Goal: Task Accomplishment & Management: Manage account settings

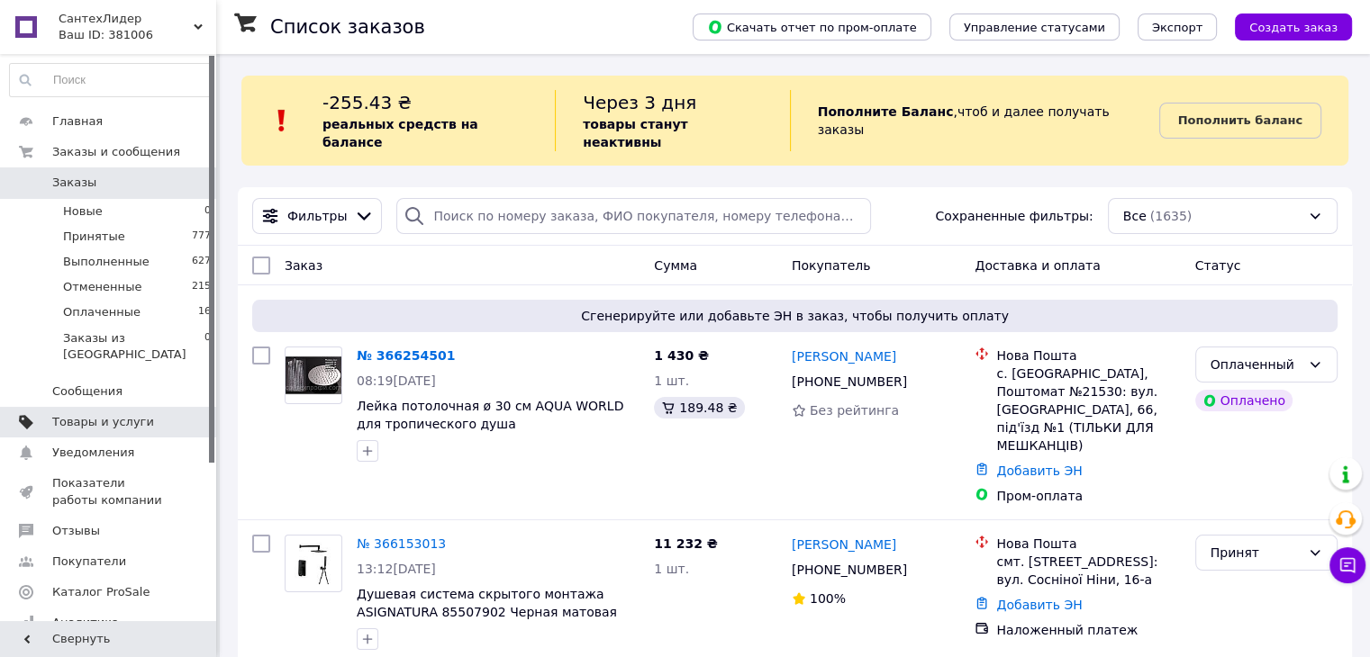
click at [102, 414] on span "Товары и услуги" at bounding box center [103, 422] width 102 height 16
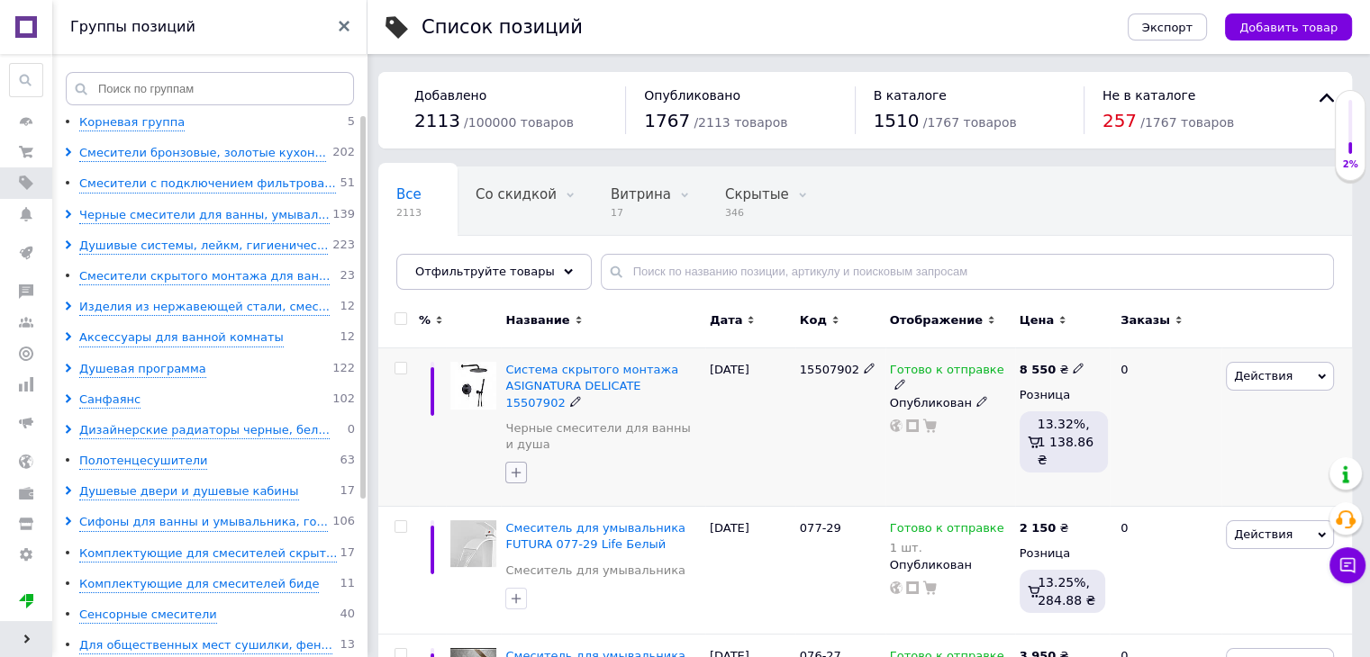
click at [516, 468] on icon "button" at bounding box center [516, 473] width 10 height 10
click at [522, 655] on input "Реклама" at bounding box center [521, 661] width 12 height 12
checkbox input "true"
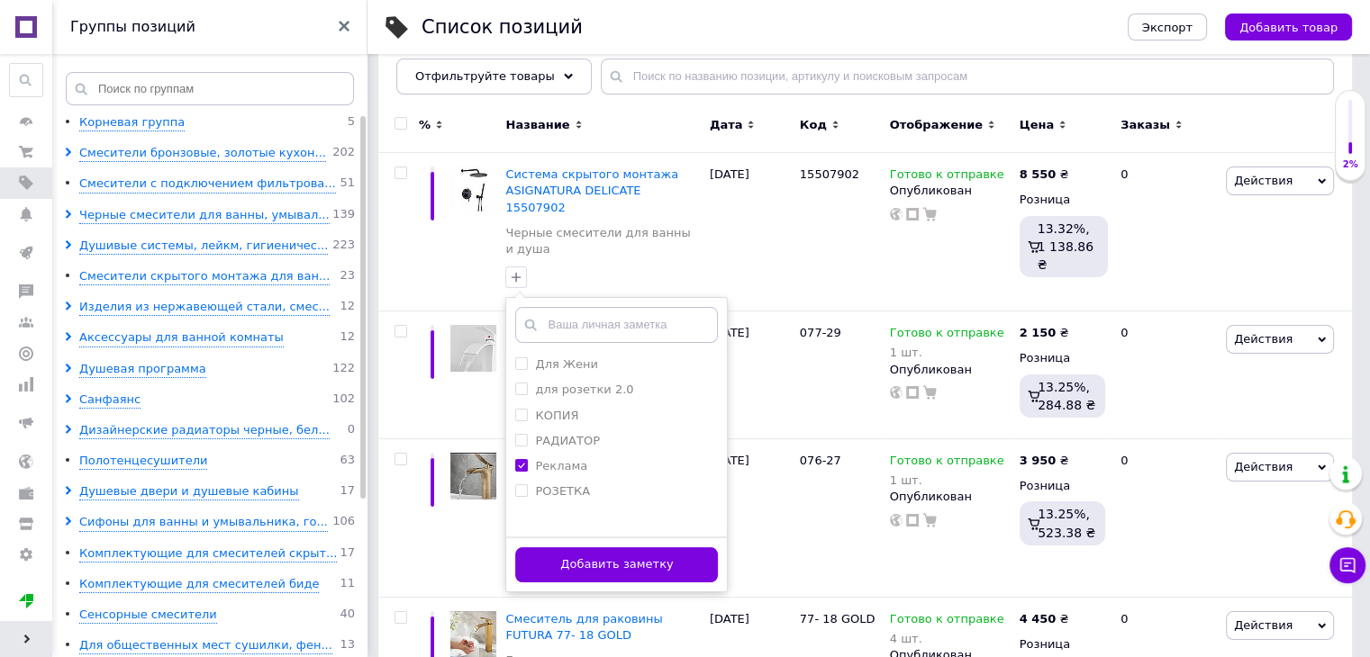
scroll to position [360, 0]
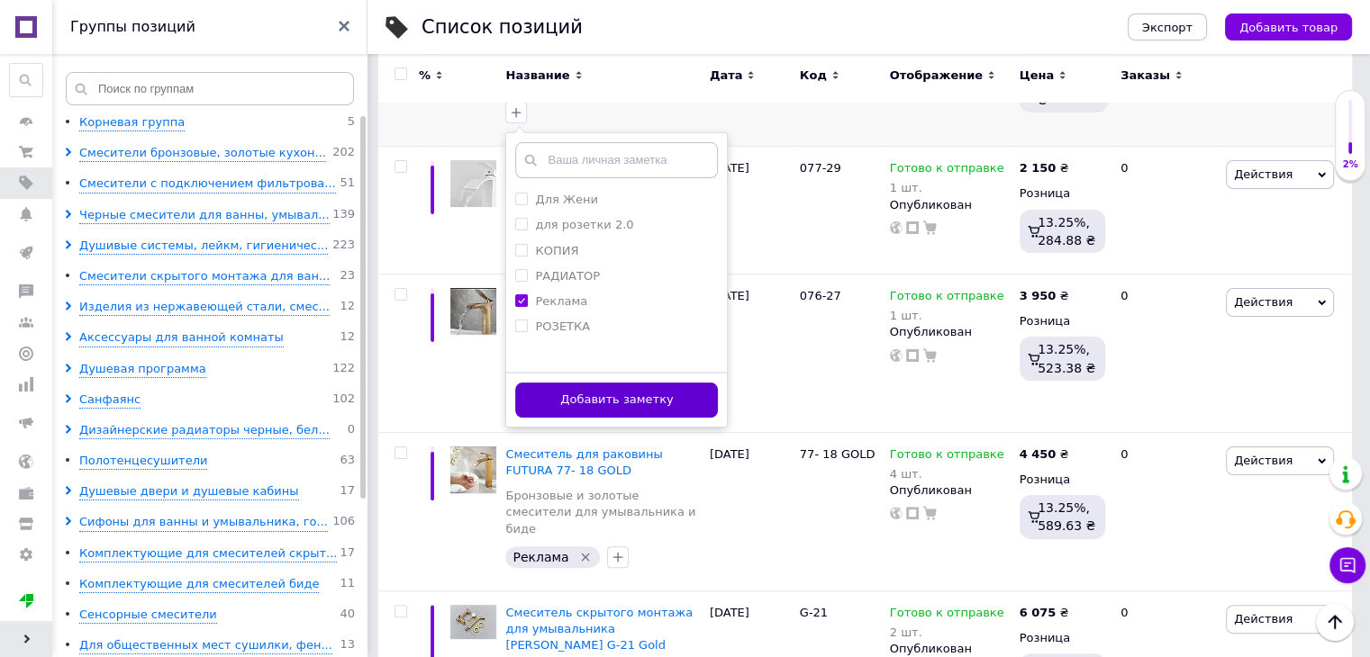
click at [645, 383] on button "Добавить заметку" at bounding box center [616, 400] width 203 height 35
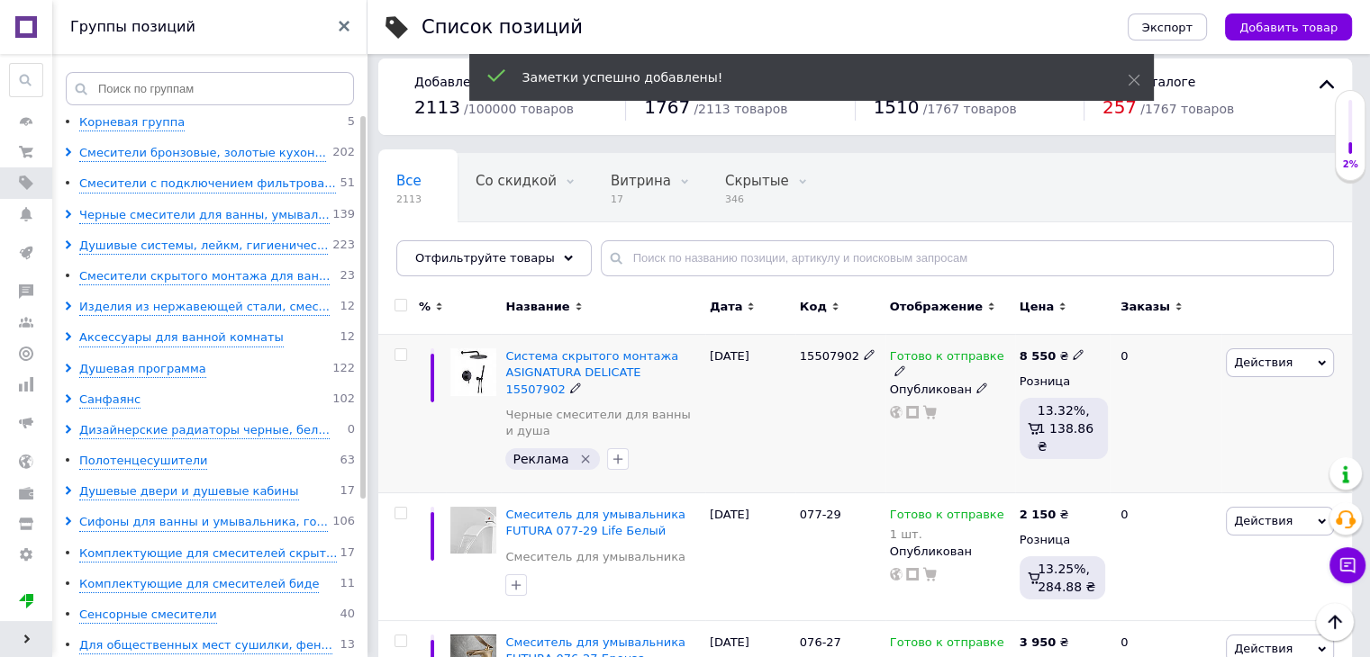
scroll to position [0, 0]
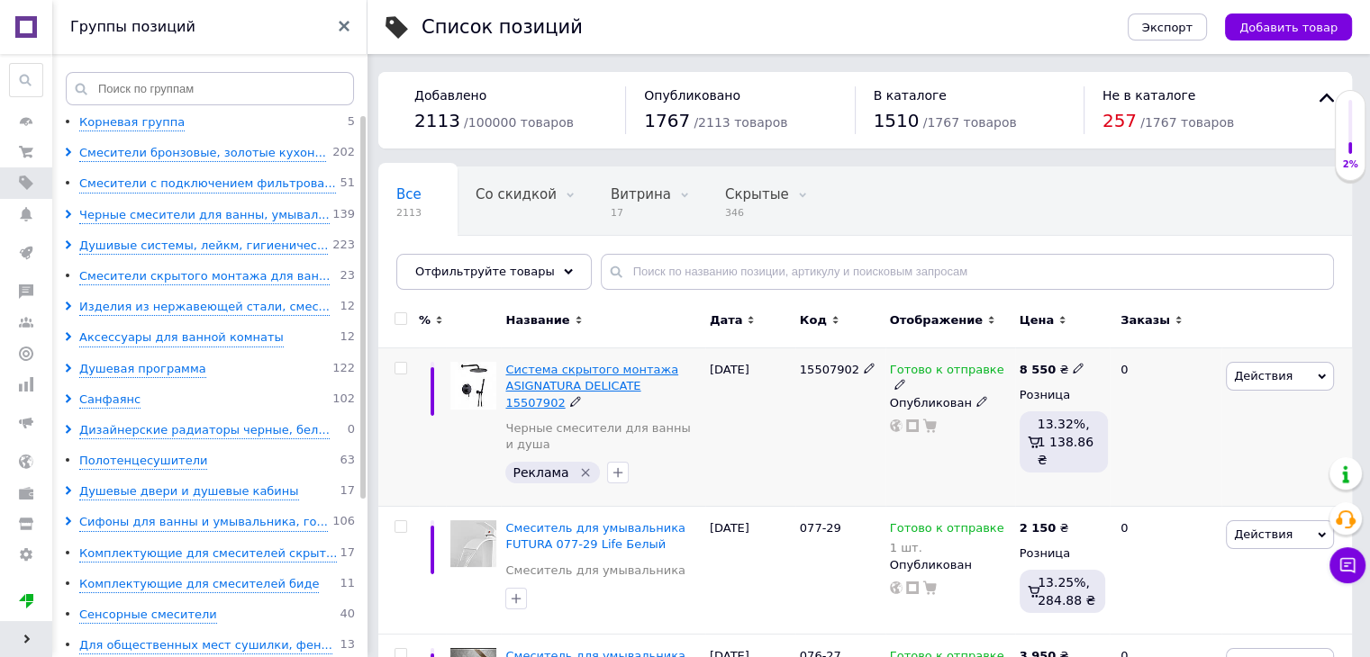
click at [562, 372] on span "Система скрытого монтажа ASIGNATURA DELICATE 15507902" at bounding box center [591, 386] width 173 height 46
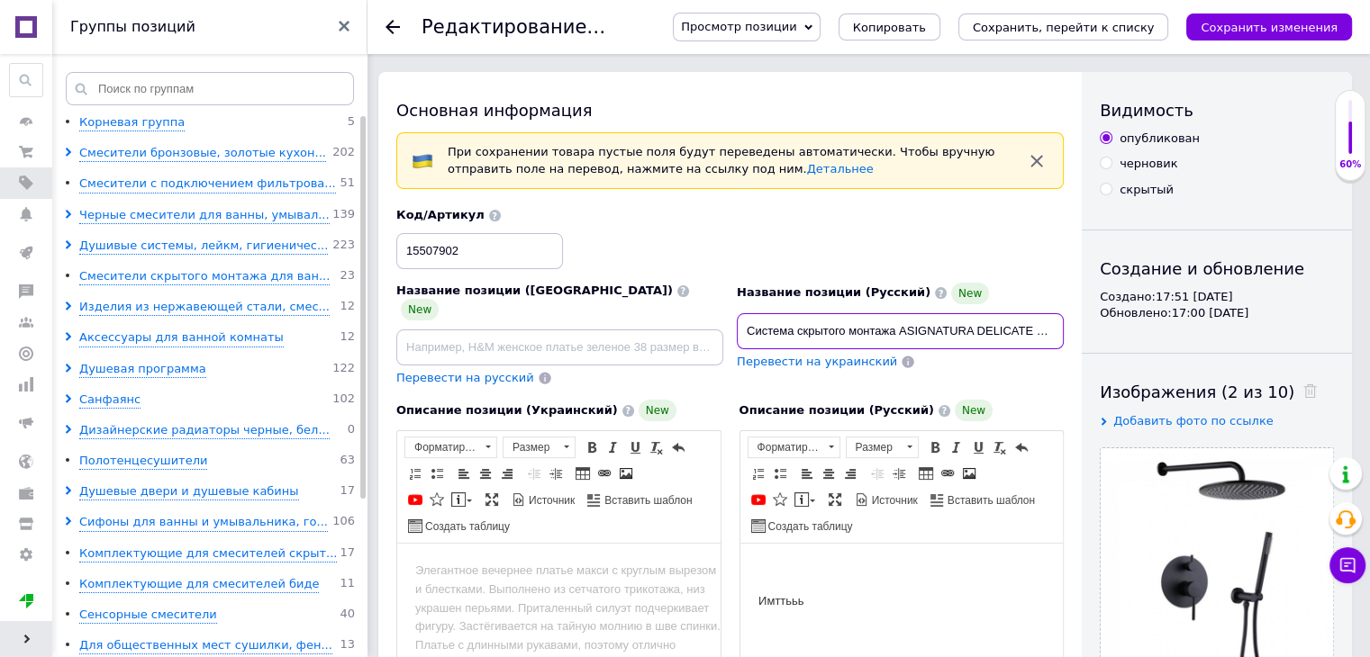
scroll to position [0, 36]
drag, startPoint x: 743, startPoint y: 329, endPoint x: 1077, endPoint y: 322, distance: 334.1
click at [458, 331] on input at bounding box center [559, 348] width 327 height 36
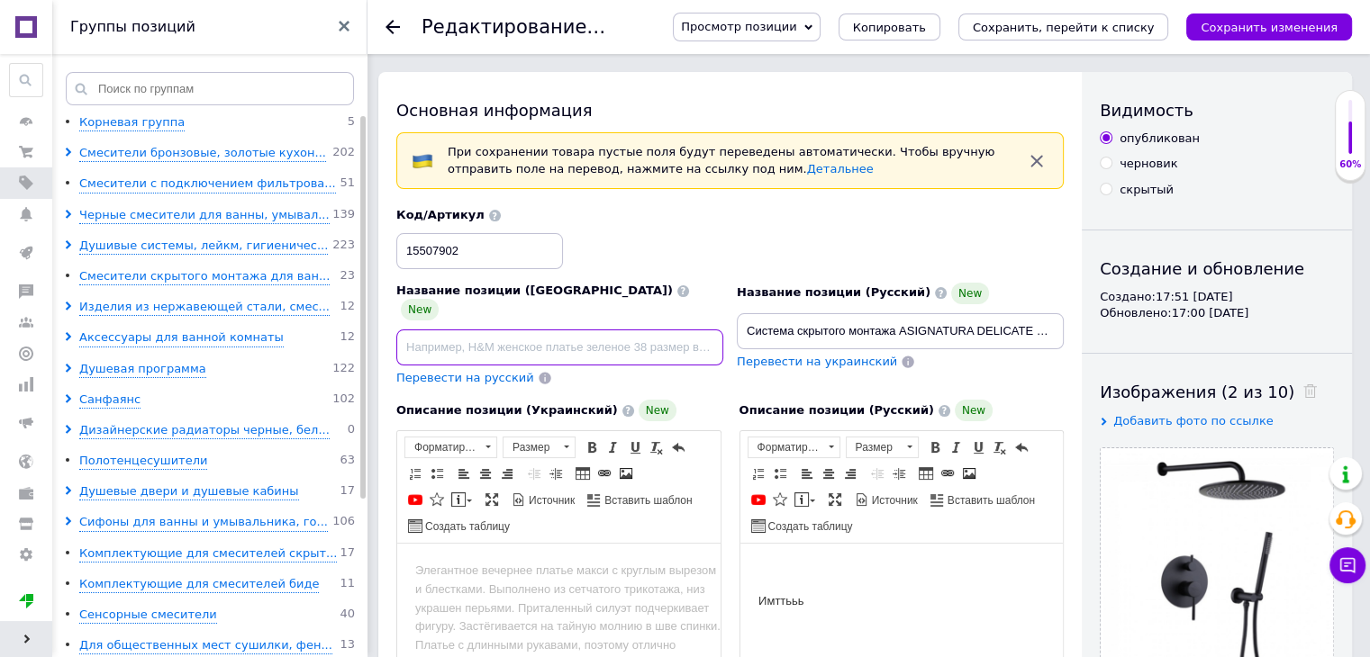
paste input "Система скрытого монтажа ASIGNATURA DELICATE 15507902"
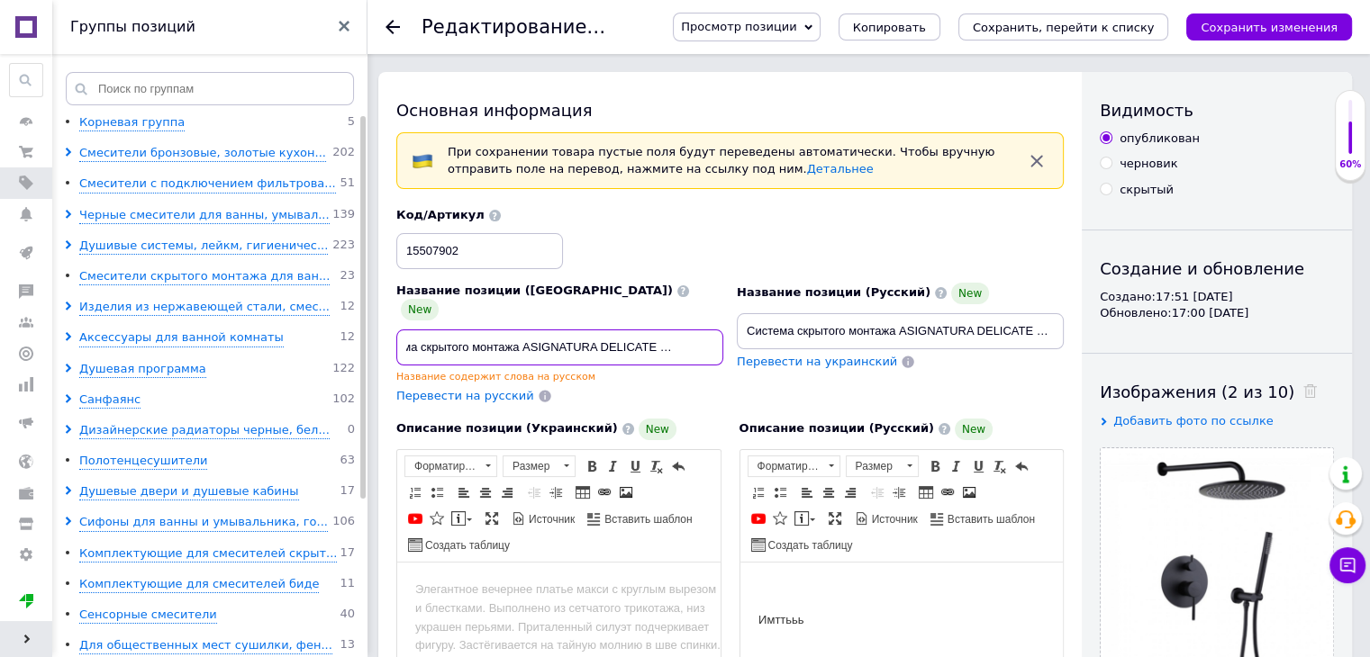
click at [469, 330] on input "Система скрытого монтажа ASIGNATURA DELICATE 15507902" at bounding box center [559, 348] width 327 height 36
type input "Система скрытого монтажа ASIGNATURA DELICATE 15507902"
click at [483, 389] on span "Перевести на русский" at bounding box center [465, 396] width 138 height 14
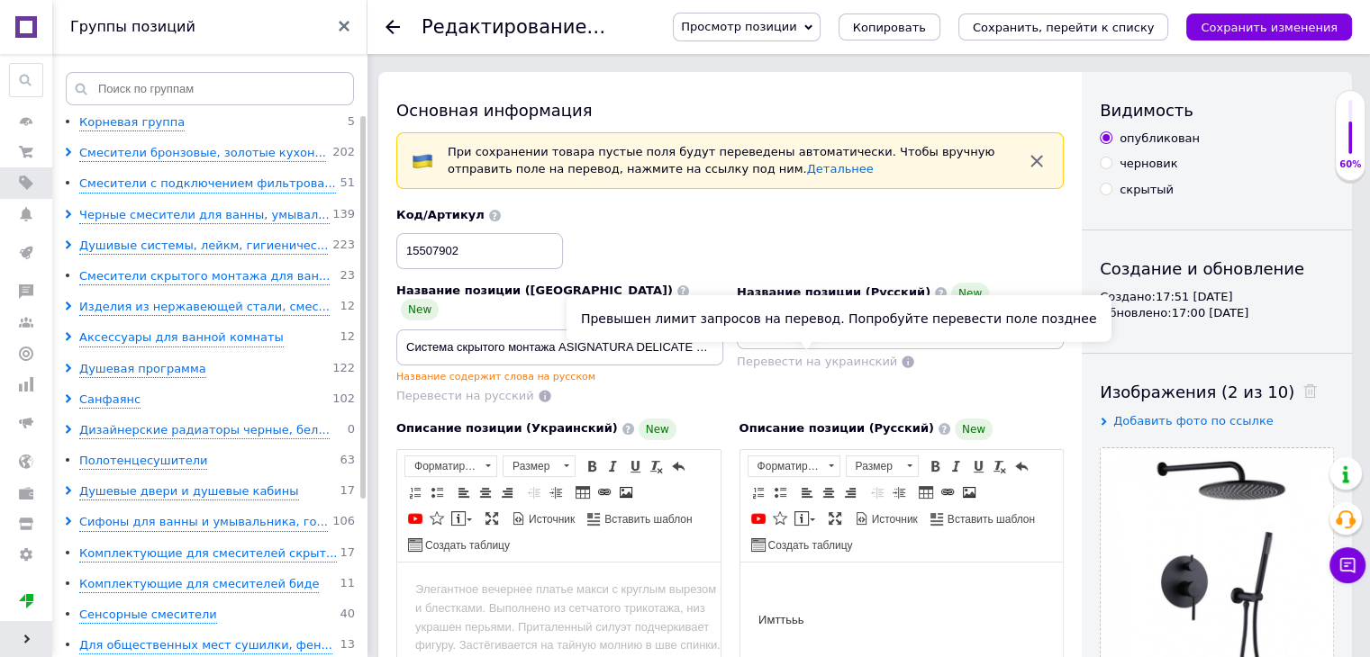
click at [804, 364] on span "Перевести на украинский" at bounding box center [817, 362] width 160 height 14
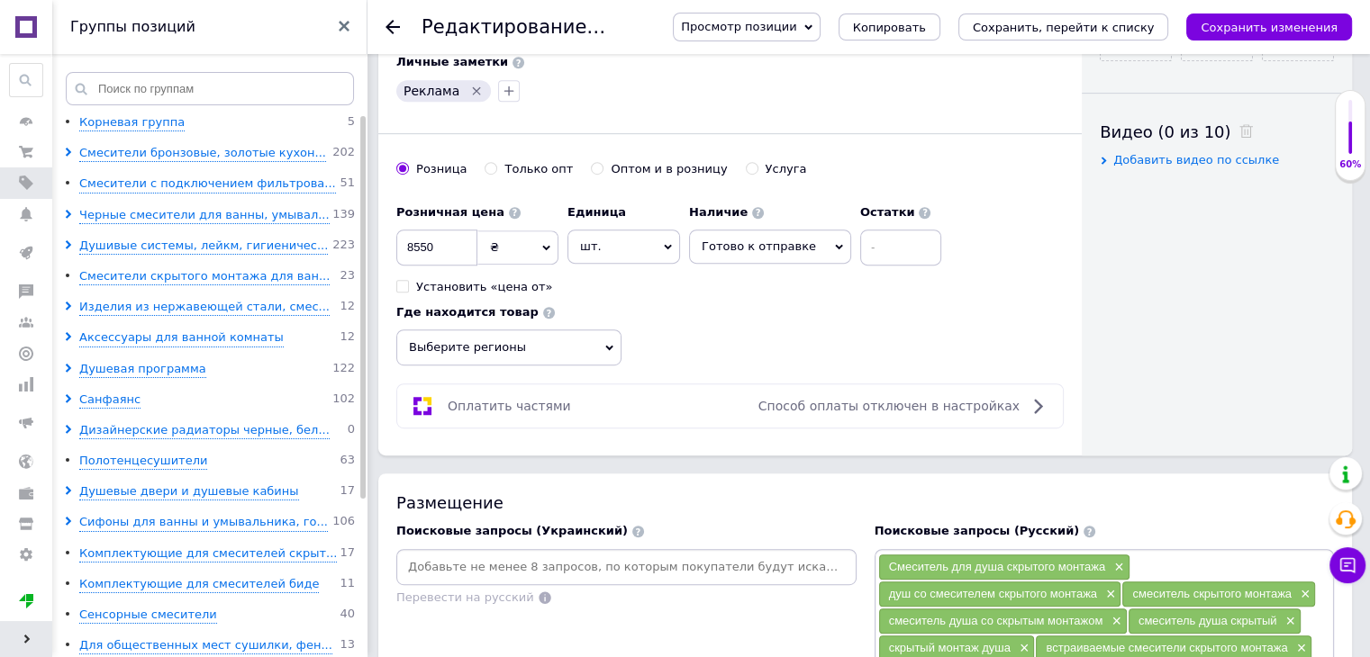
scroll to position [868, 0]
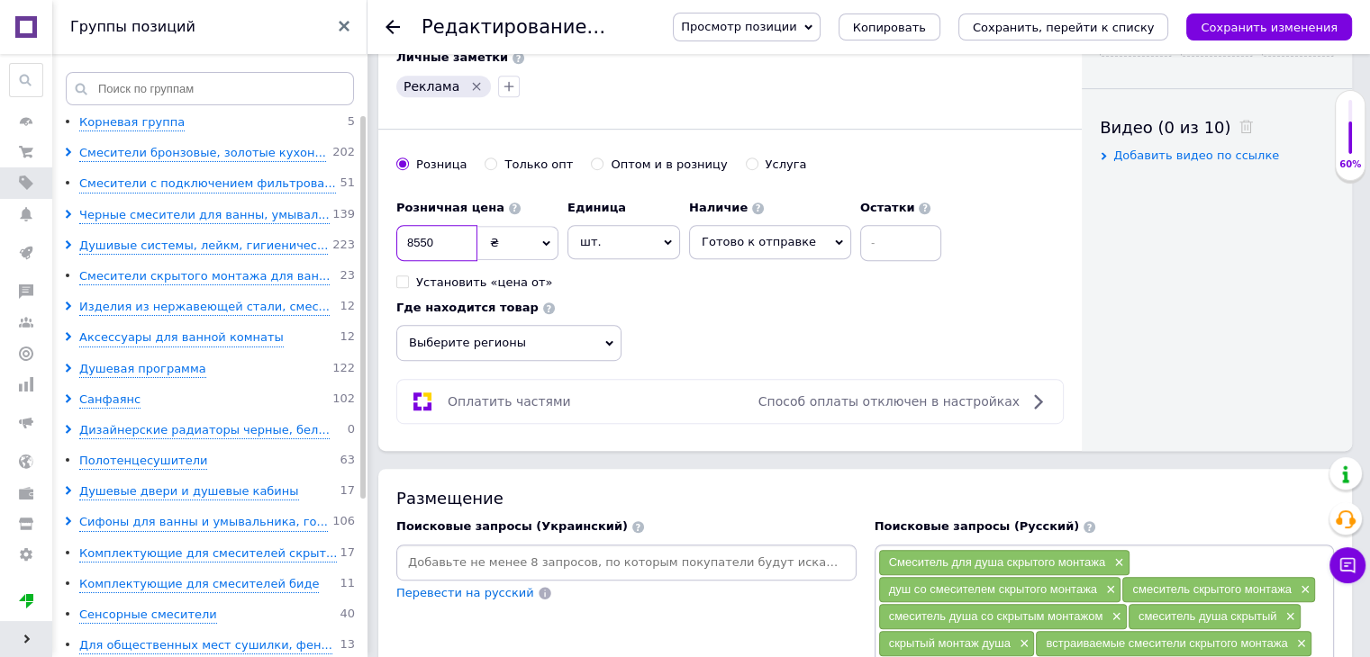
click at [444, 225] on input "8550" at bounding box center [436, 243] width 81 height 36
type input "8"
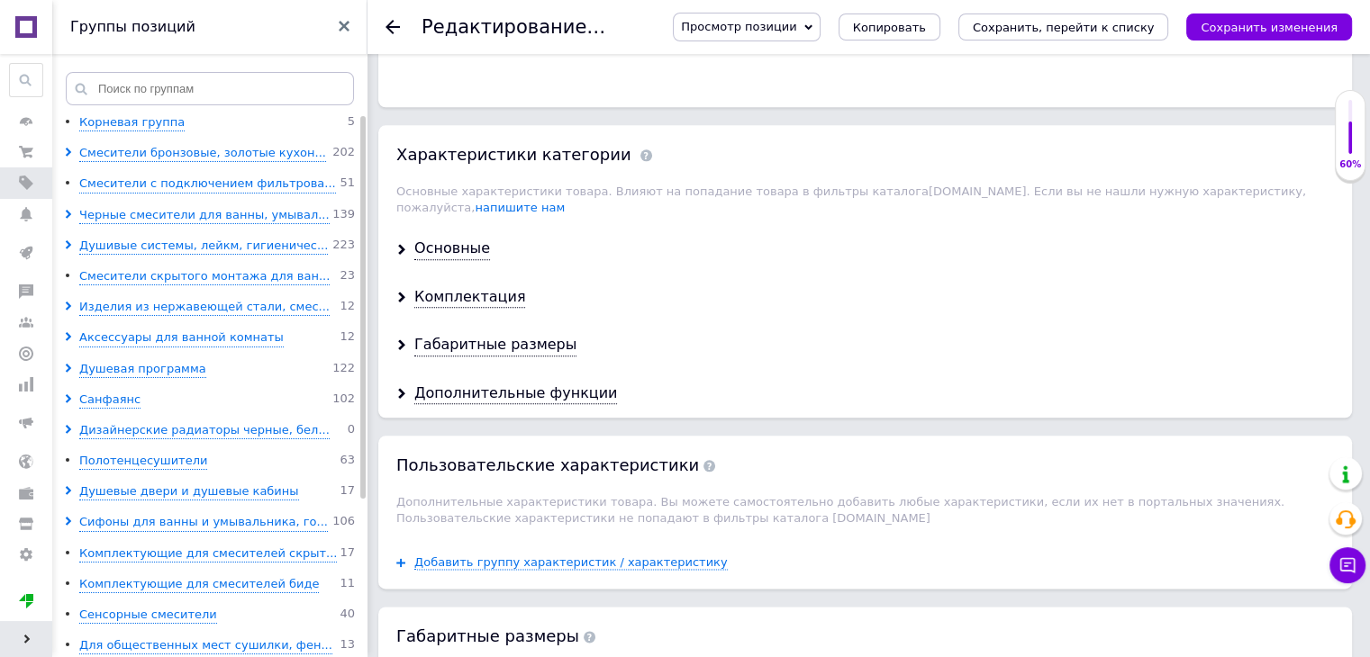
scroll to position [2103, 0]
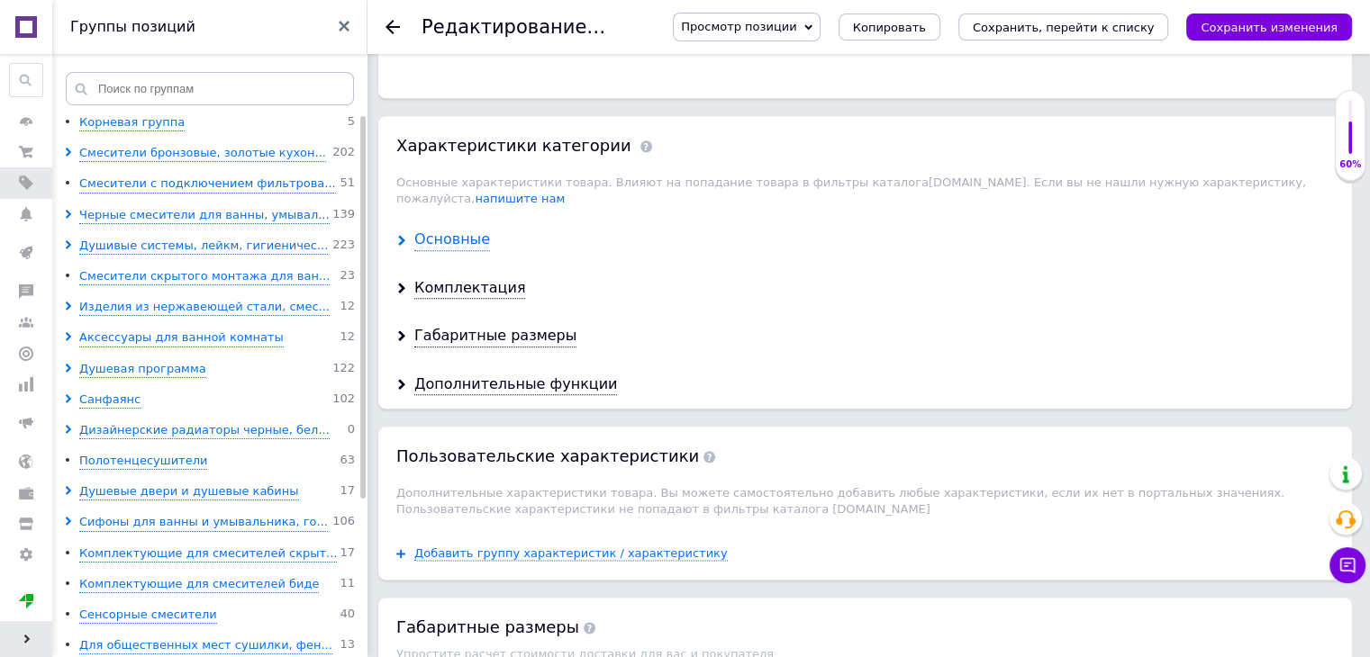
type input "9300"
click at [450, 230] on div "Основные" at bounding box center [452, 240] width 76 height 21
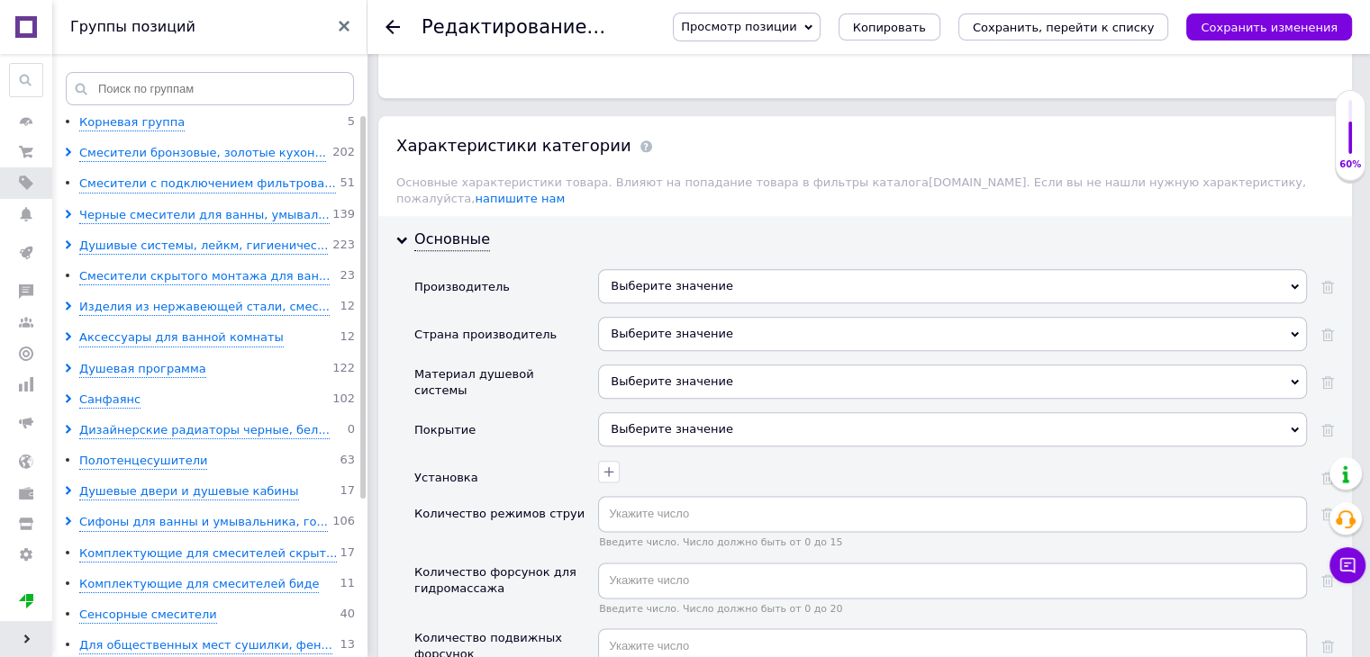
click at [686, 269] on div "Выберите значение" at bounding box center [952, 286] width 709 height 34
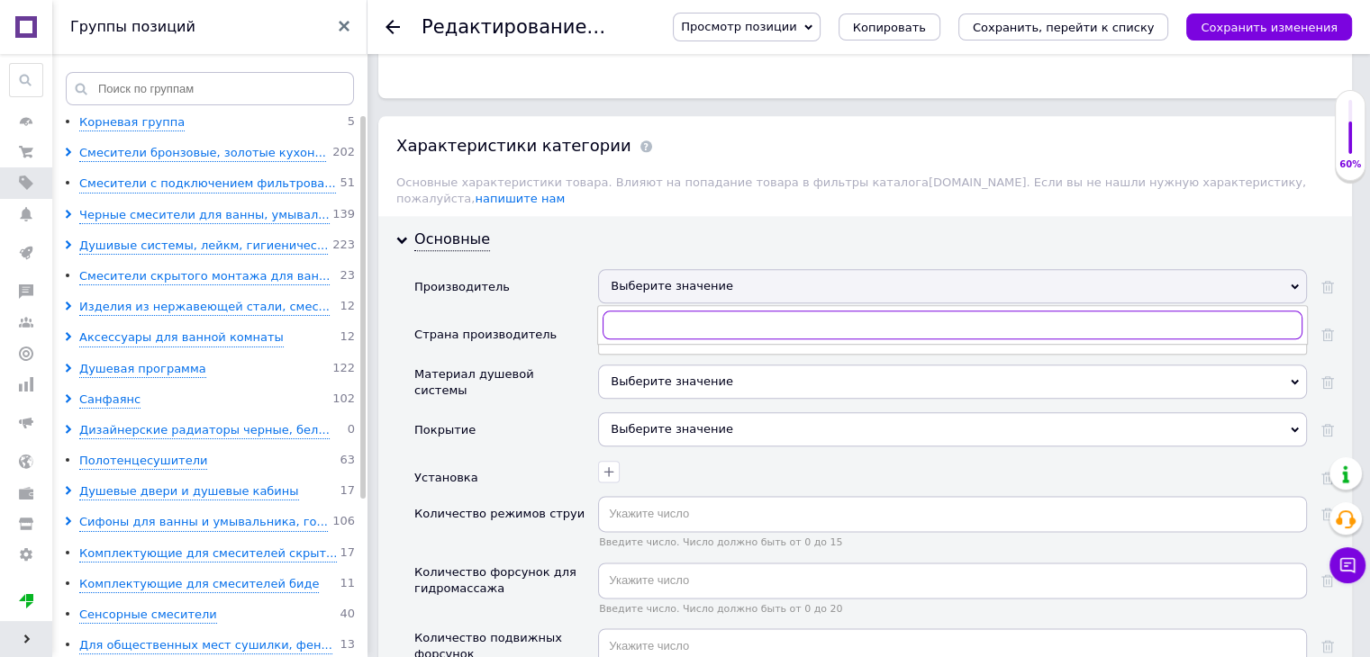
click at [660, 311] on input "text" at bounding box center [952, 325] width 700 height 29
type input "ASIGN"
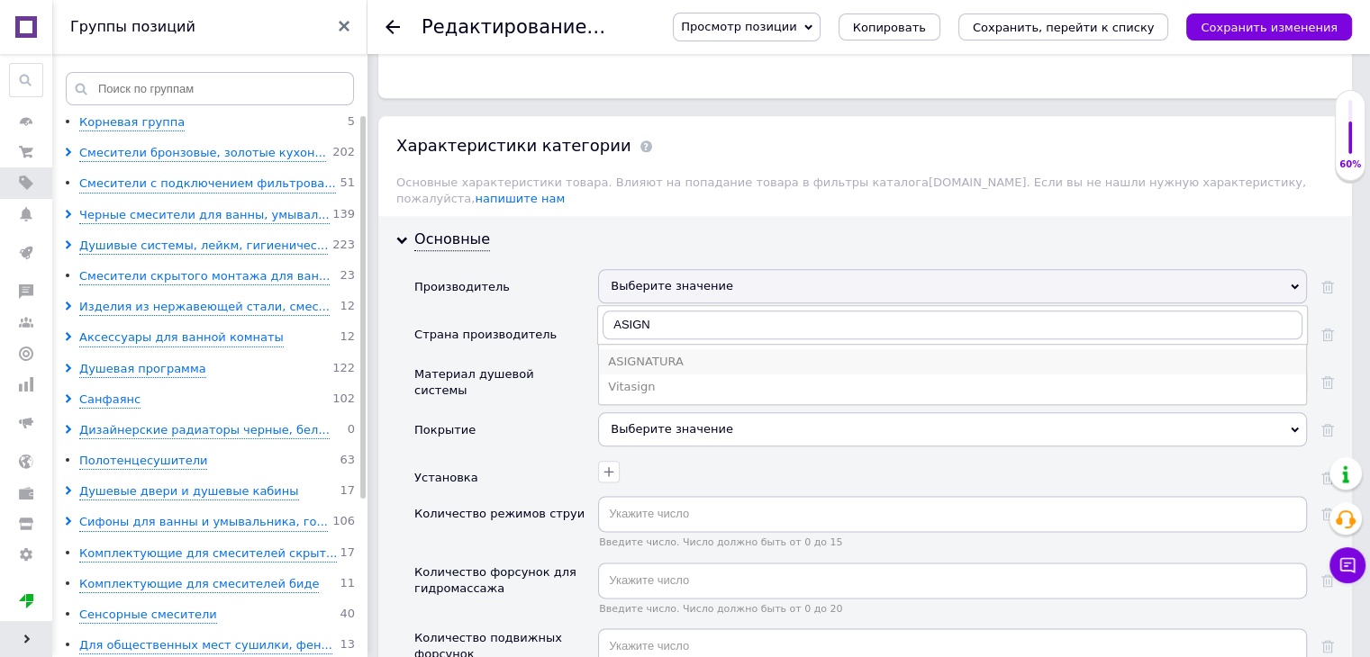
click at [657, 354] on div "ASIGNATURA" at bounding box center [952, 362] width 689 height 16
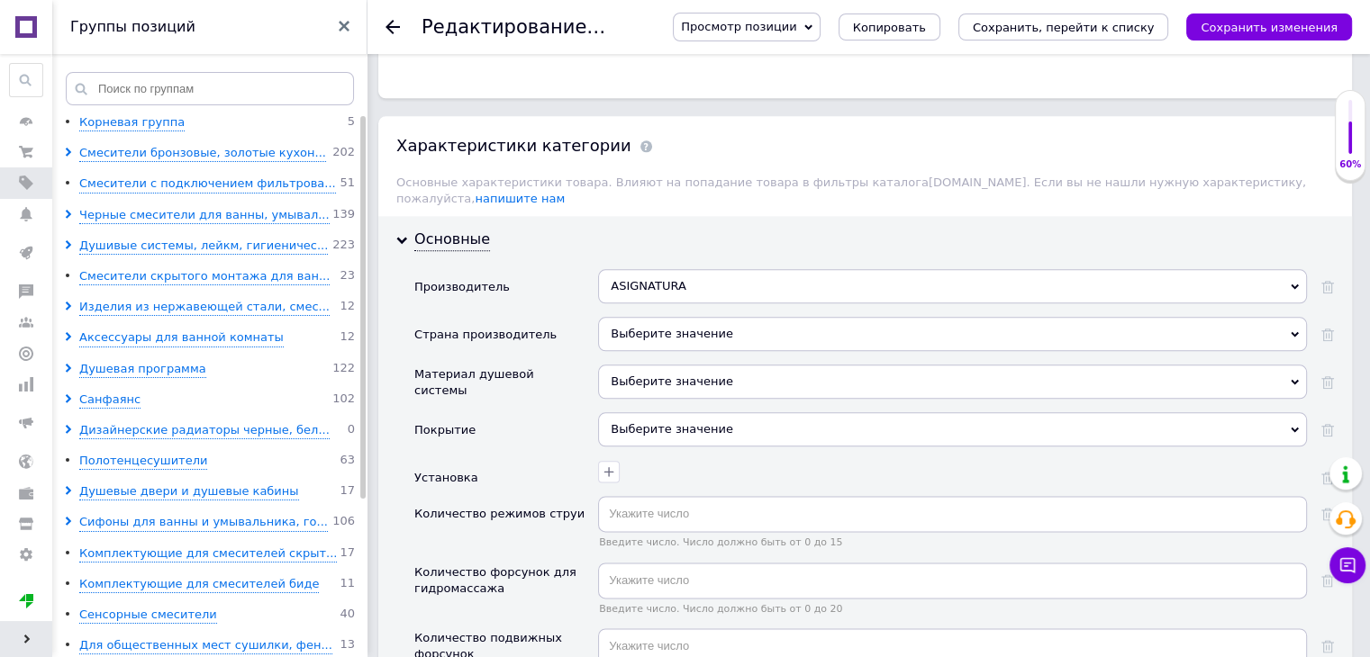
click at [665, 317] on div "Выберите значение" at bounding box center [952, 334] width 709 height 34
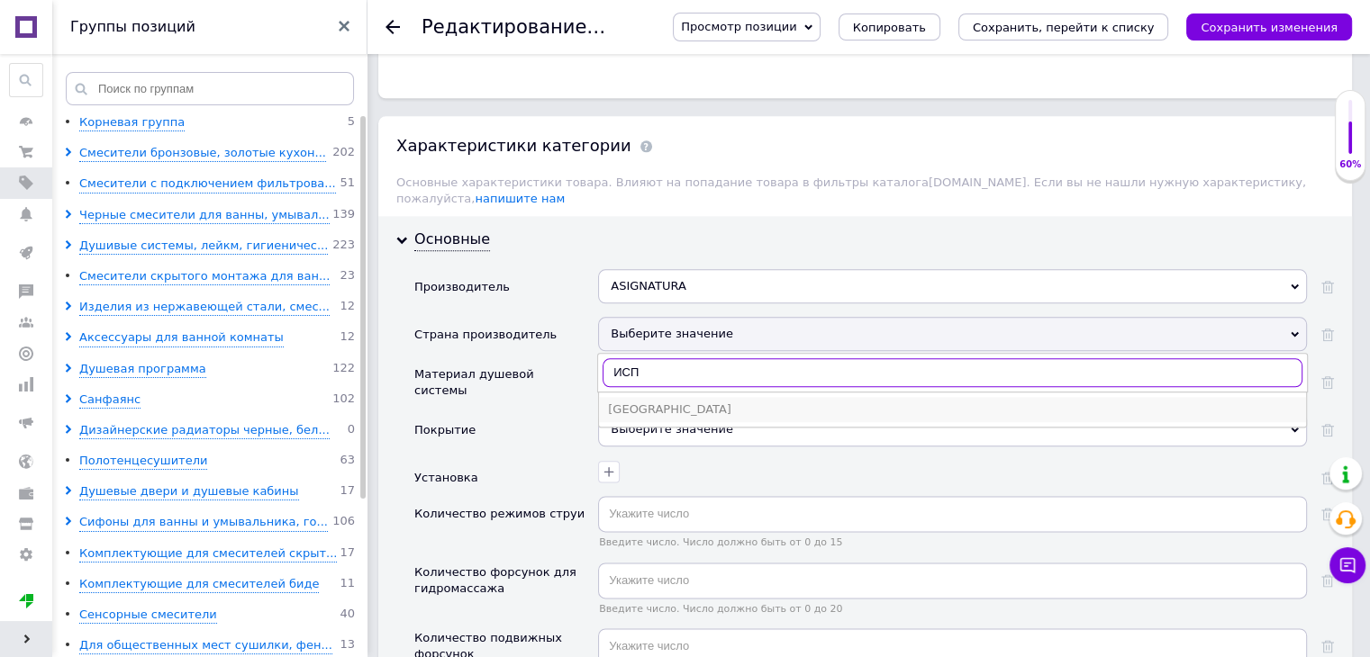
type input "ИСП"
click at [744, 402] on div "Испания" at bounding box center [952, 410] width 689 height 16
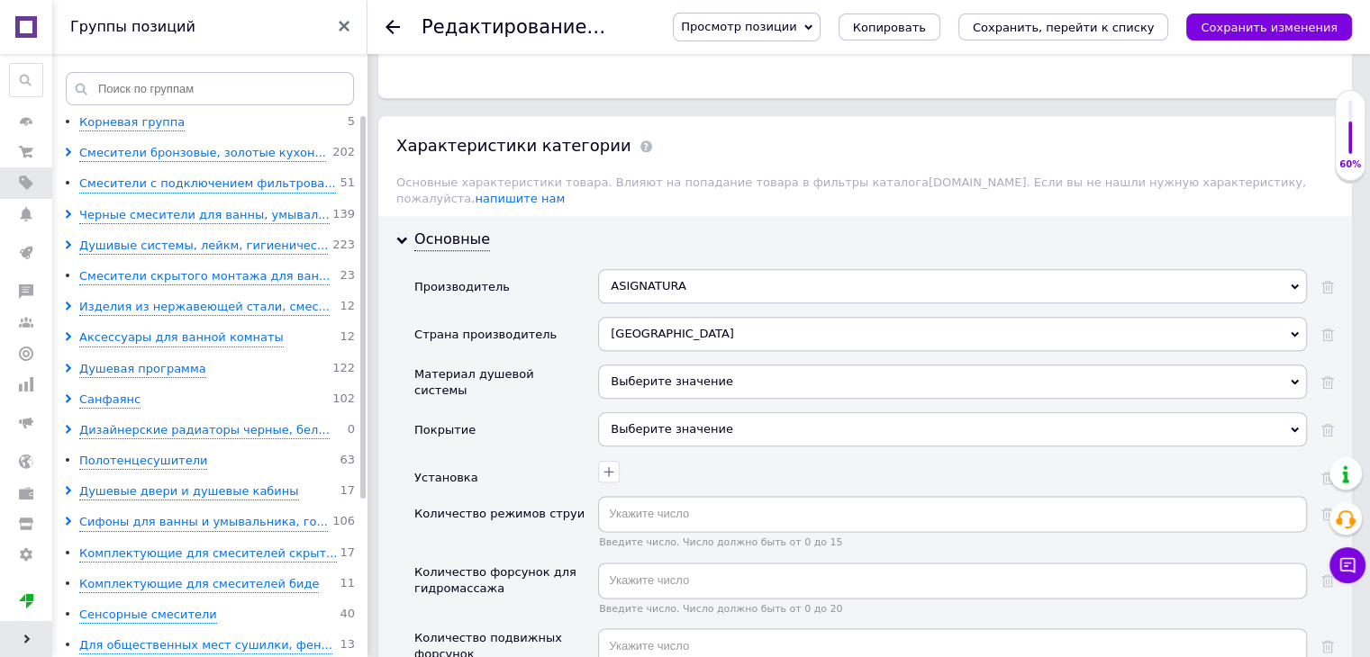
click at [698, 365] on div "Выберите значение" at bounding box center [952, 382] width 709 height 34
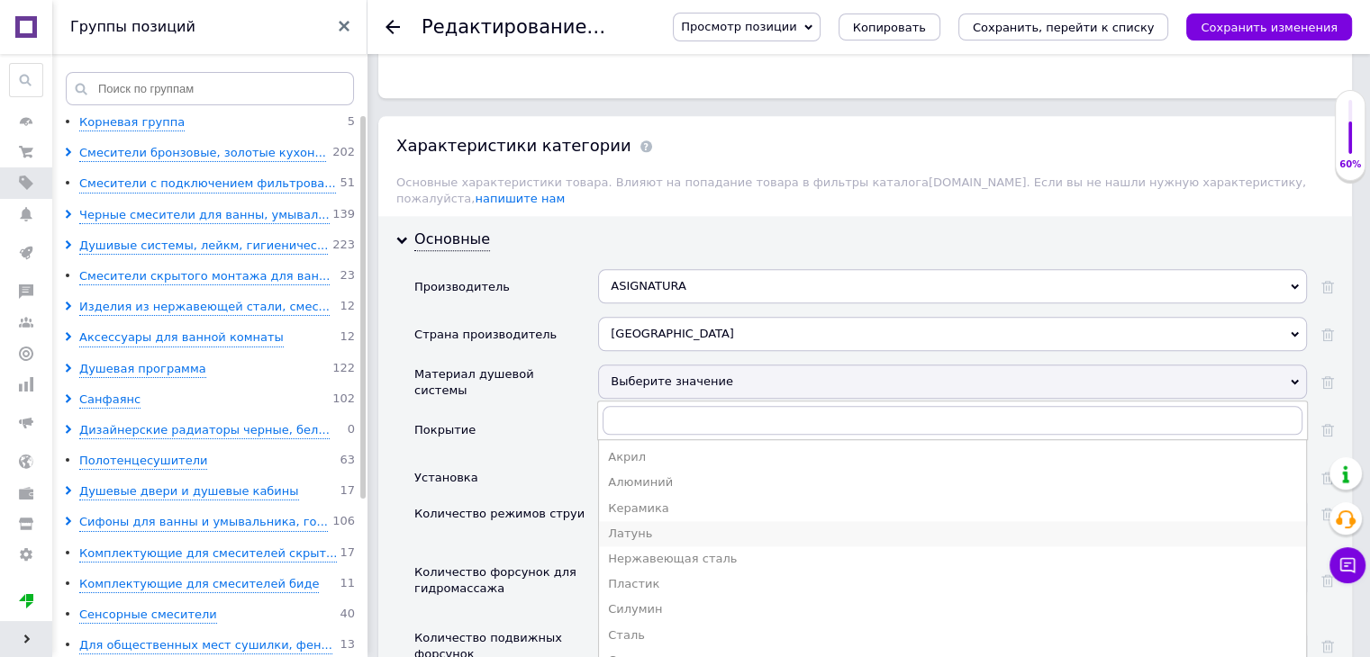
click at [631, 526] on div "Латунь" at bounding box center [952, 534] width 689 height 16
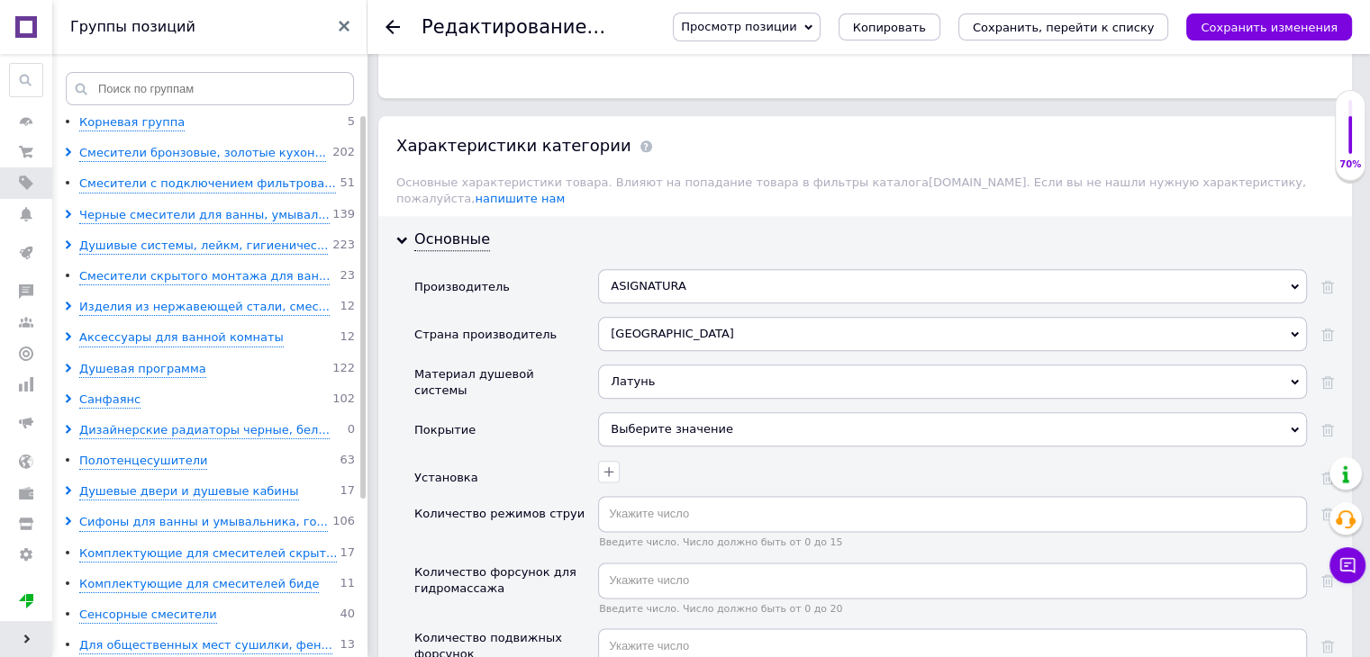
click at [666, 412] on div "Выберите значение" at bounding box center [952, 429] width 709 height 34
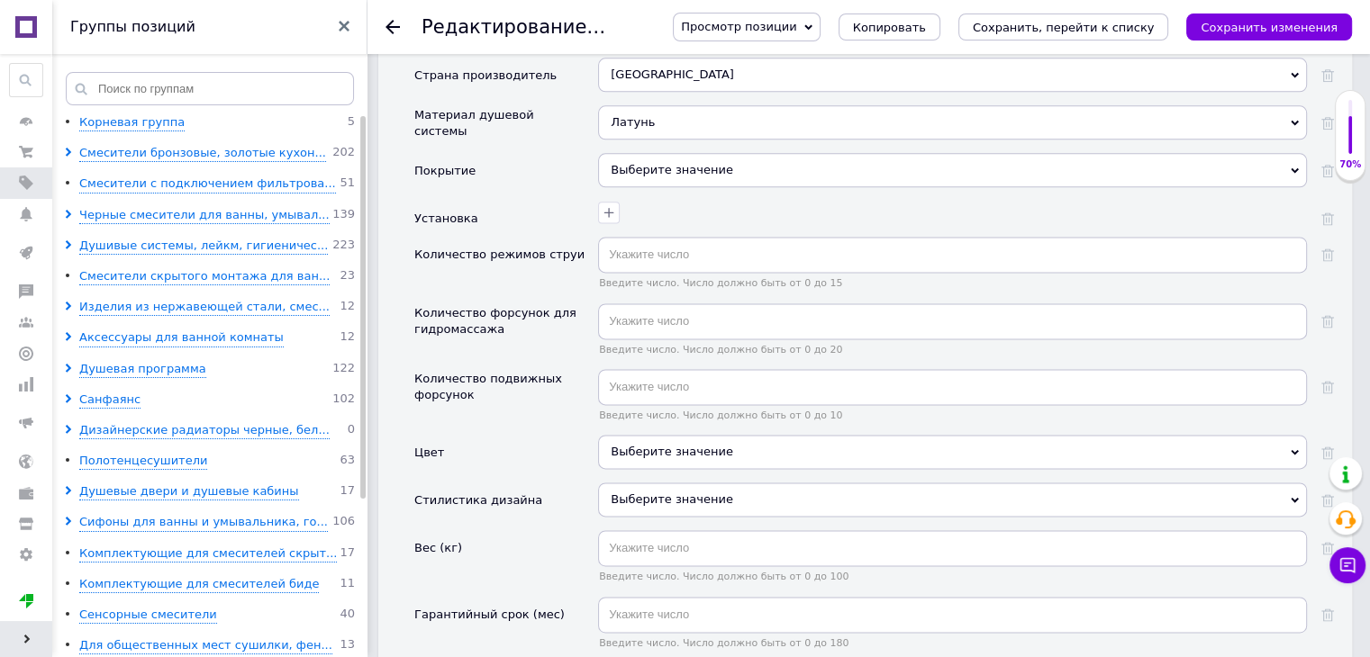
scroll to position [2373, 0]
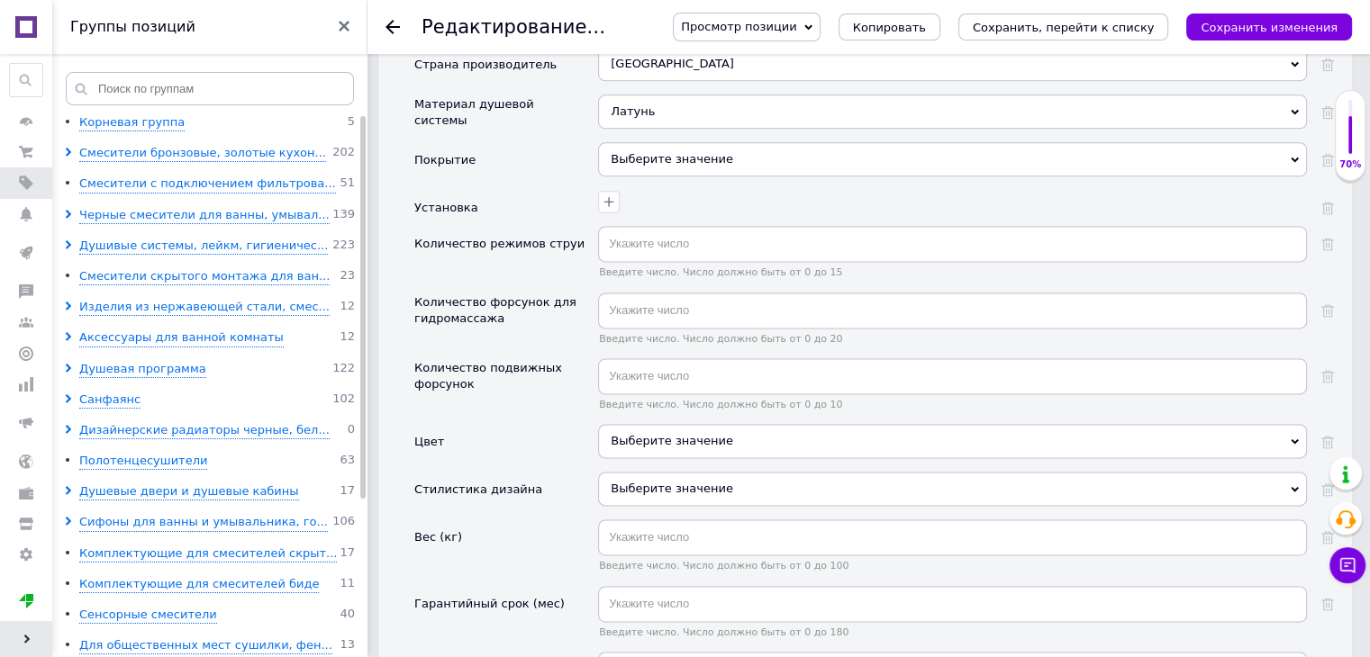
click at [631, 424] on div "Выберите значение" at bounding box center [952, 441] width 709 height 34
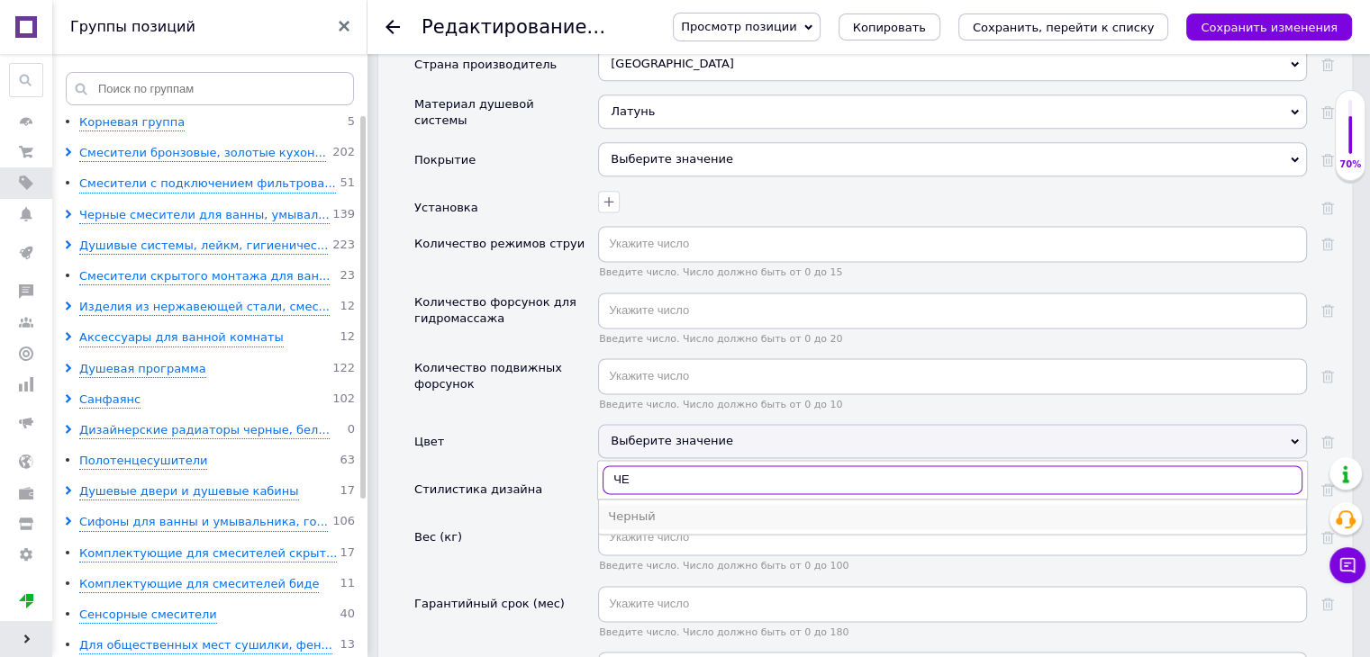
type input "ЧЕ"
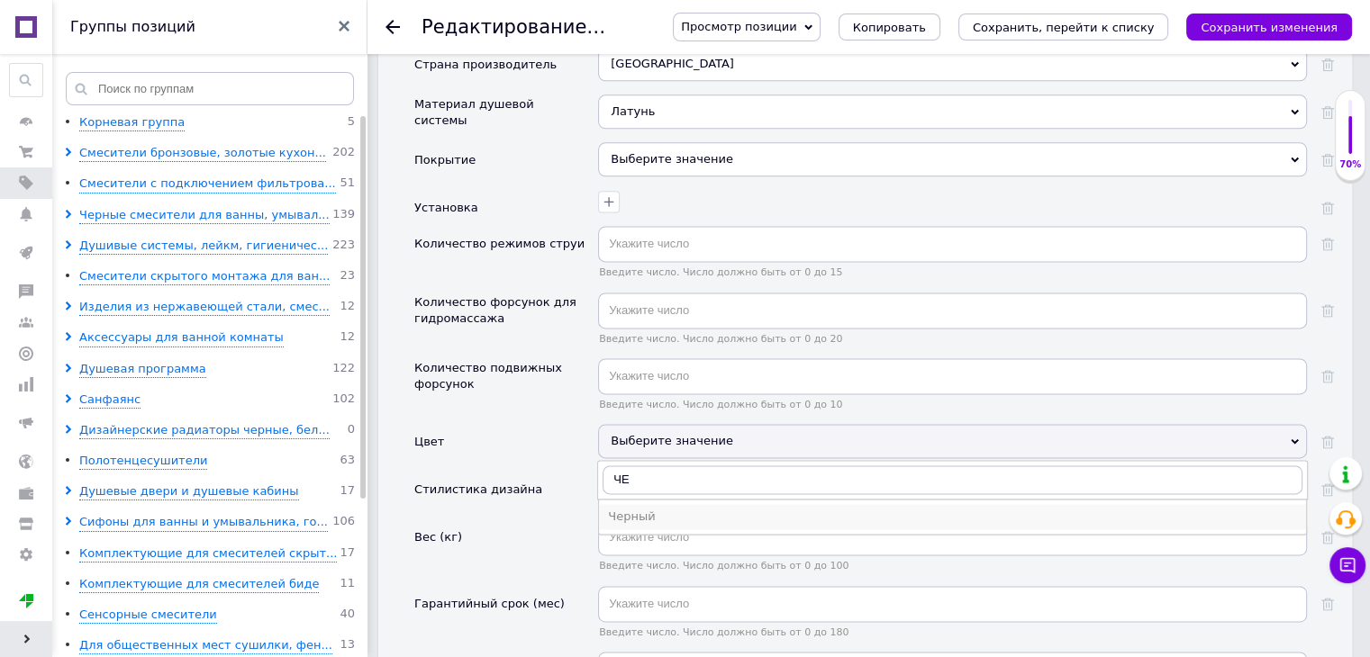
click at [638, 509] on div "Черный" at bounding box center [952, 517] width 689 height 16
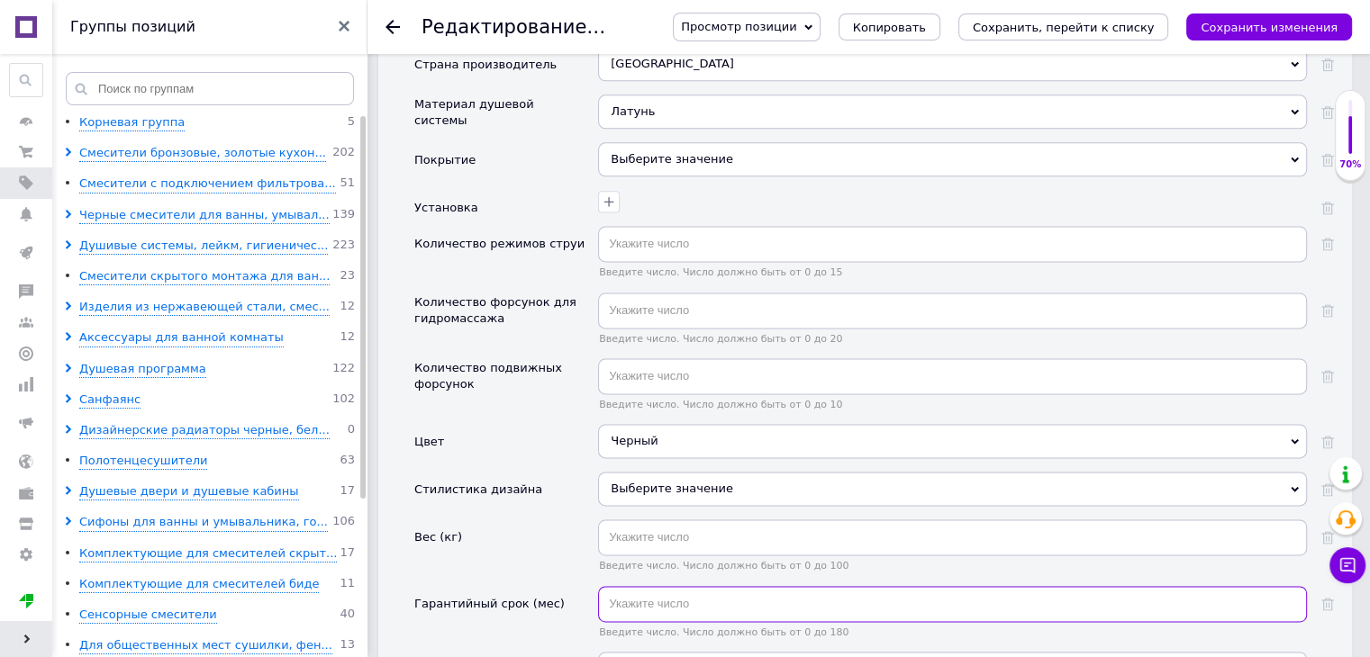
click at [661, 586] on input "text" at bounding box center [952, 604] width 709 height 36
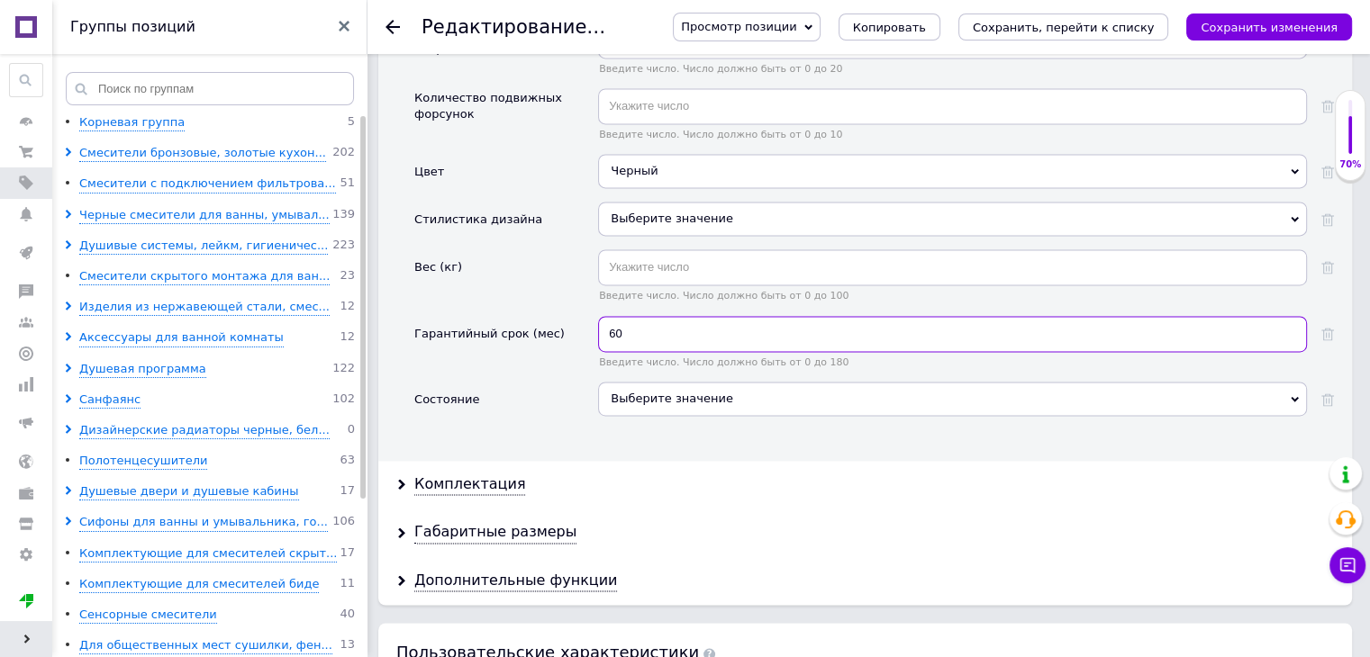
scroll to position [2647, 0]
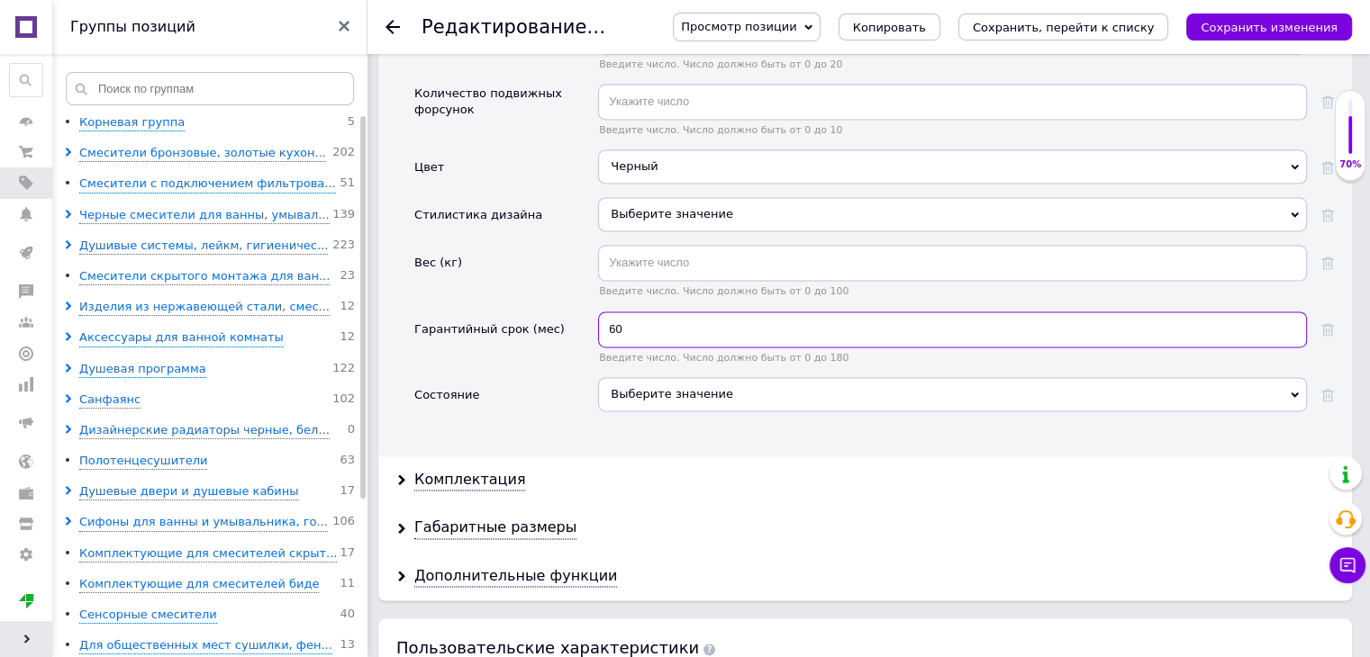
type input "60"
click at [1294, 377] on div "Выберите значение" at bounding box center [952, 394] width 709 height 34
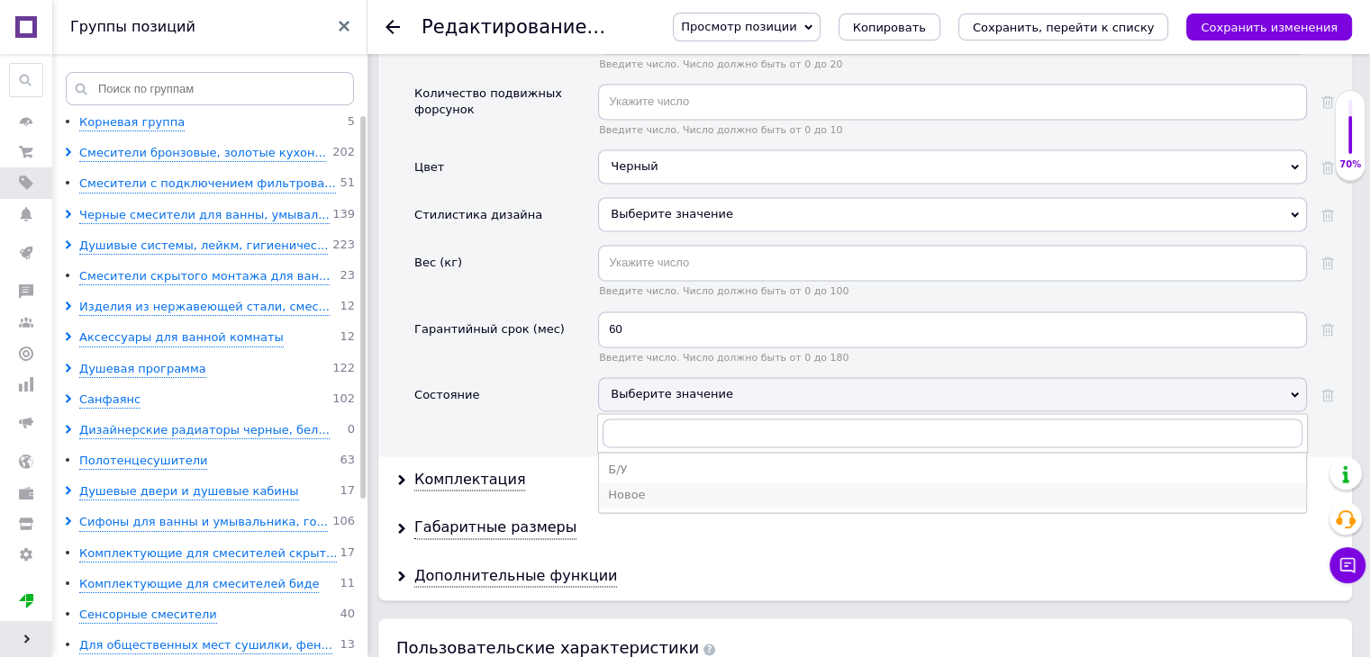
click at [784, 487] on div "Новое" at bounding box center [952, 495] width 689 height 16
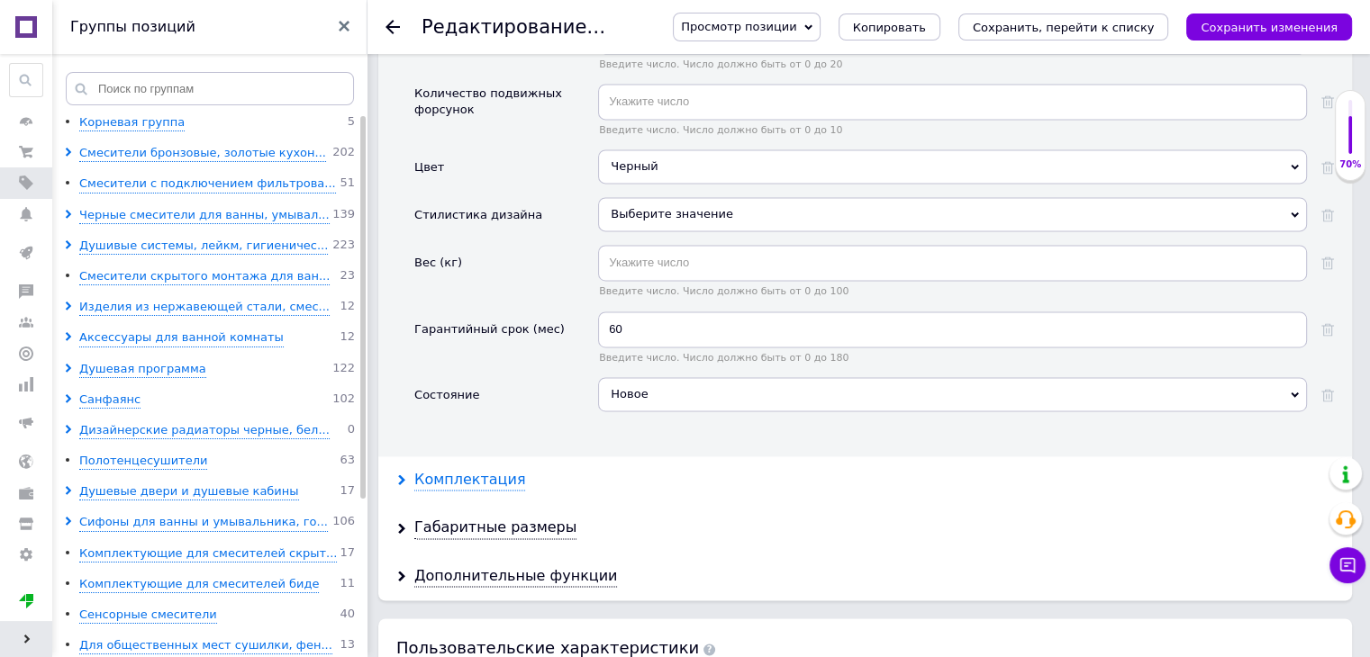
click at [485, 470] on div "Комплектация" at bounding box center [469, 480] width 111 height 21
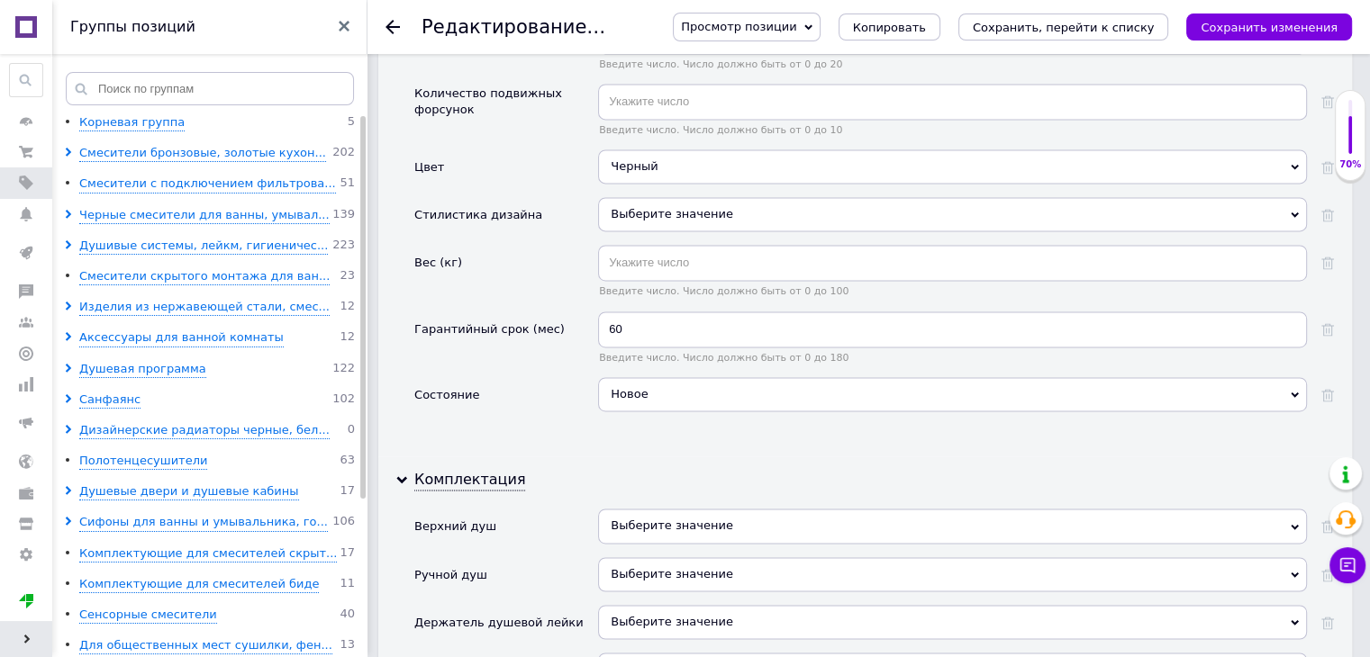
click at [1294, 523] on icon at bounding box center [1294, 527] width 8 height 8
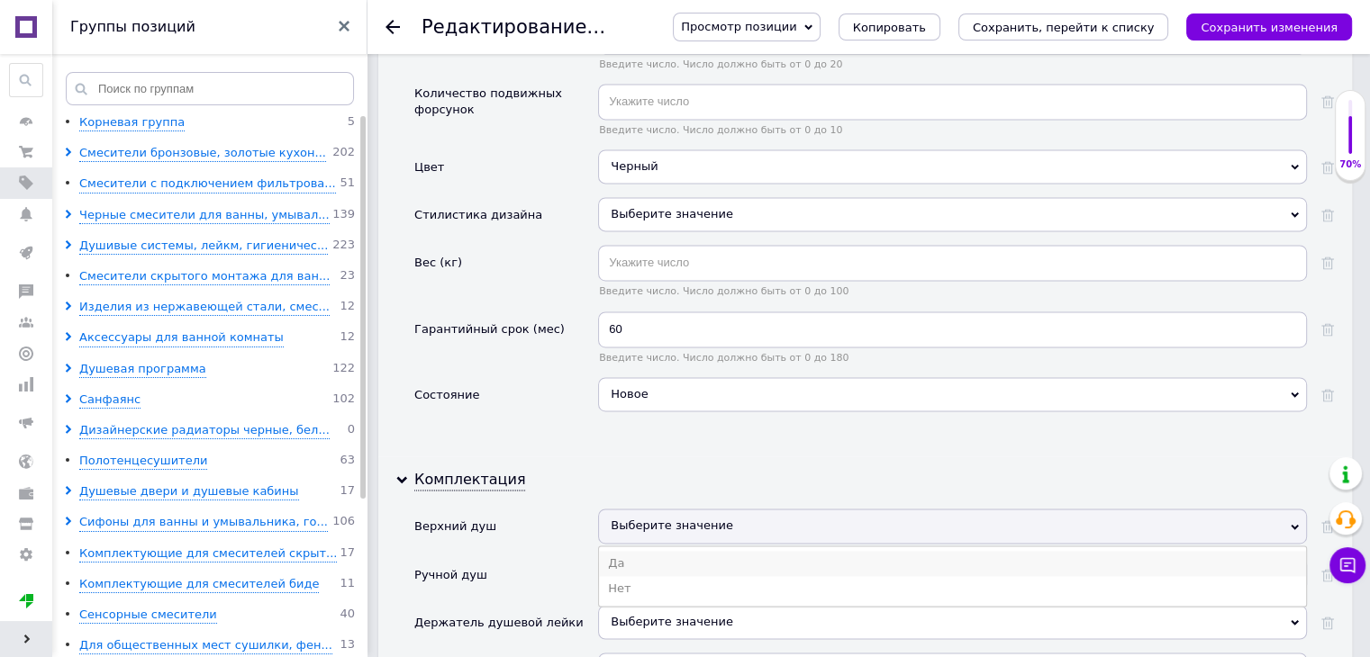
click at [738, 551] on li "Да" at bounding box center [952, 563] width 707 height 25
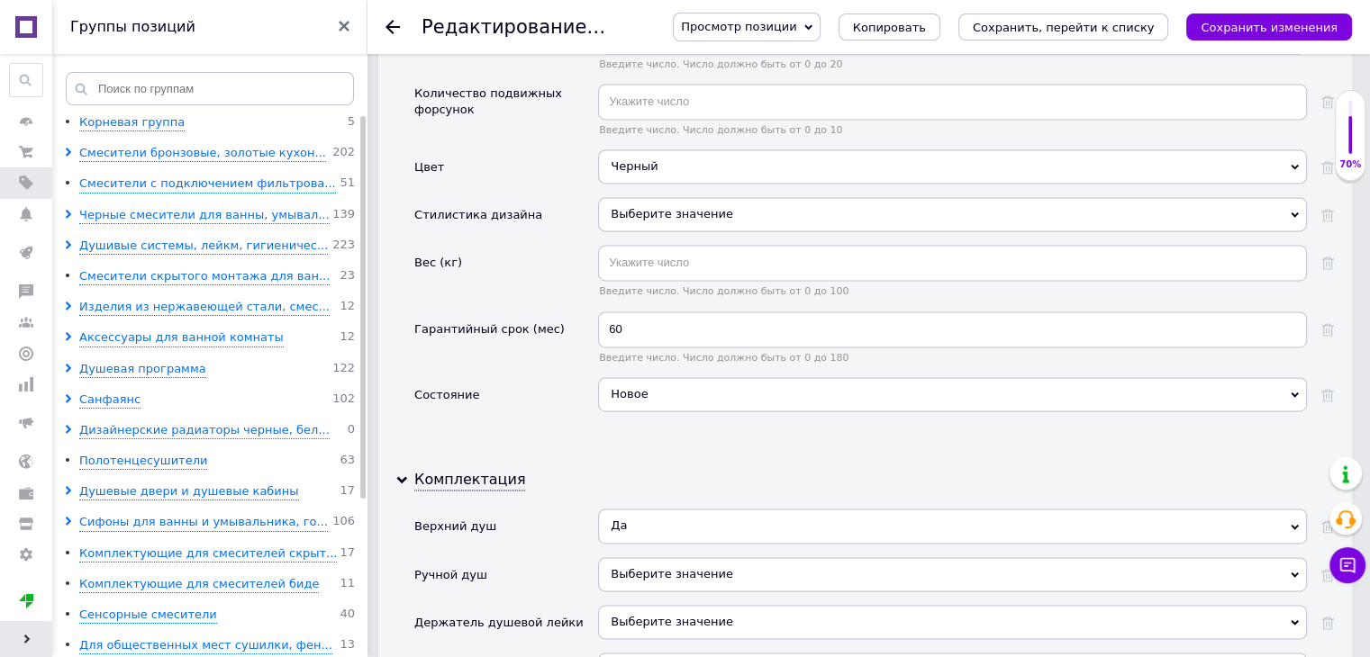
click at [1296, 572] on icon at bounding box center [1294, 574] width 8 height 5
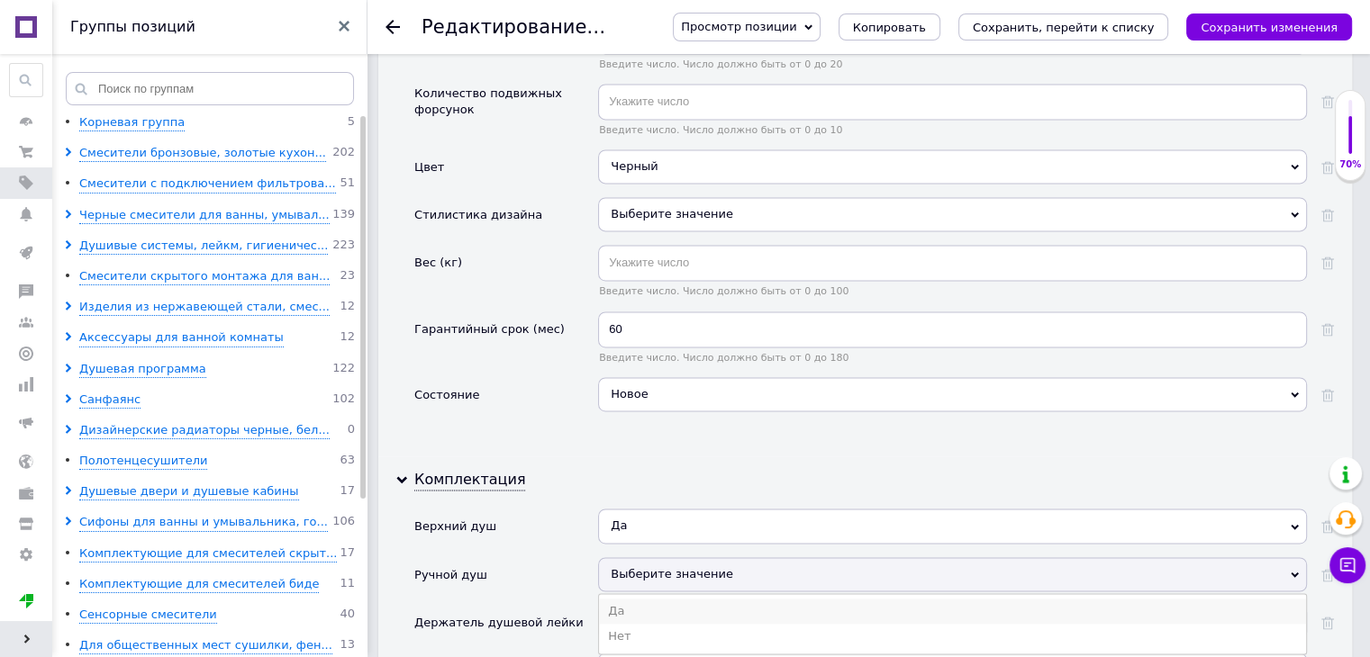
click at [672, 599] on li "Да" at bounding box center [952, 611] width 707 height 25
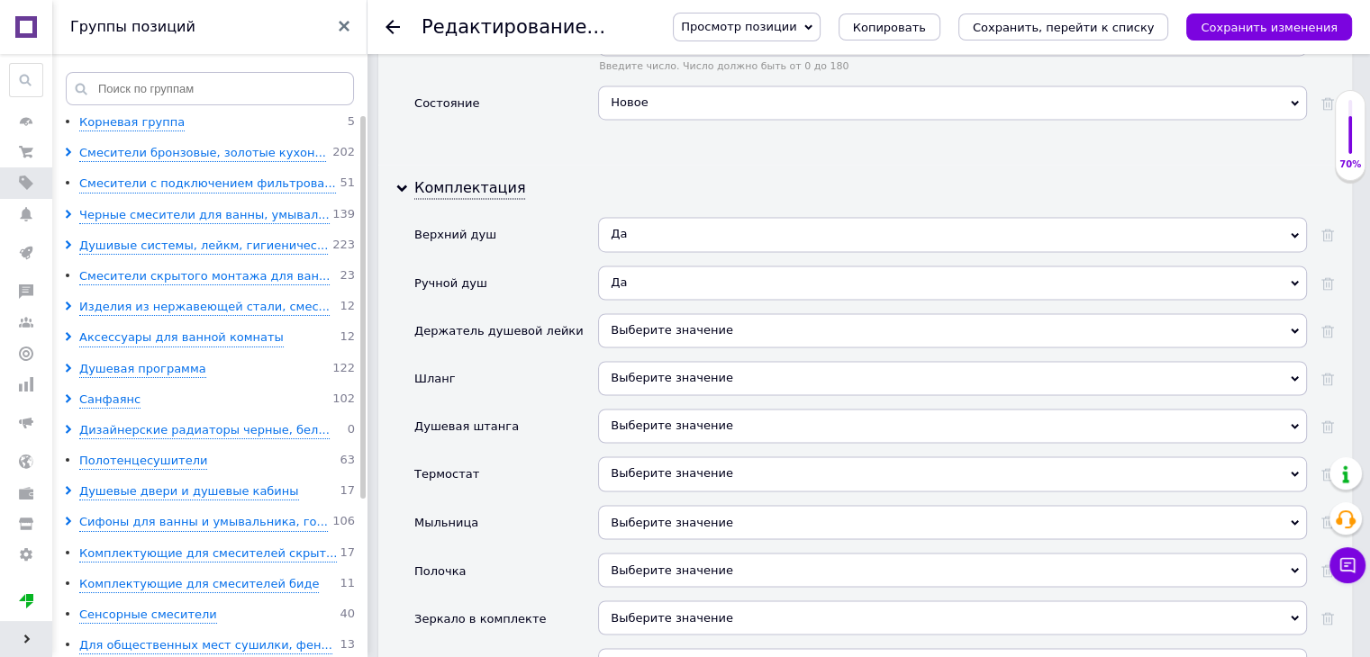
scroll to position [2957, 0]
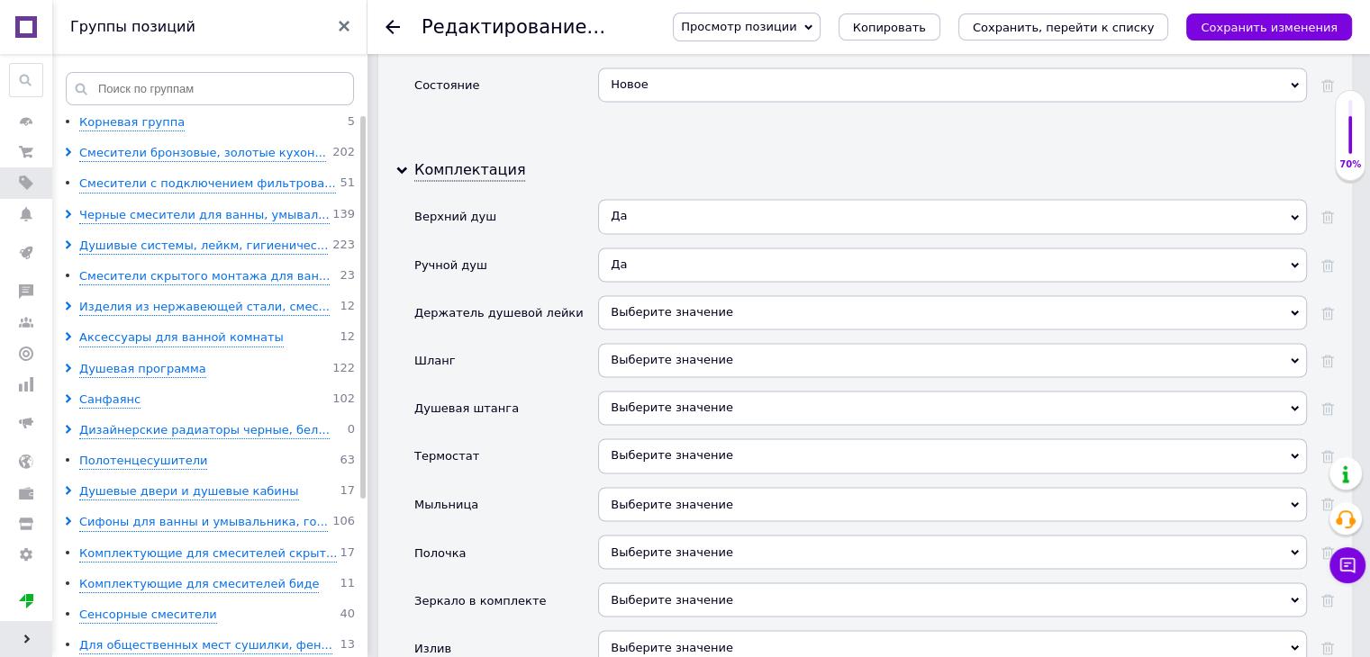
click at [1293, 309] on icon at bounding box center [1294, 313] width 8 height 8
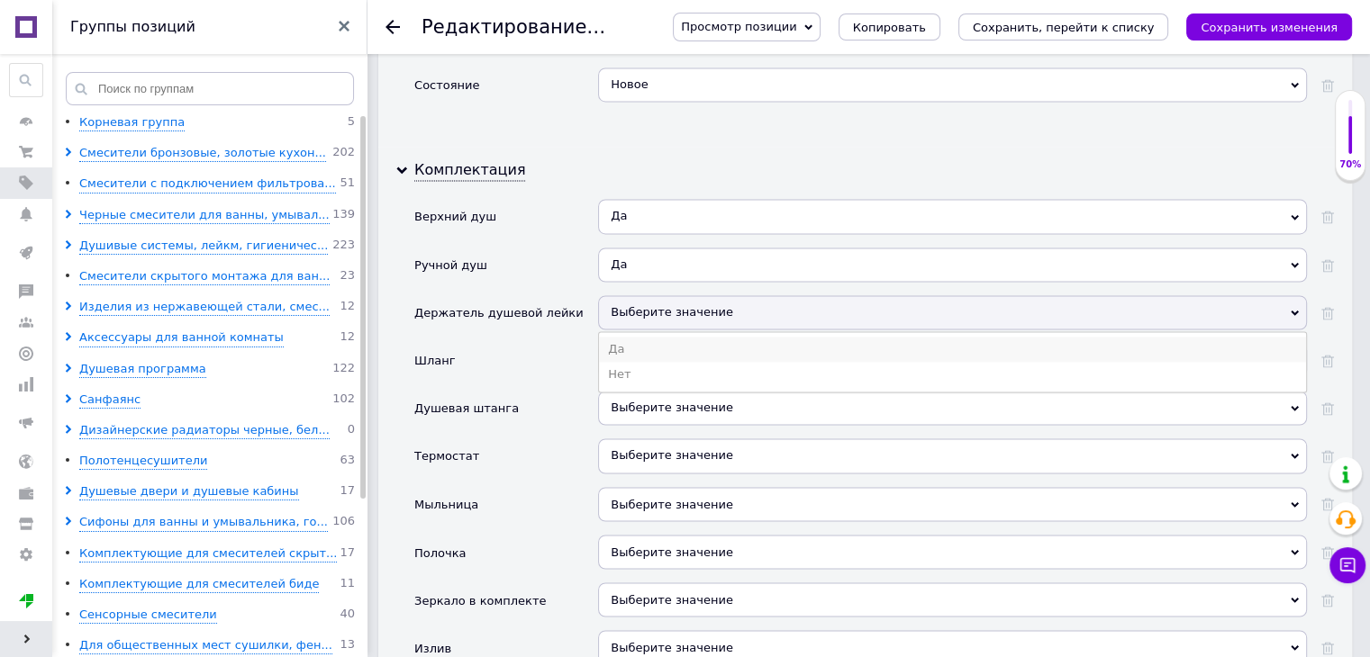
click at [728, 337] on li "Да" at bounding box center [952, 349] width 707 height 25
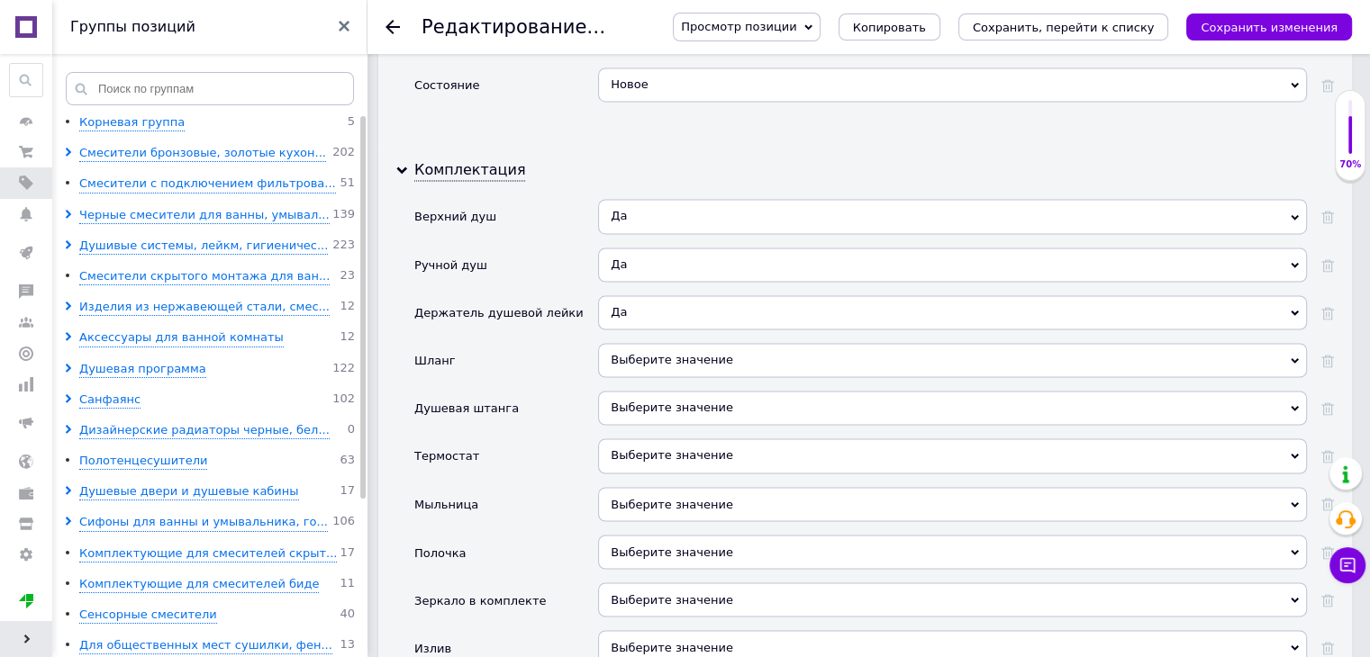
click at [1292, 358] on icon at bounding box center [1294, 360] width 8 height 5
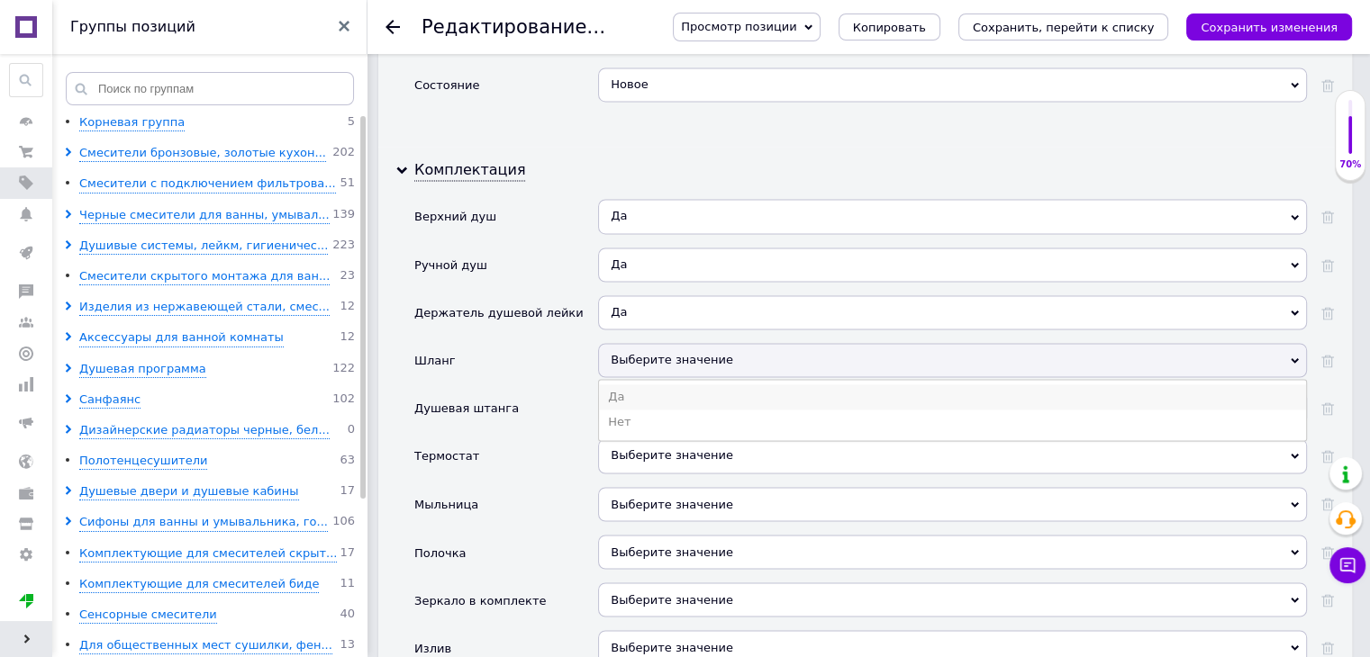
click at [666, 384] on li "Да" at bounding box center [952, 396] width 707 height 25
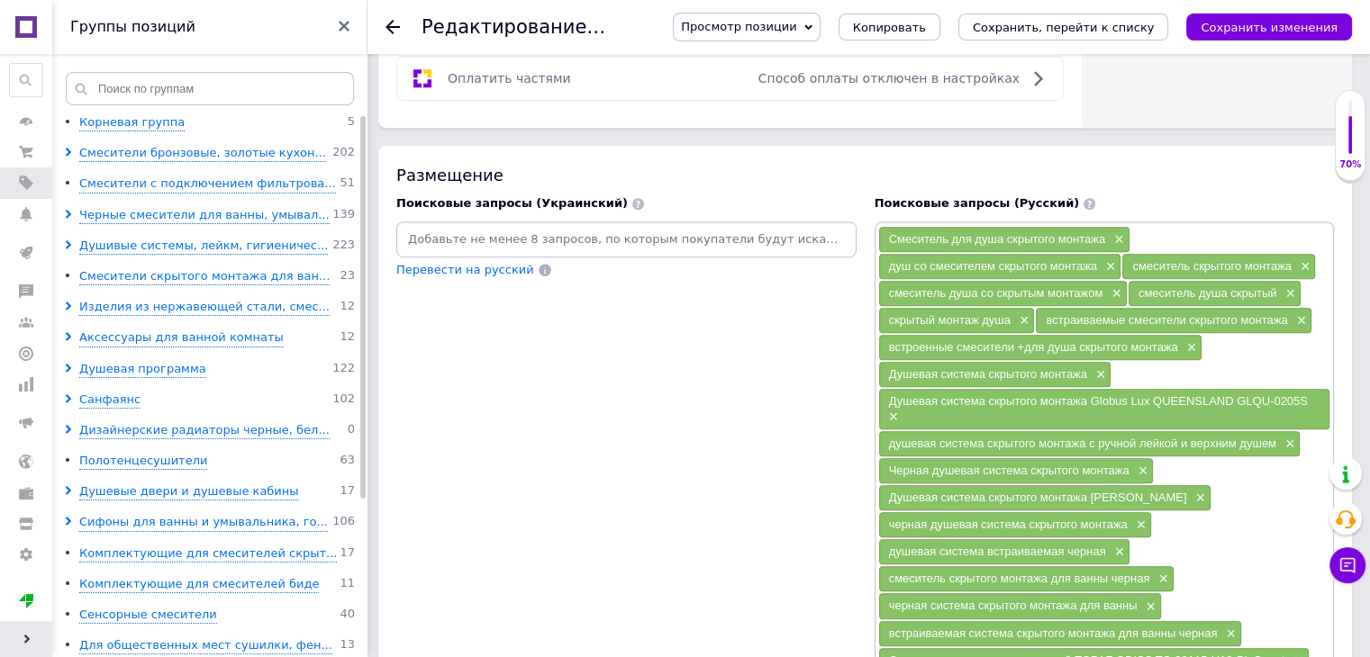
scroll to position [0, 0]
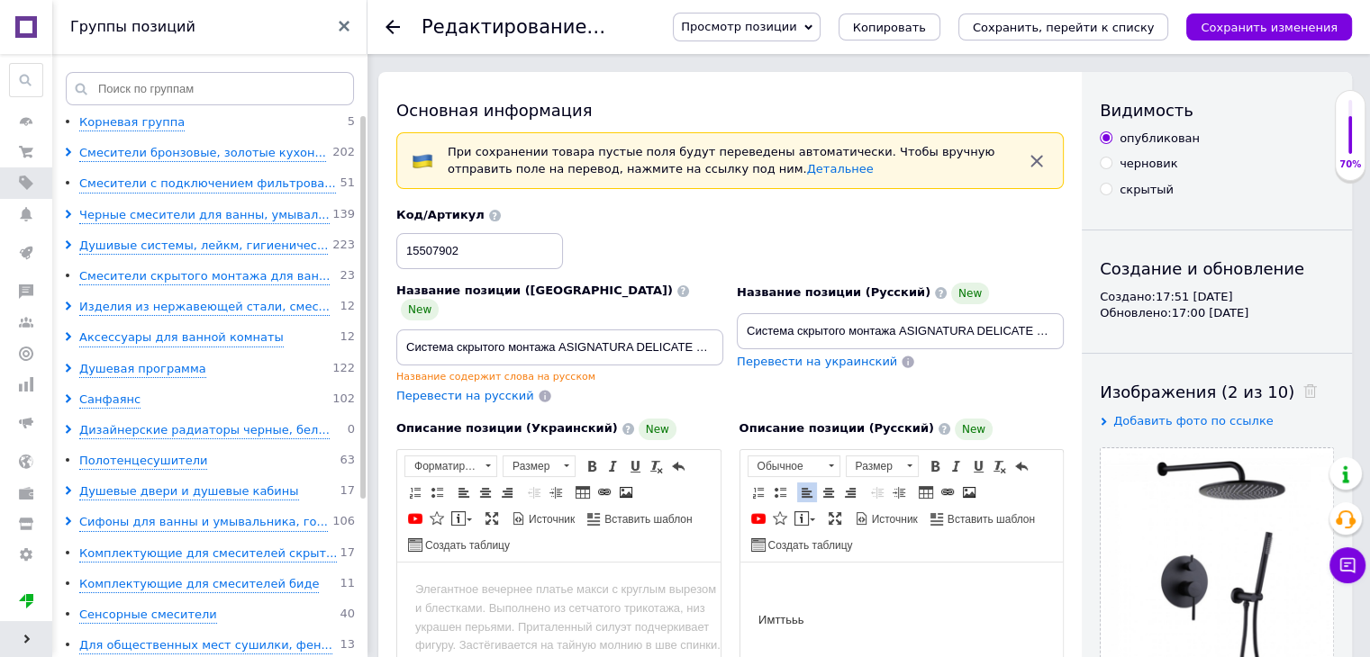
click at [811, 617] on p "Имттььь" at bounding box center [900, 619] width 287 height 19
click at [1265, 22] on icon "Сохранить изменения" at bounding box center [1268, 28] width 137 height 14
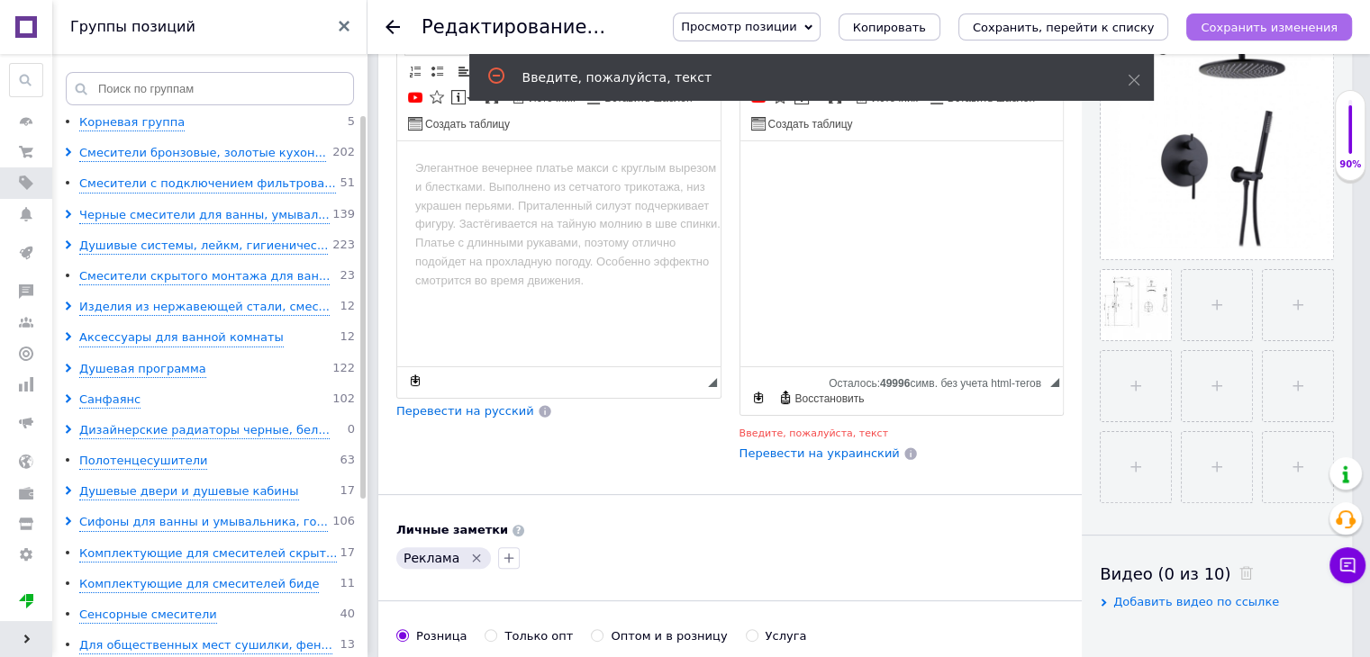
scroll to position [505, 0]
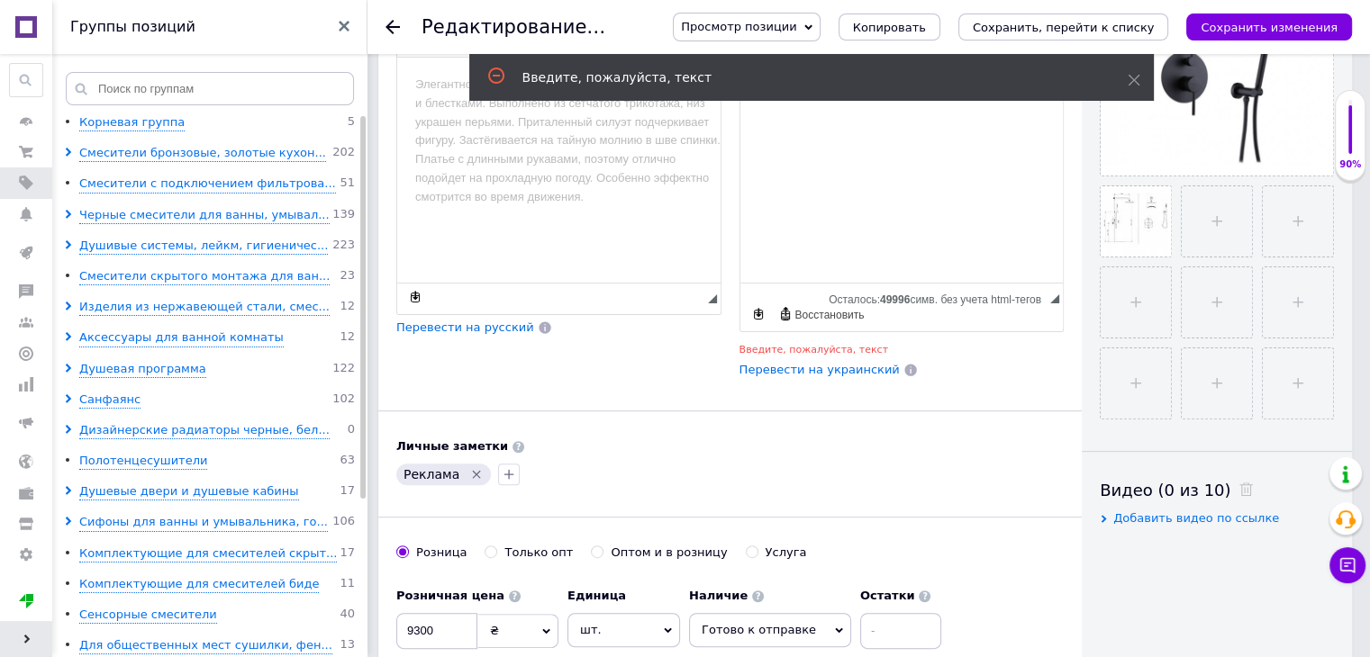
click at [791, 142] on html at bounding box center [900, 100] width 323 height 86
click at [791, 142] on html "1222223" at bounding box center [900, 100] width 323 height 86
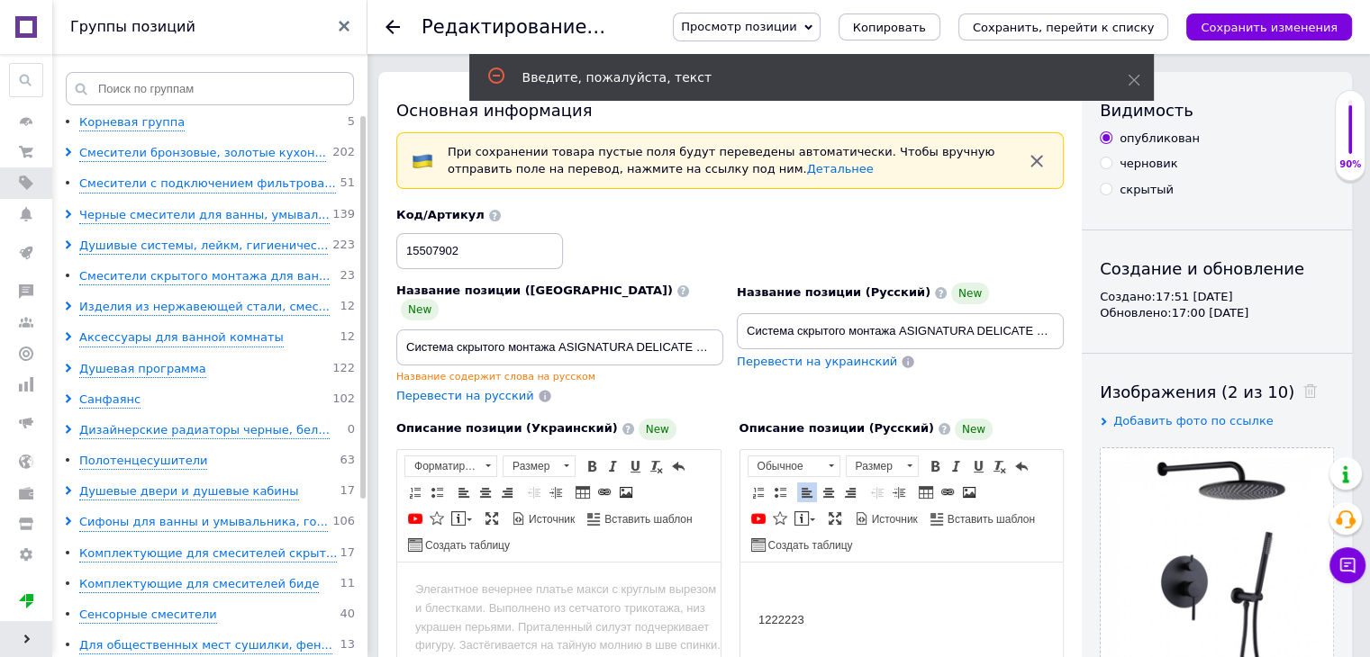
scroll to position [113, 0]
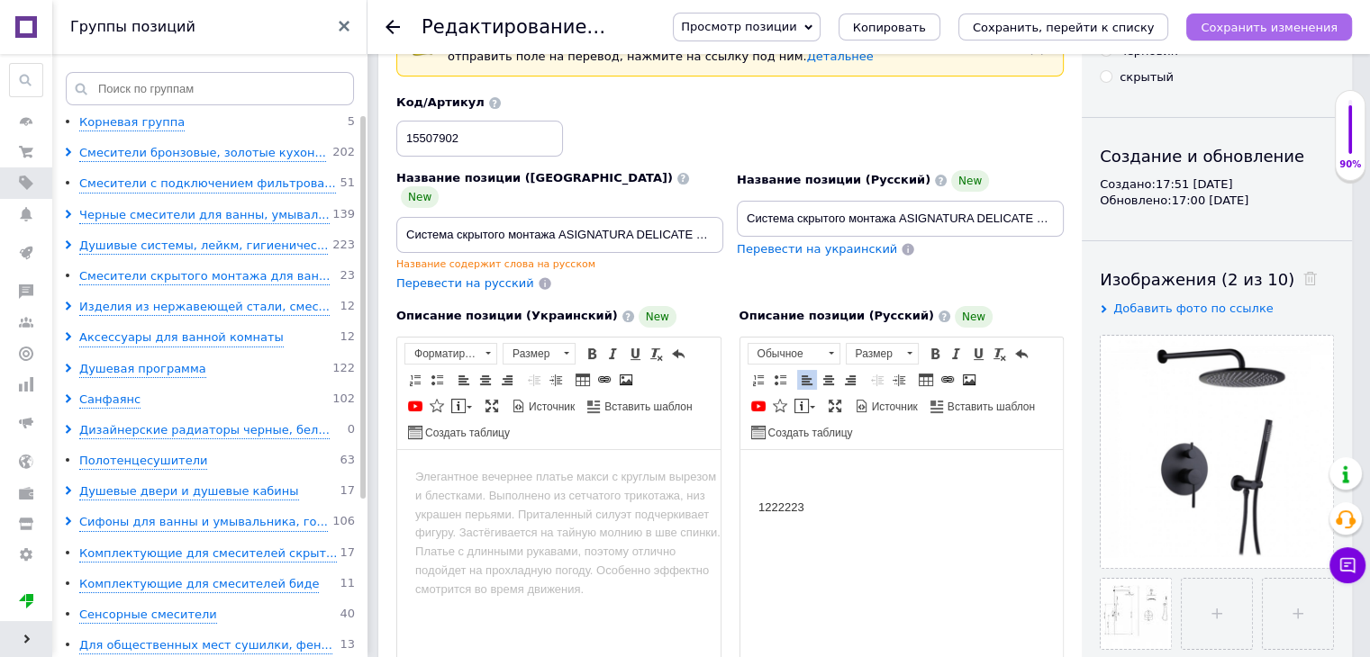
click at [1293, 32] on icon "Сохранить изменения" at bounding box center [1268, 28] width 137 height 14
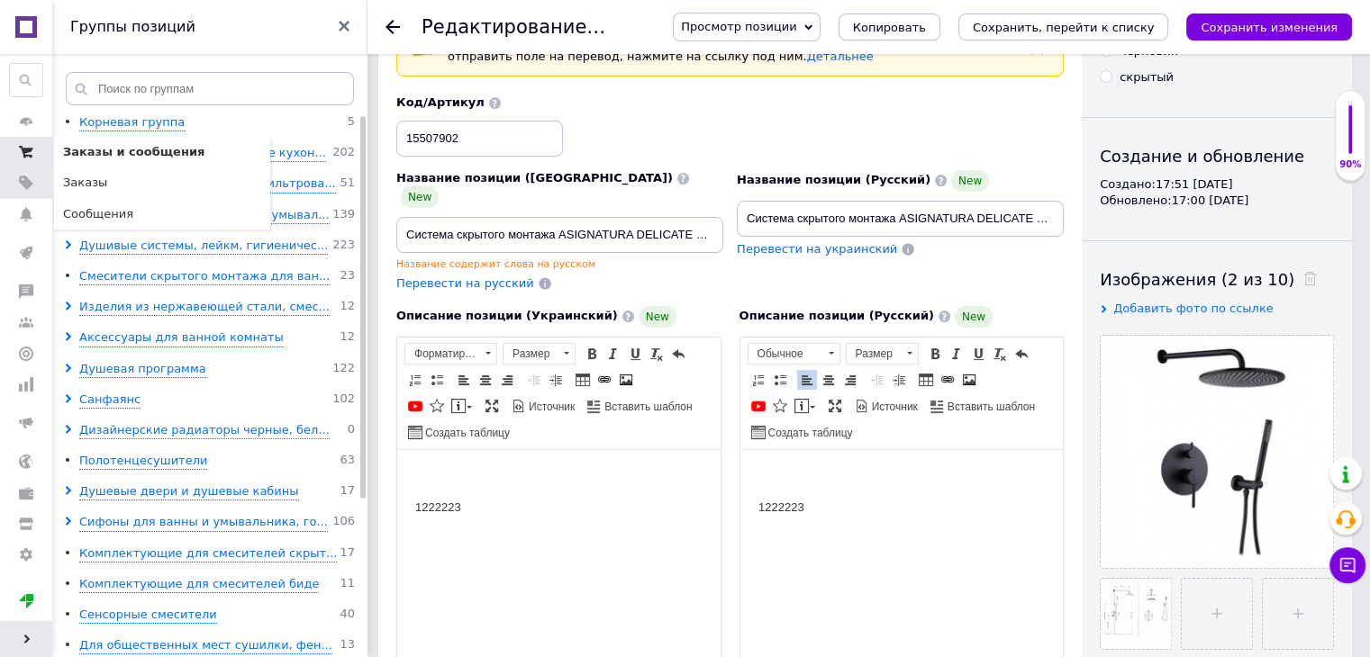
click at [28, 152] on icon at bounding box center [26, 152] width 14 height 14
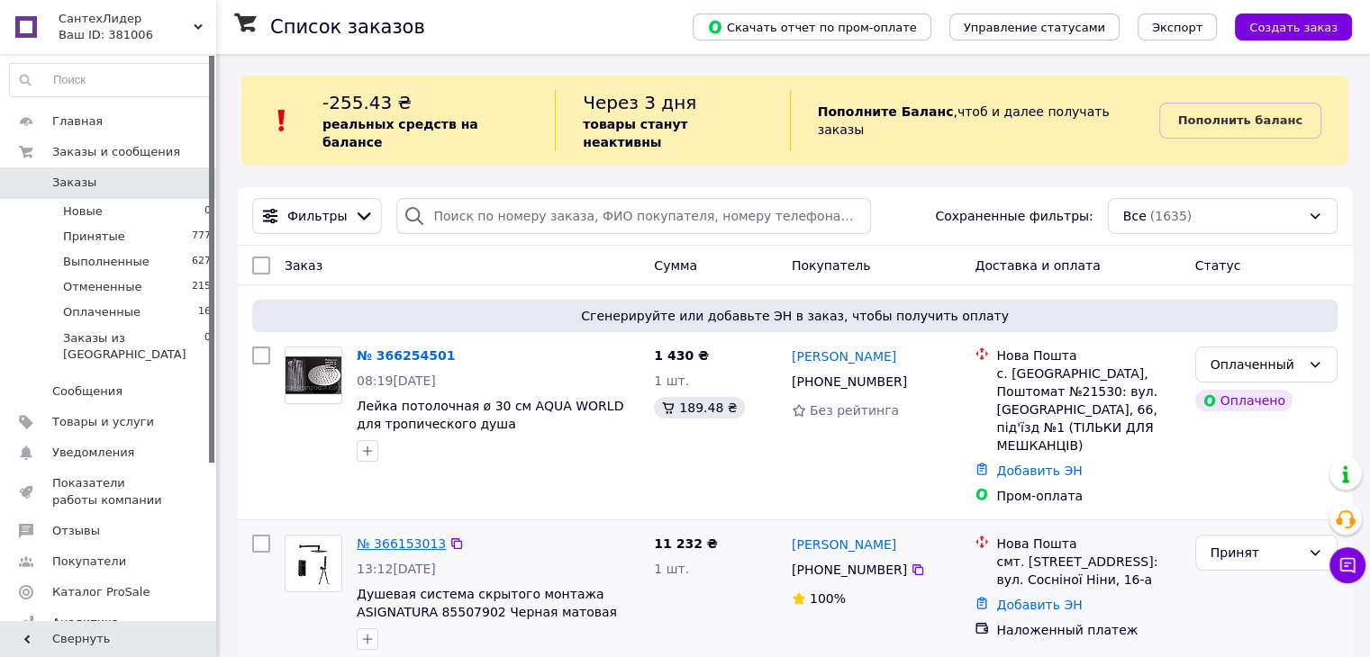
click at [395, 537] on link "№ 366153013" at bounding box center [401, 544] width 89 height 14
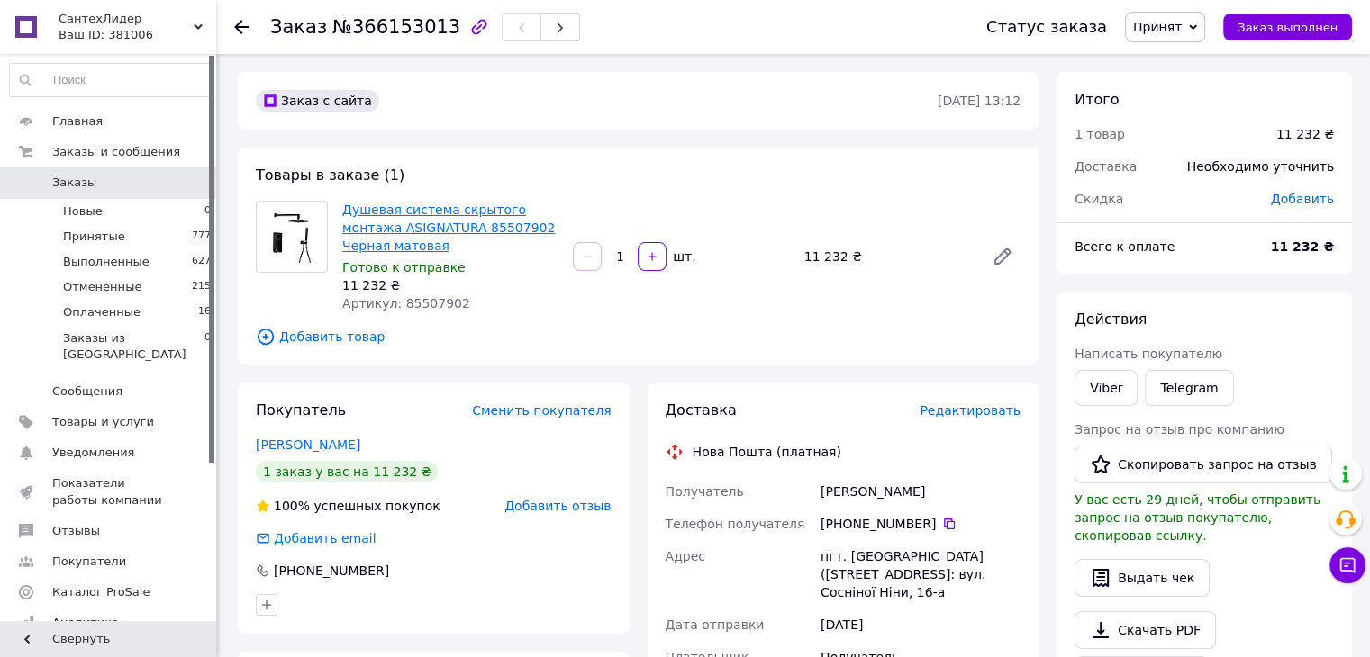
click at [418, 215] on link "Душевая система скрытого монтажа ASIGNATURA 85507902 Черная матовая" at bounding box center [448, 228] width 213 height 50
click at [396, 232] on link "Душевая система скрытого монтажа ASIGNATURA 85507902 Черная матовая" at bounding box center [448, 228] width 213 height 50
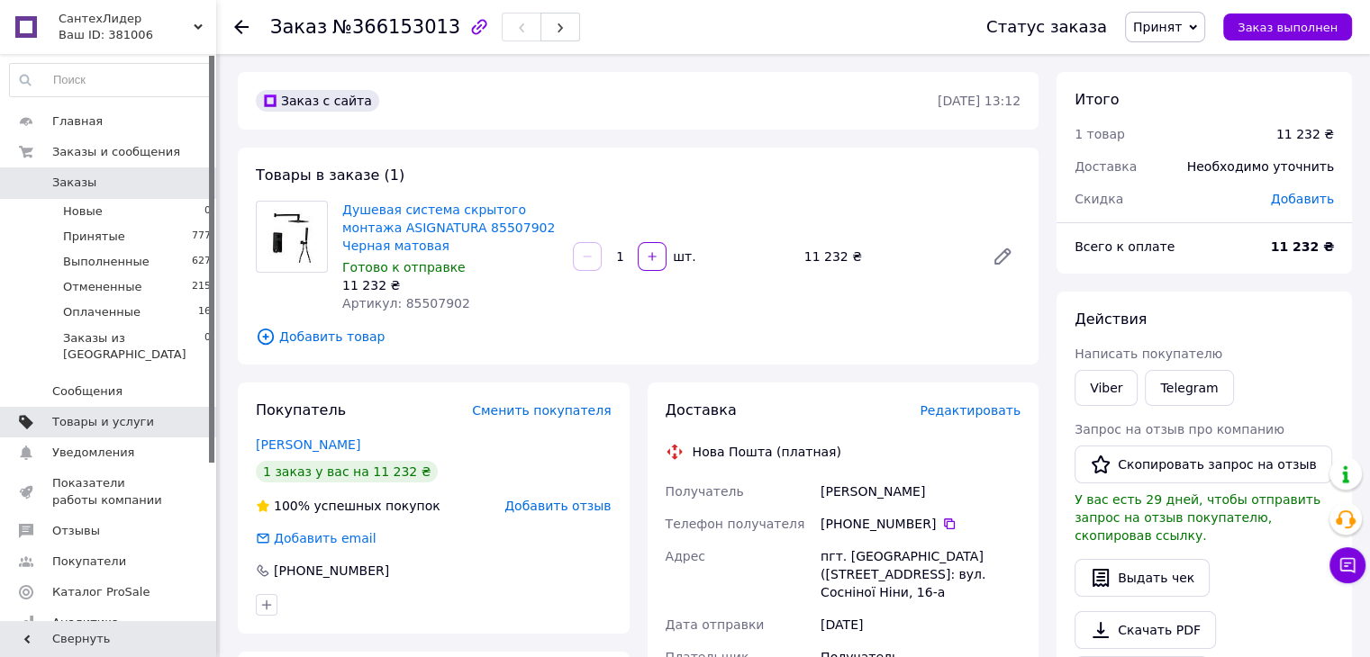
click at [77, 414] on span "Товары и услуги" at bounding box center [103, 422] width 102 height 16
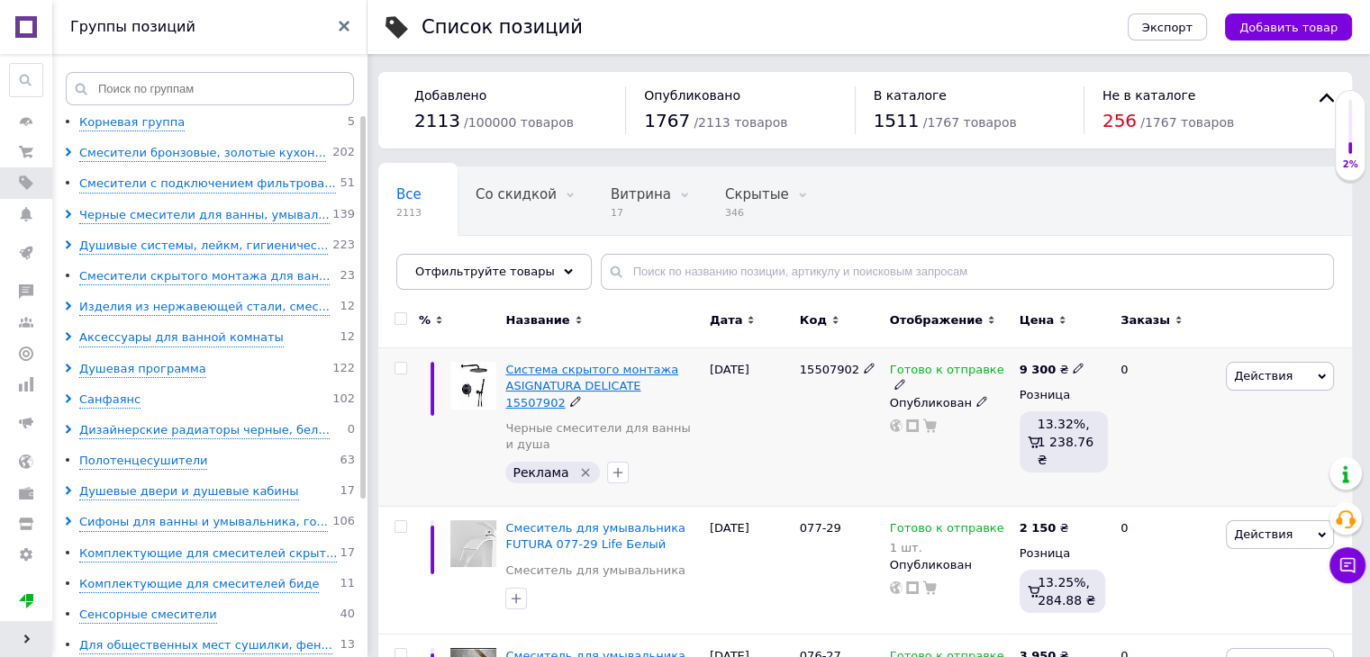
click at [595, 374] on span "Система скрытого монтажа ASIGNATURA DELICATE 15507902" at bounding box center [591, 386] width 173 height 46
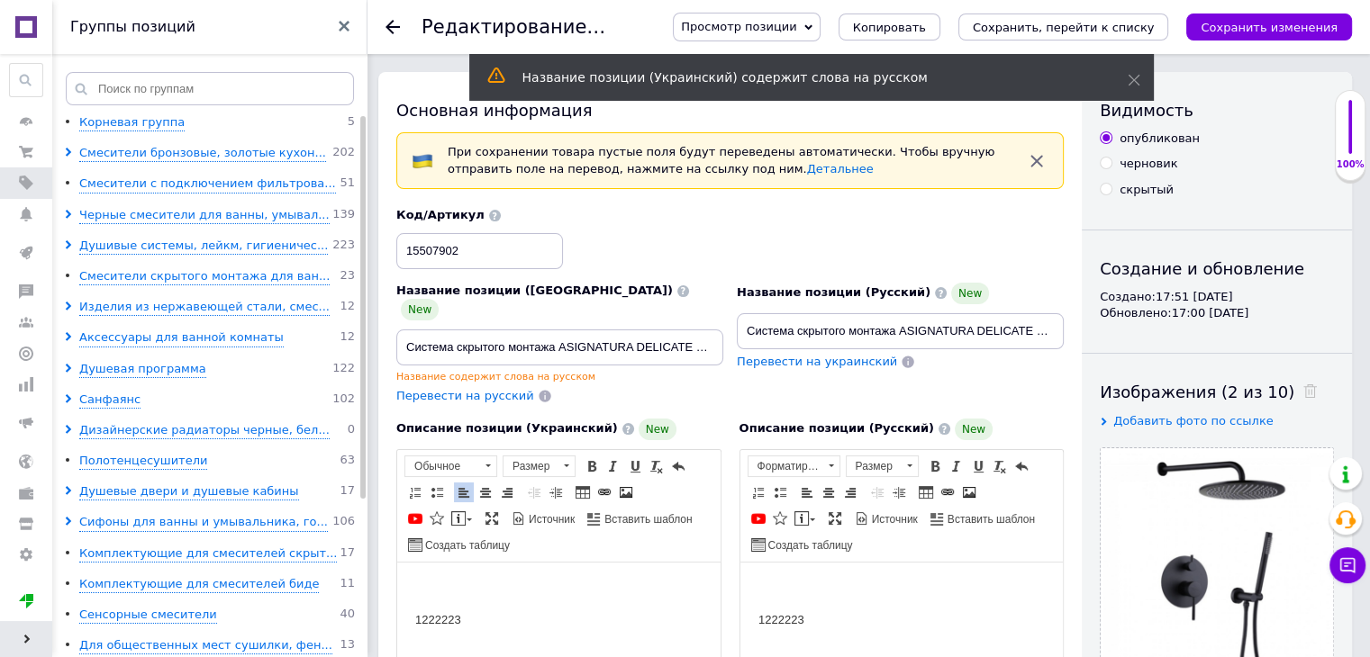
click at [470, 621] on p "1222223" at bounding box center [558, 619] width 287 height 19
click at [440, 598] on html at bounding box center [558, 589] width 323 height 55
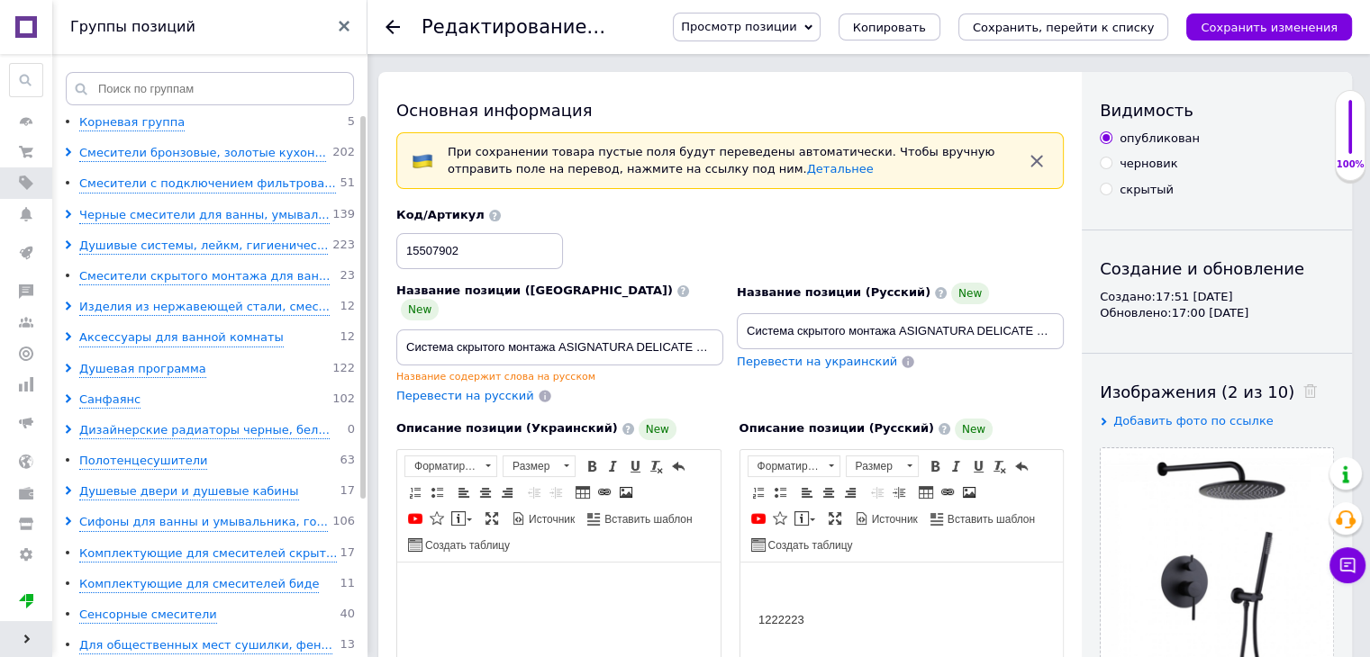
drag, startPoint x: 440, startPoint y: 598, endPoint x: 517, endPoint y: 645, distance: 89.7
click at [517, 617] on html at bounding box center [558, 589] width 323 height 55
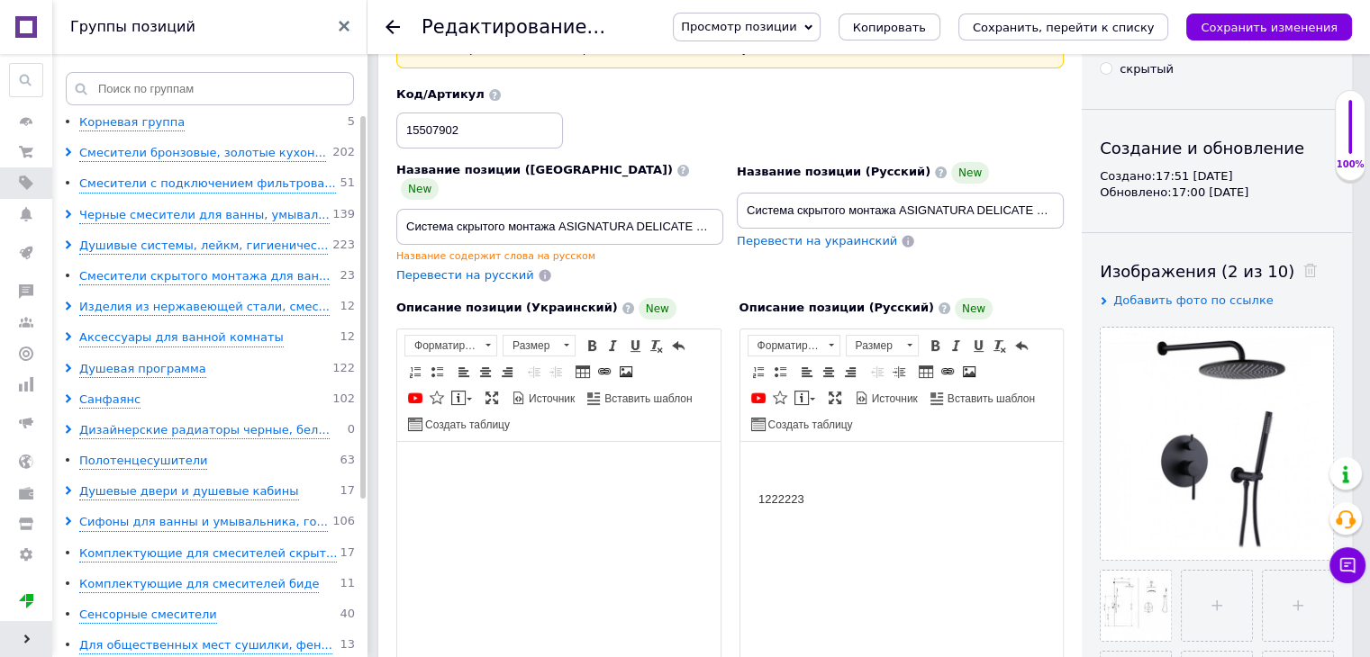
scroll to position [125, 0]
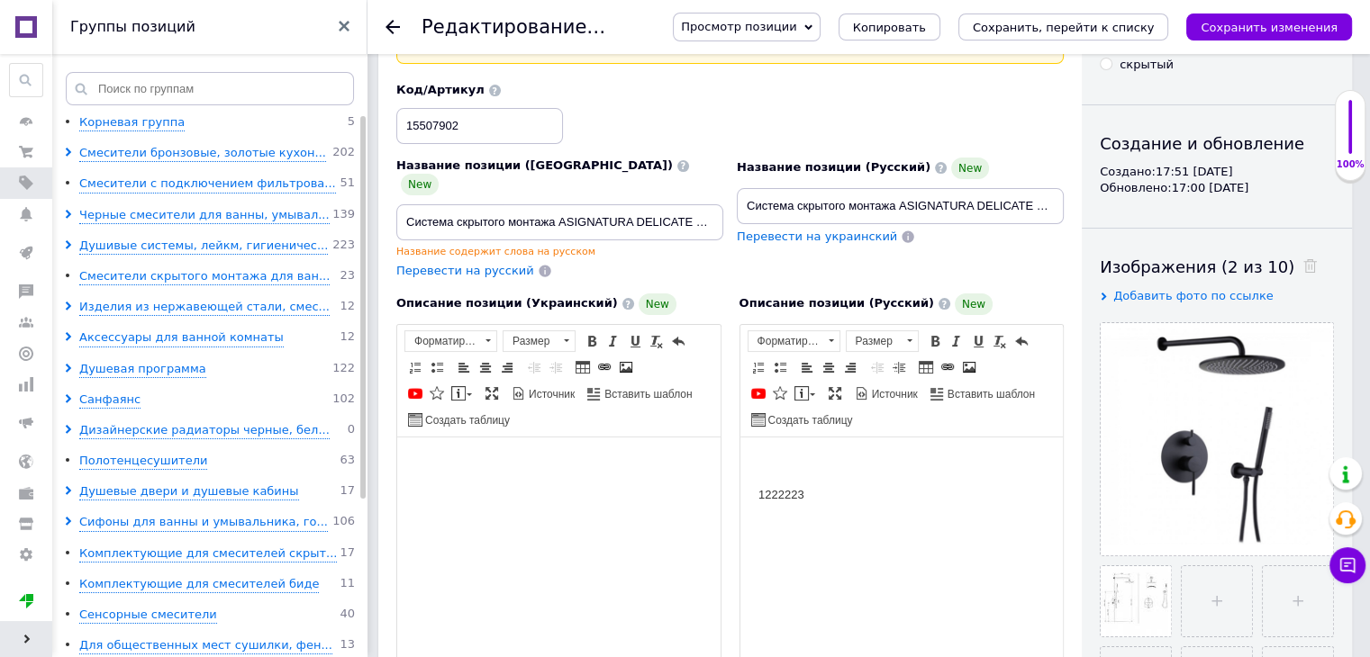
click at [444, 492] on html at bounding box center [558, 464] width 323 height 55
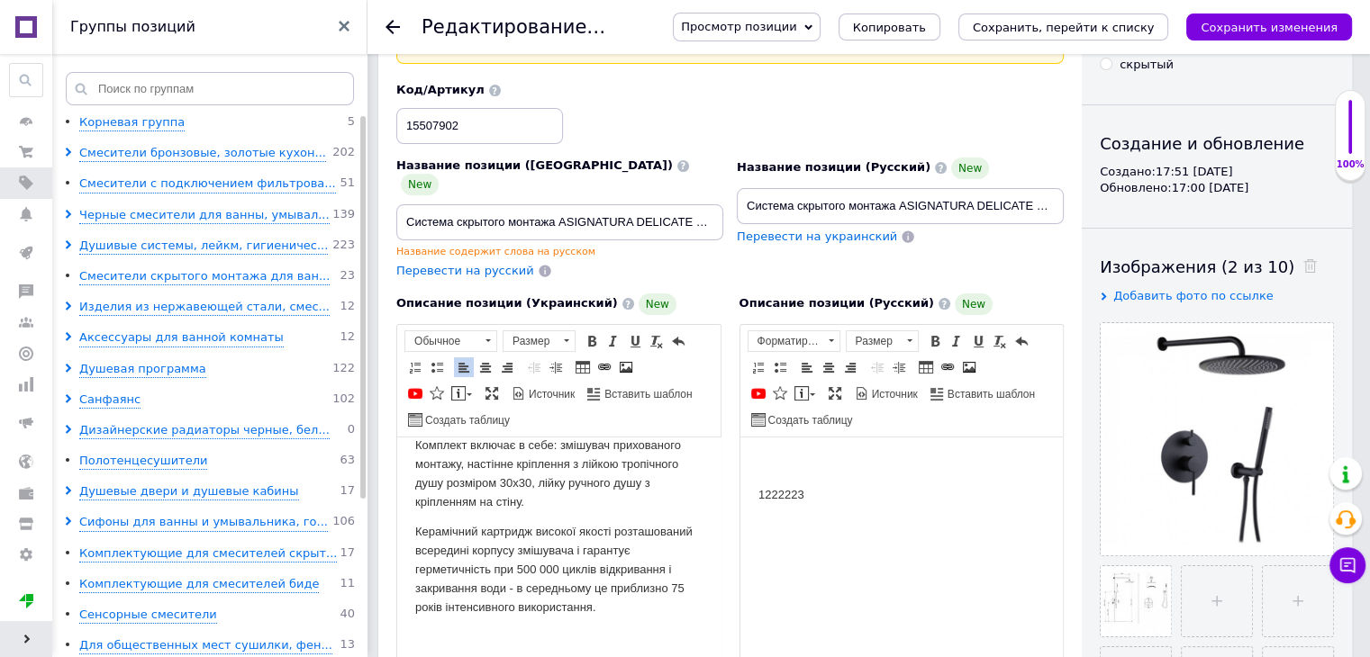
scroll to position [0, 0]
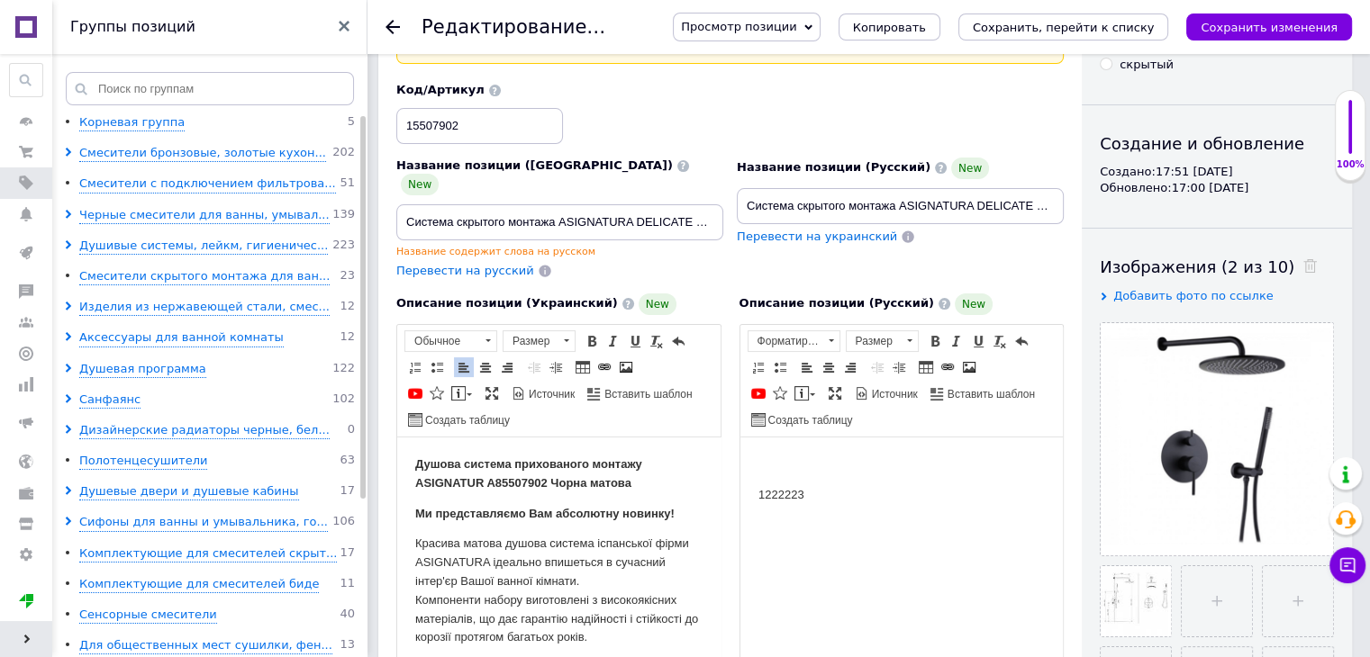
drag, startPoint x: 713, startPoint y: 610, endPoint x: 1126, endPoint y: 909, distance: 510.6
click at [546, 482] on strong "Душова система прихованого монтажу ASIGNATUR A85507902 Чорна матова" at bounding box center [528, 473] width 227 height 32
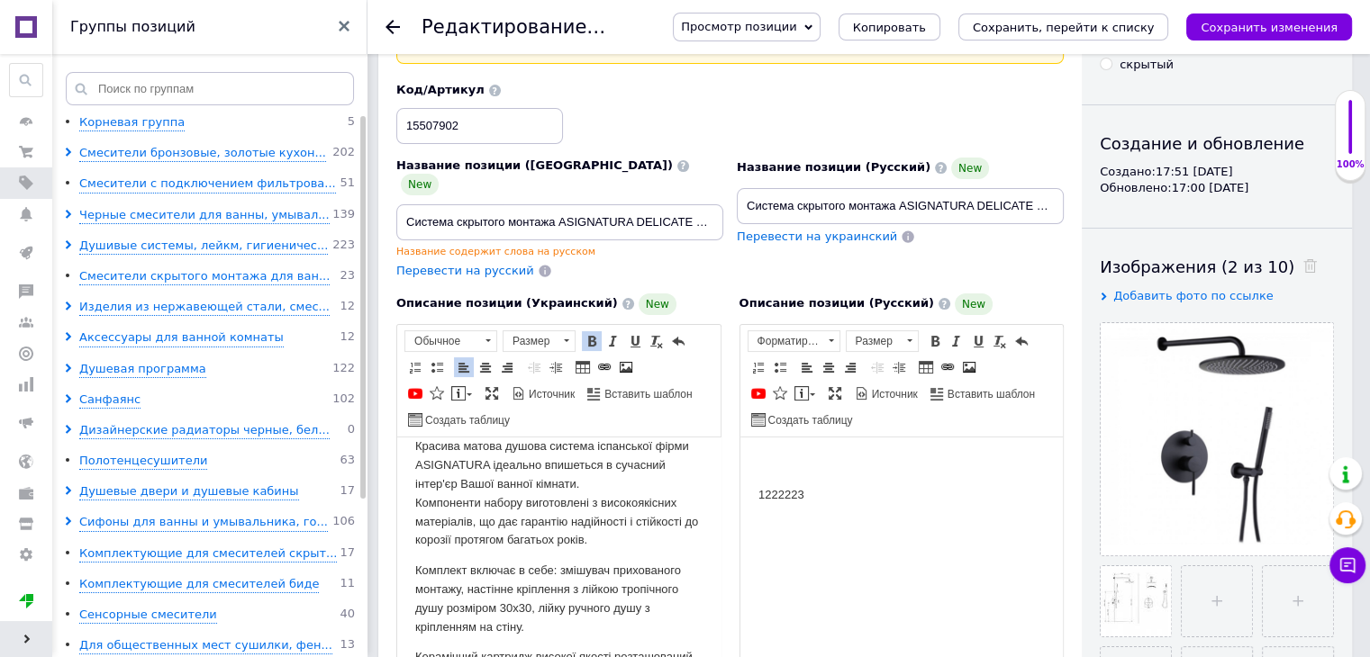
scroll to position [103, 0]
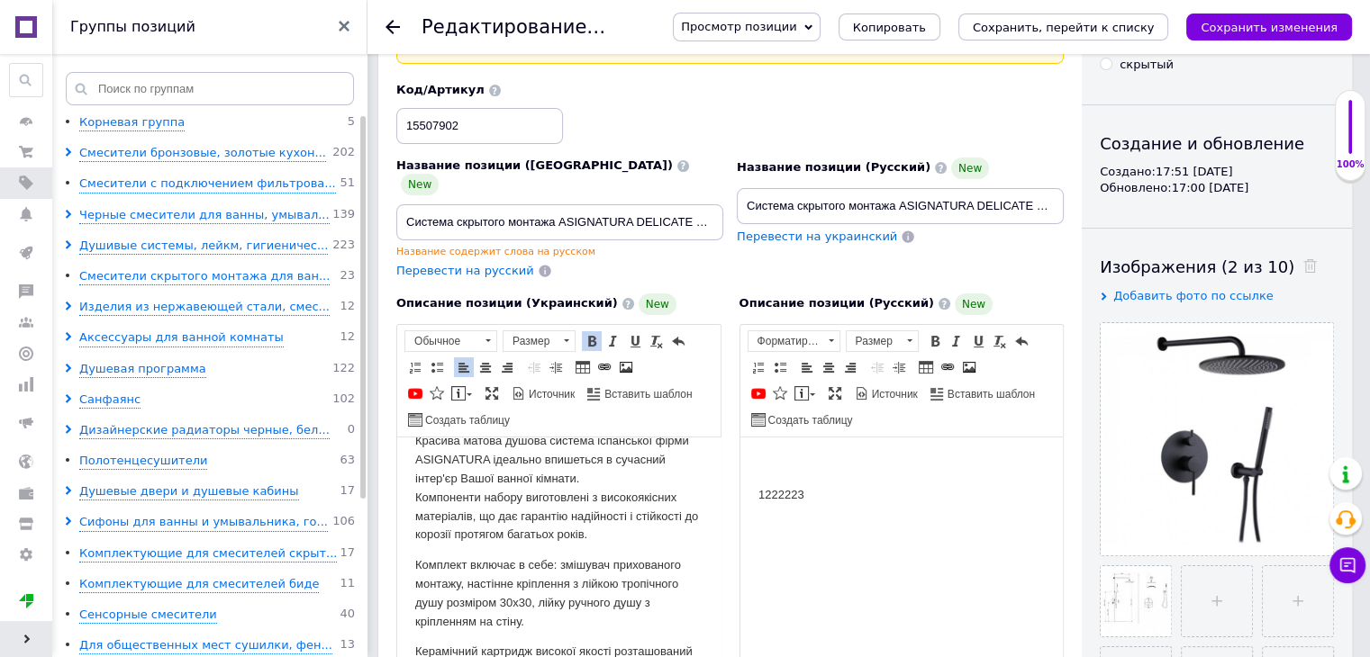
click at [534, 602] on p "Комплект включає в себе: змішувач прихованого монтажу, настінне кріплення з лій…" at bounding box center [558, 593] width 287 height 75
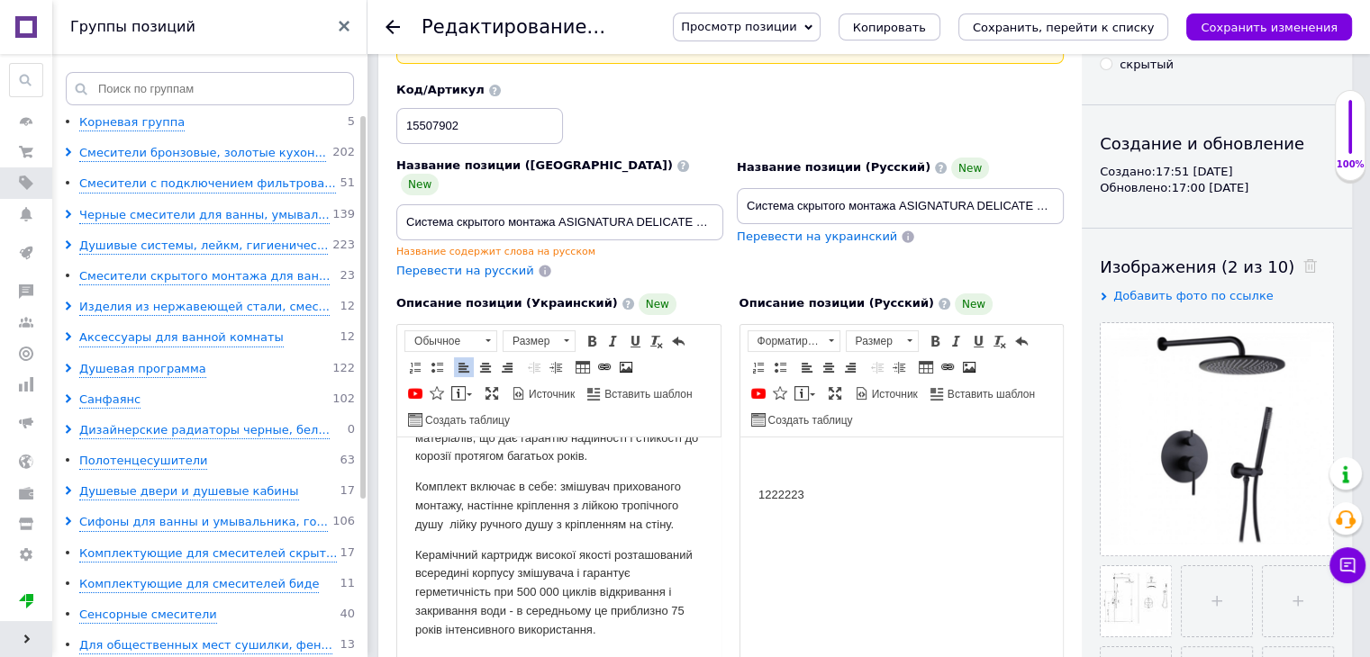
scroll to position [205, 0]
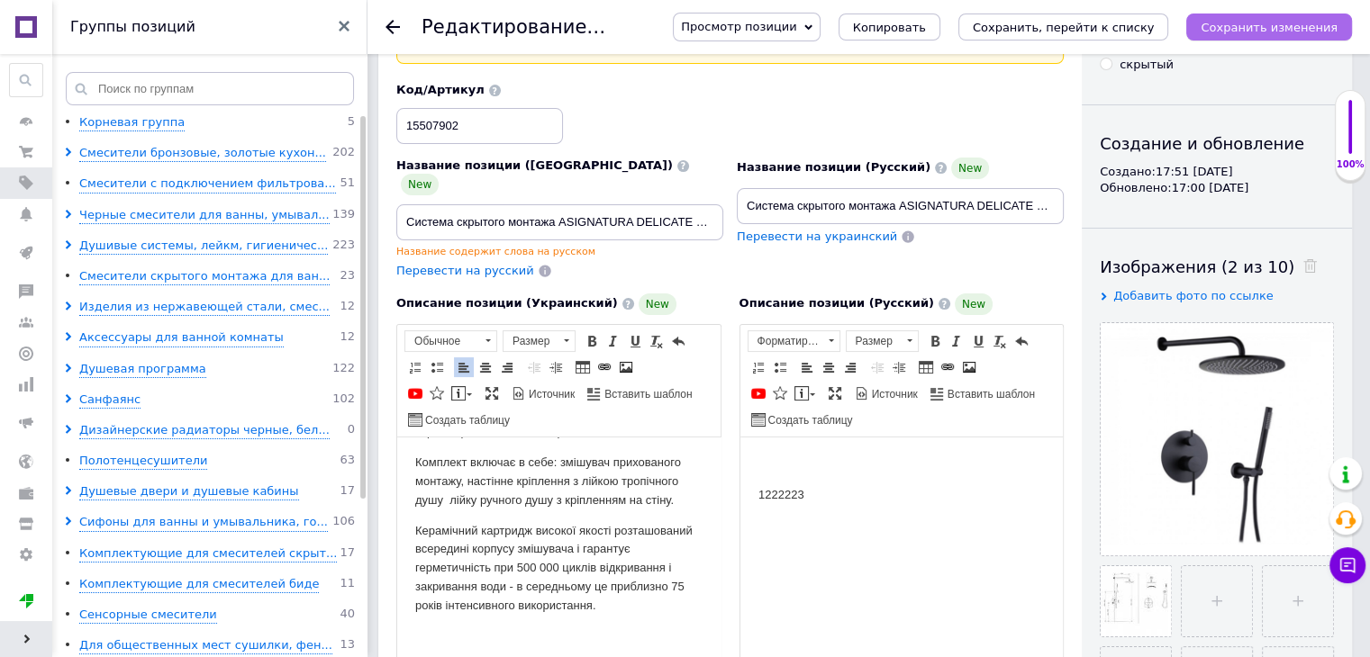
click at [1300, 28] on icon "Сохранить изменения" at bounding box center [1268, 28] width 137 height 14
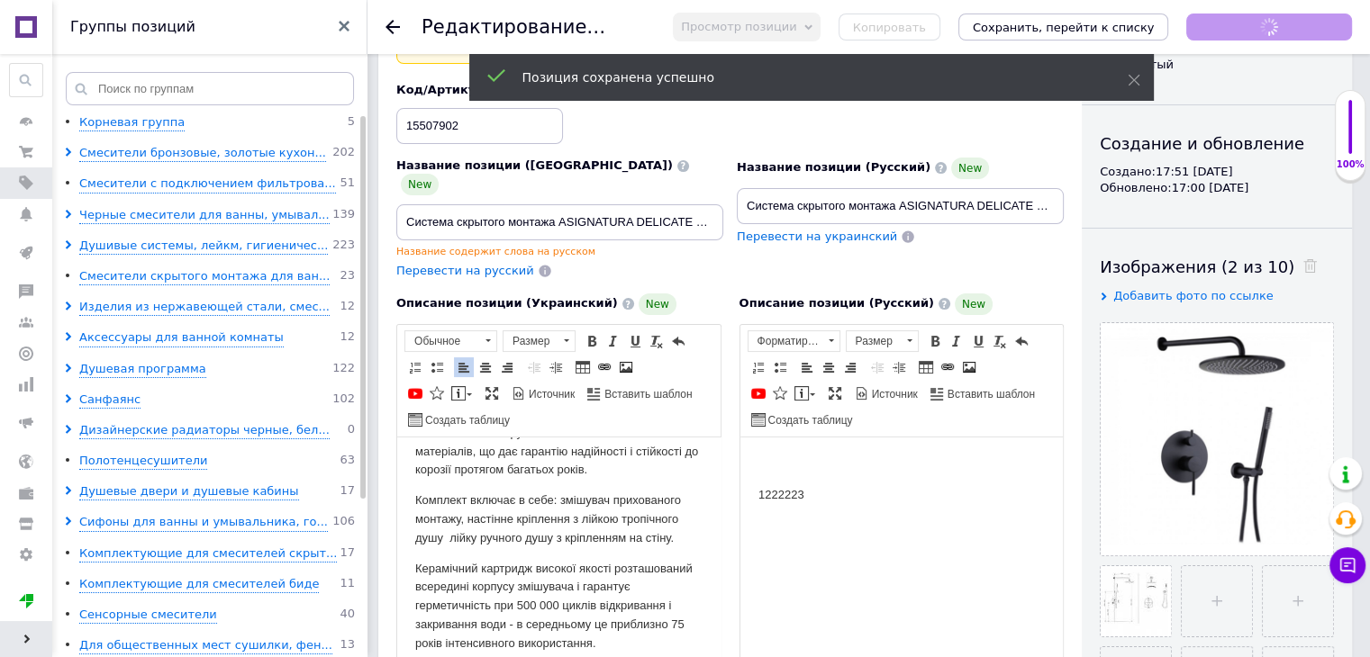
scroll to position [85, 0]
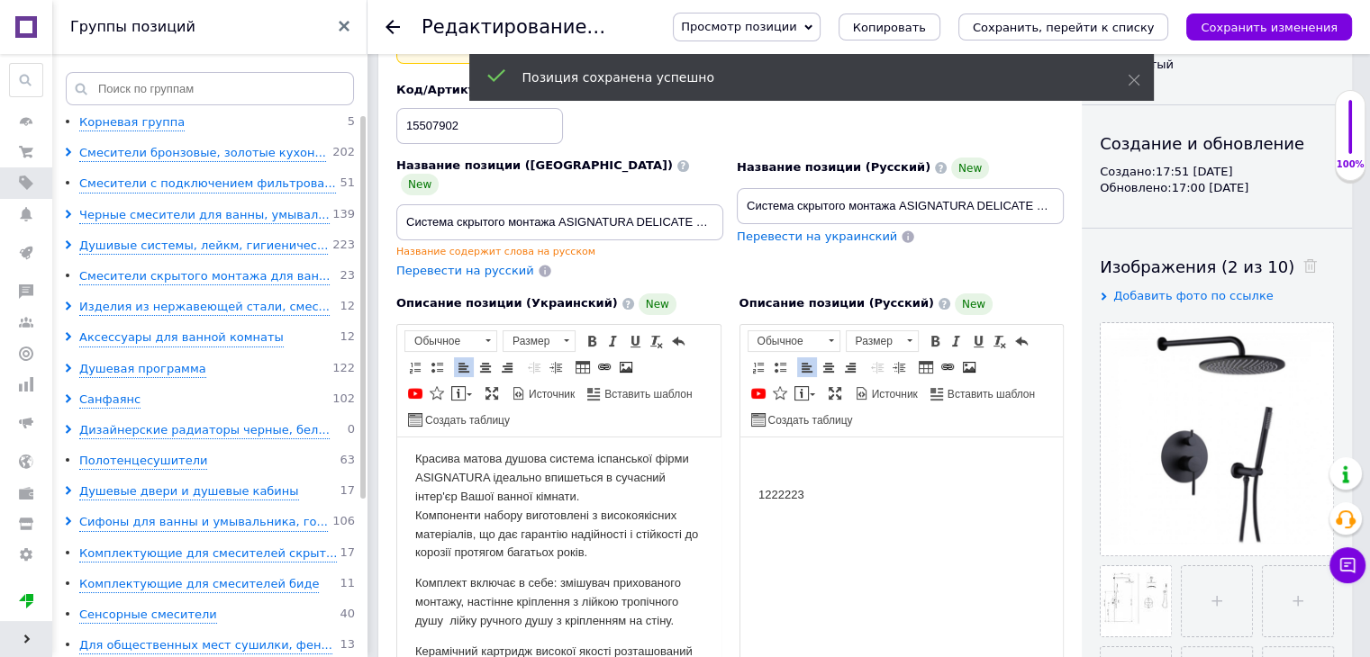
click at [813, 495] on p "1222223" at bounding box center [900, 494] width 287 height 19
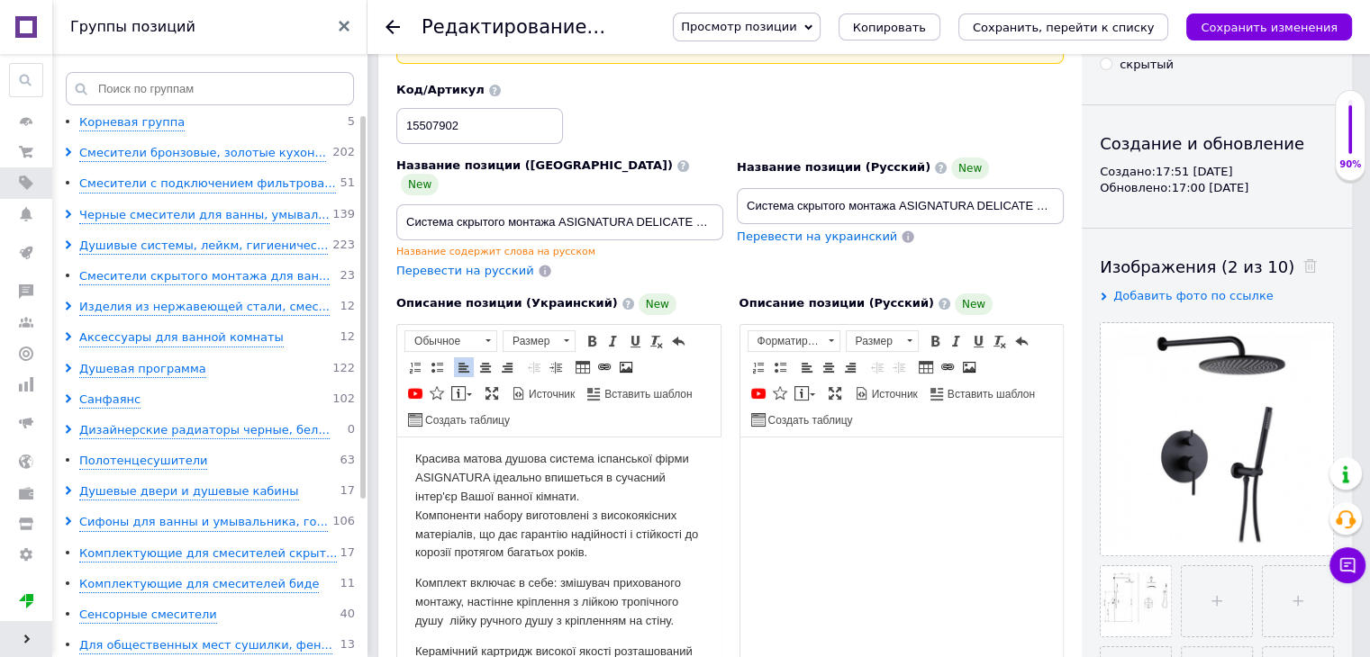
click at [799, 485] on html at bounding box center [900, 464] width 323 height 55
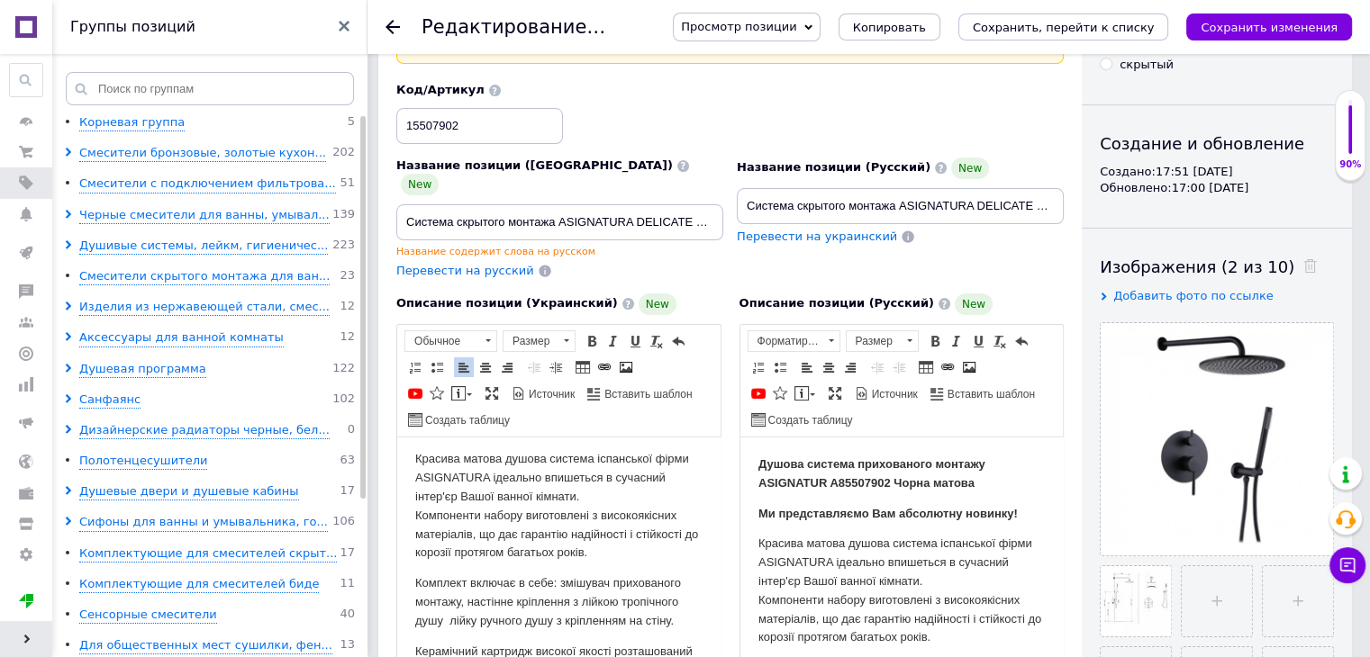
scroll to position [222, 0]
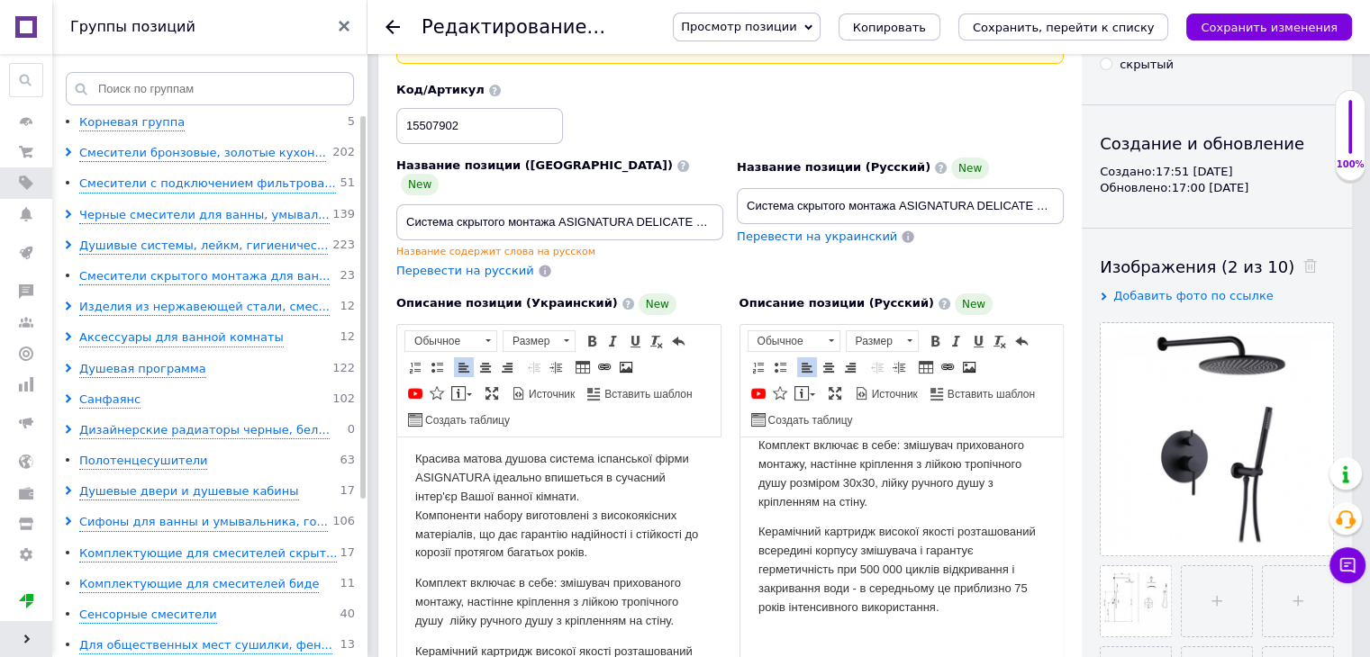
click at [873, 482] on p "Комплект включає в себе: змішувач прихованого монтажу, настінне кріплення з лій…" at bounding box center [900, 473] width 287 height 75
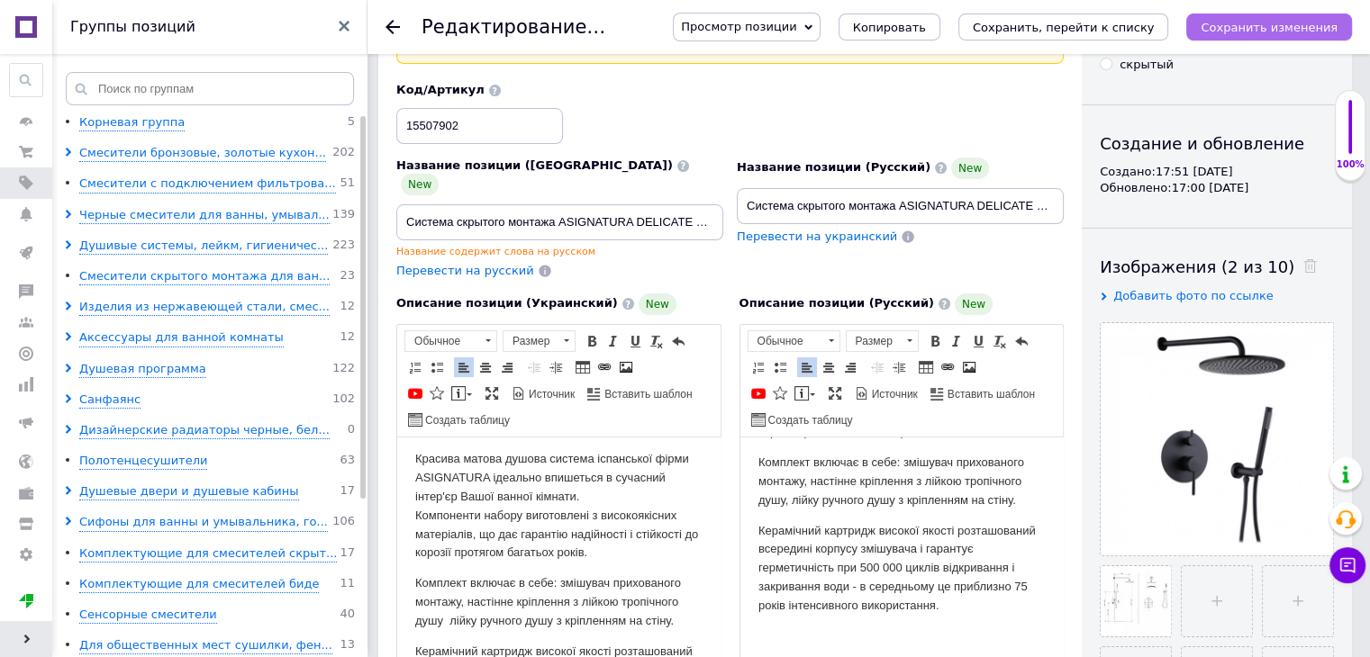
click at [1271, 30] on icon "Сохранить изменения" at bounding box center [1268, 28] width 137 height 14
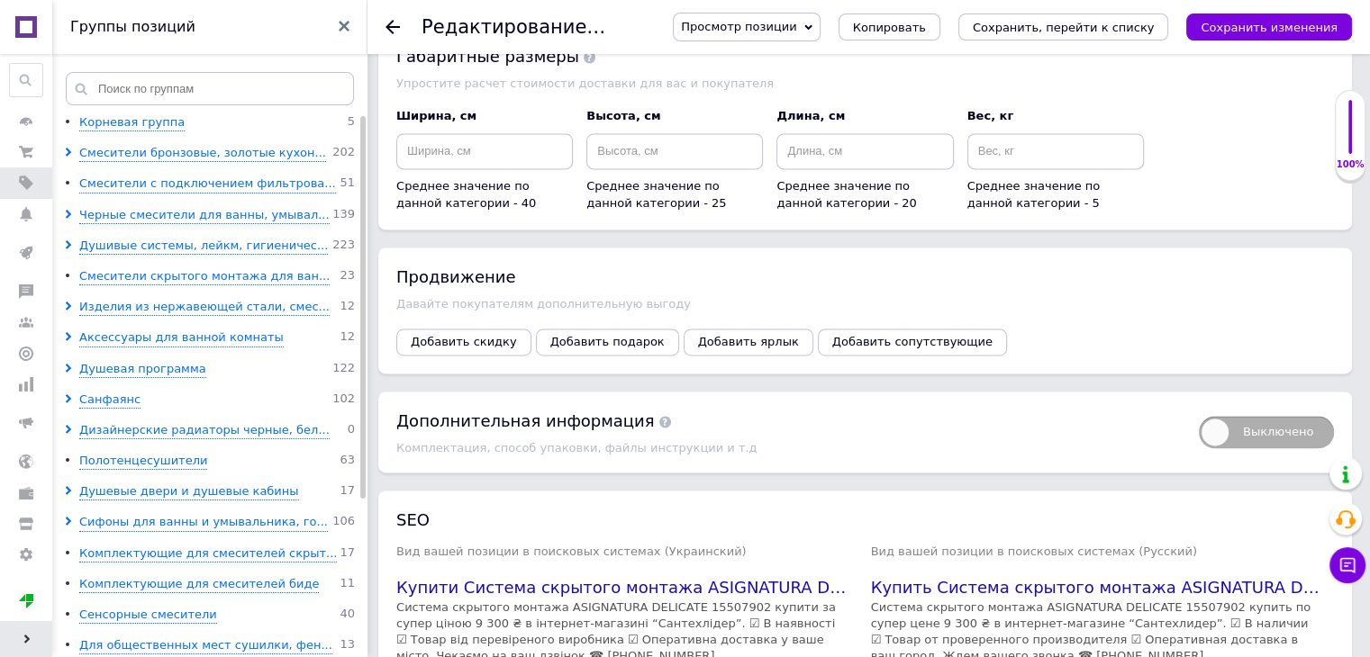
scroll to position [2701, 0]
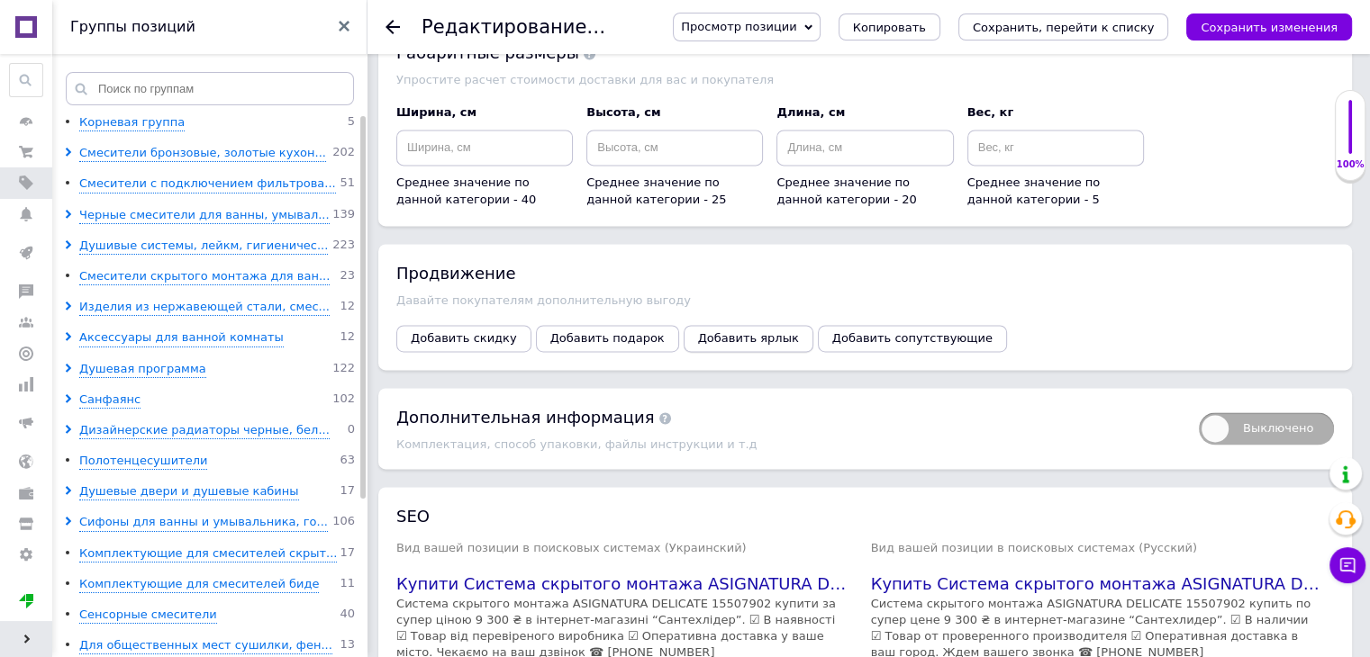
click at [708, 331] on span "Добавить ярлык" at bounding box center [748, 338] width 101 height 14
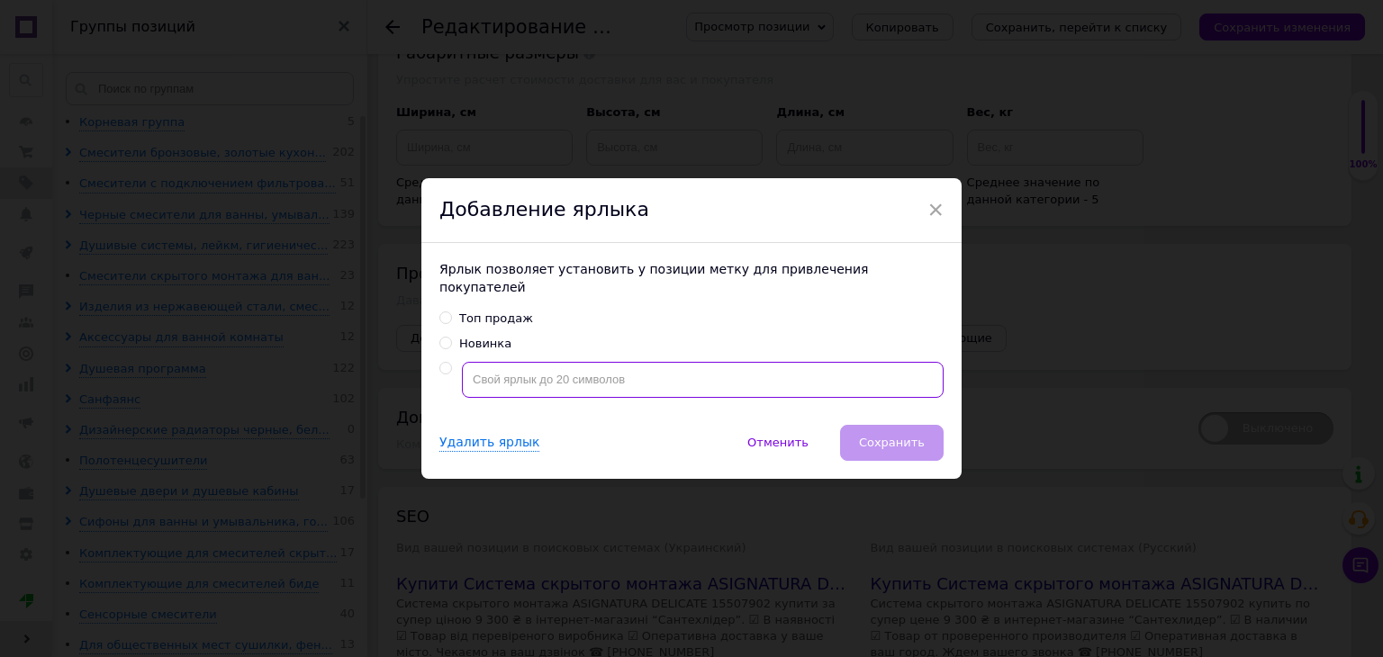
click at [534, 375] on input "text" at bounding box center [703, 380] width 482 height 36
radio input "true"
type input "Бесплатная доставка"
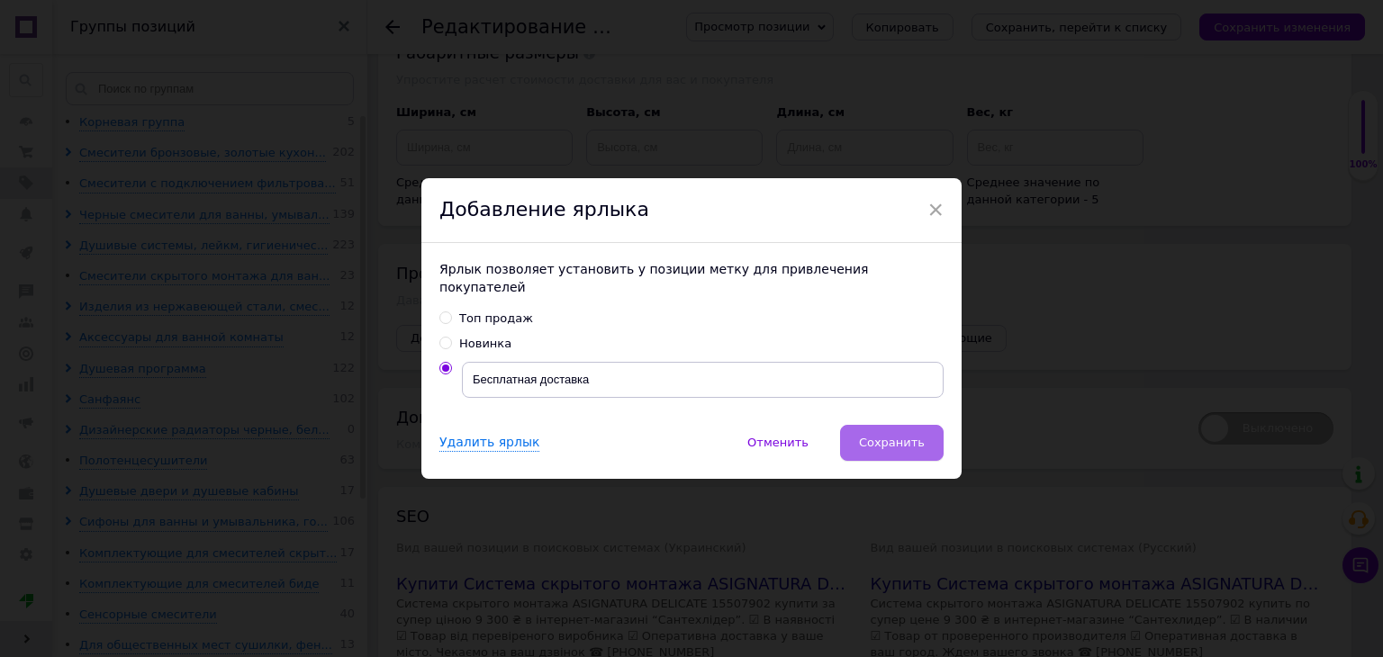
click at [910, 436] on span "Сохранить" at bounding box center [892, 443] width 66 height 14
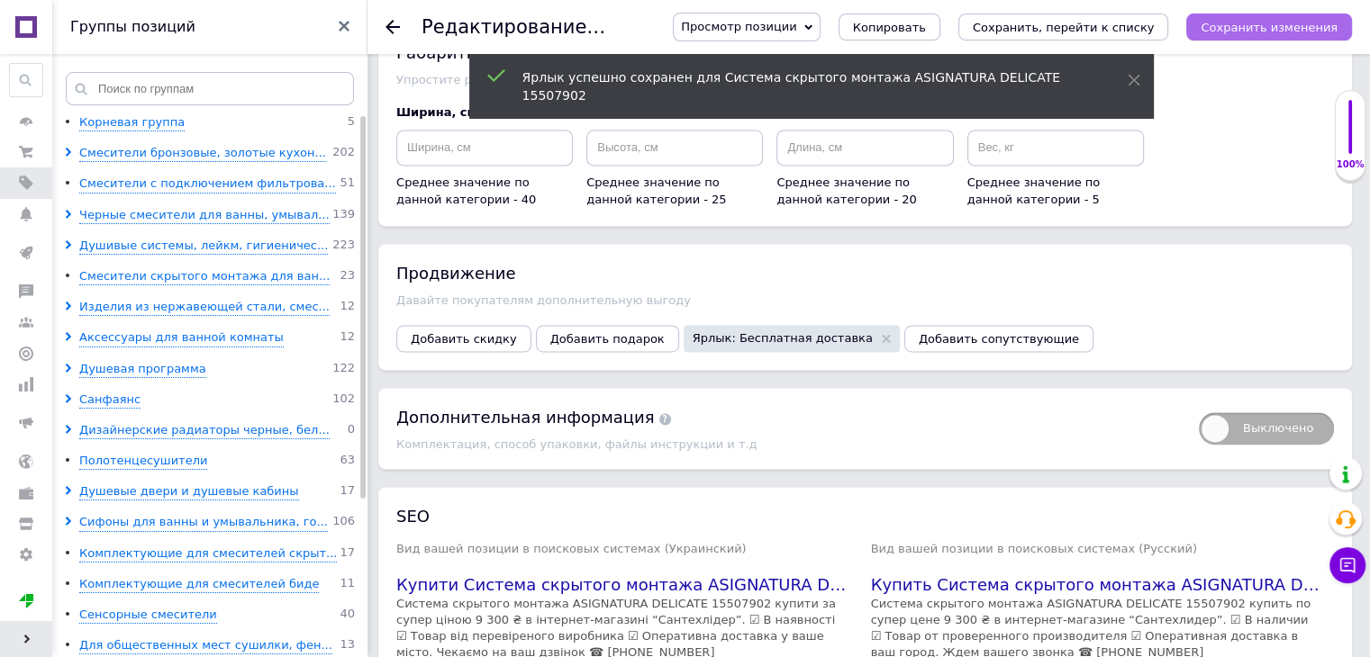
click at [1275, 28] on icon "Сохранить изменения" at bounding box center [1268, 28] width 137 height 14
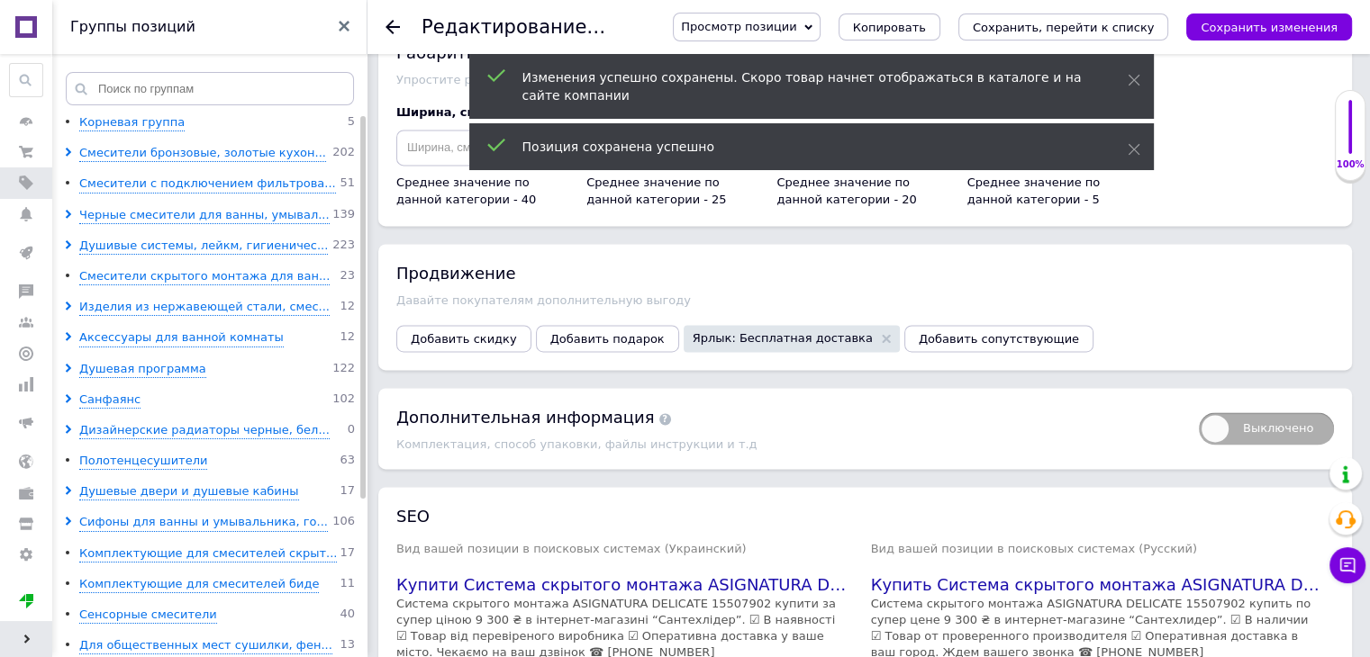
scroll to position [0, 0]
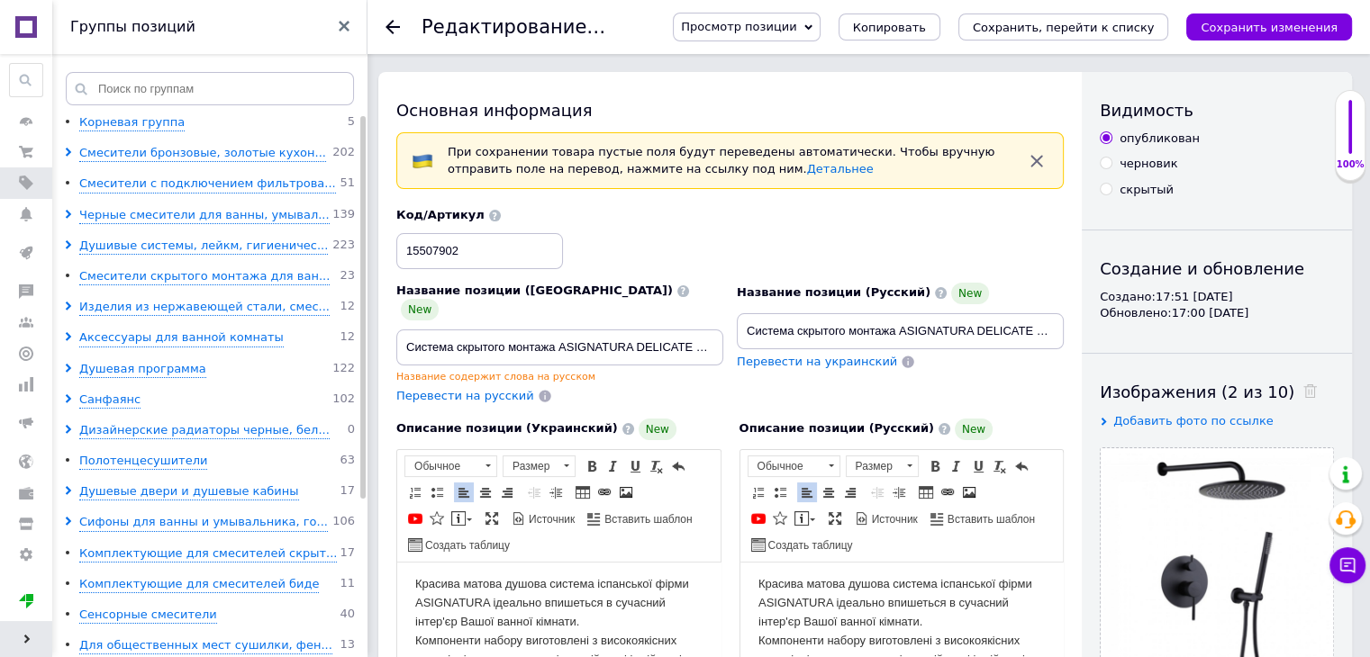
click at [391, 29] on icon at bounding box center [392, 27] width 14 height 14
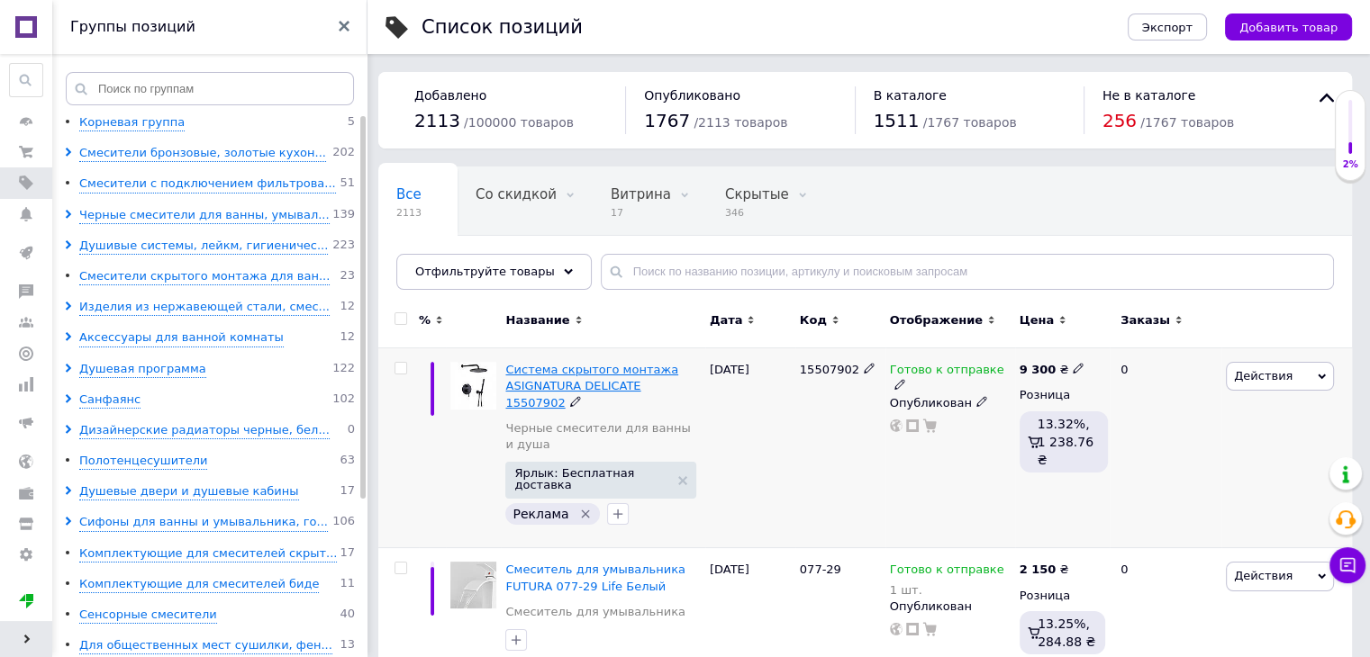
click at [536, 375] on span "Система скрытого монтажа ASIGNATURA DELICATE 15507902" at bounding box center [591, 386] width 173 height 46
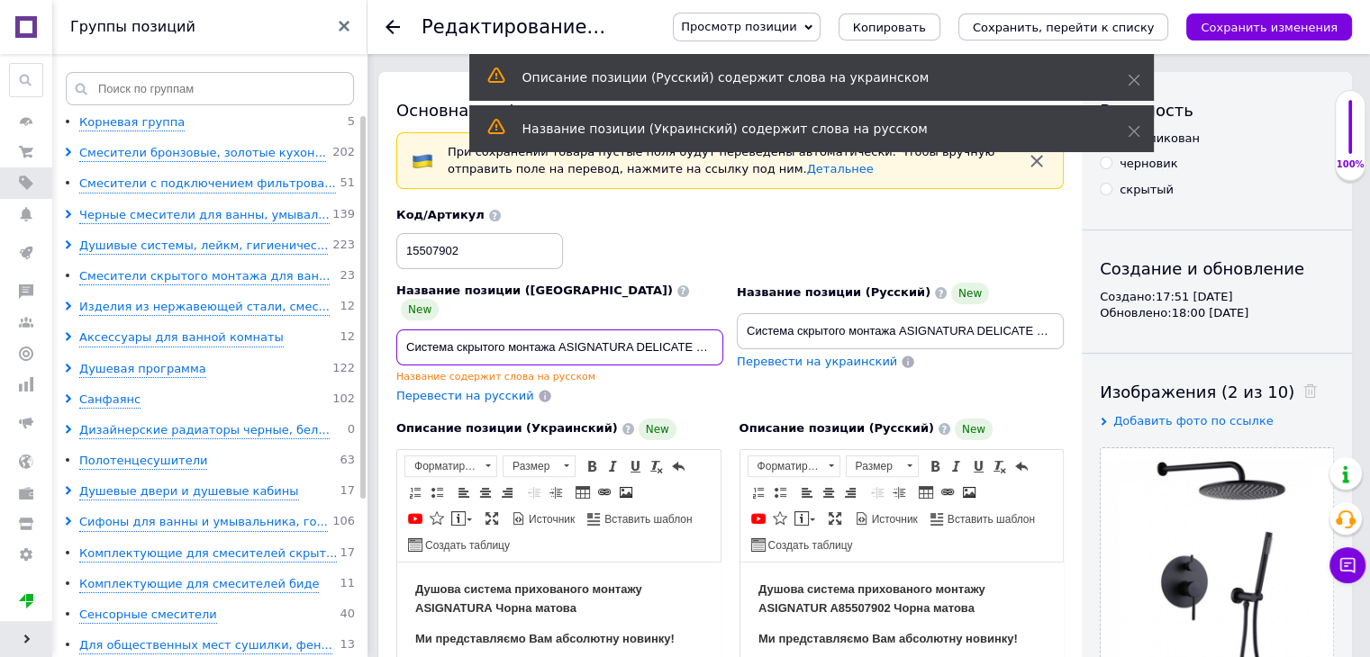
scroll to position [0, 36]
drag, startPoint x: 403, startPoint y: 330, endPoint x: 810, endPoint y: 331, distance: 407.0
click at [810, 331] on div "Название позиции (Украинский) New Система скрытого монтажа ASIGNATURA DELICATE …" at bounding box center [730, 306] width 681 height 211
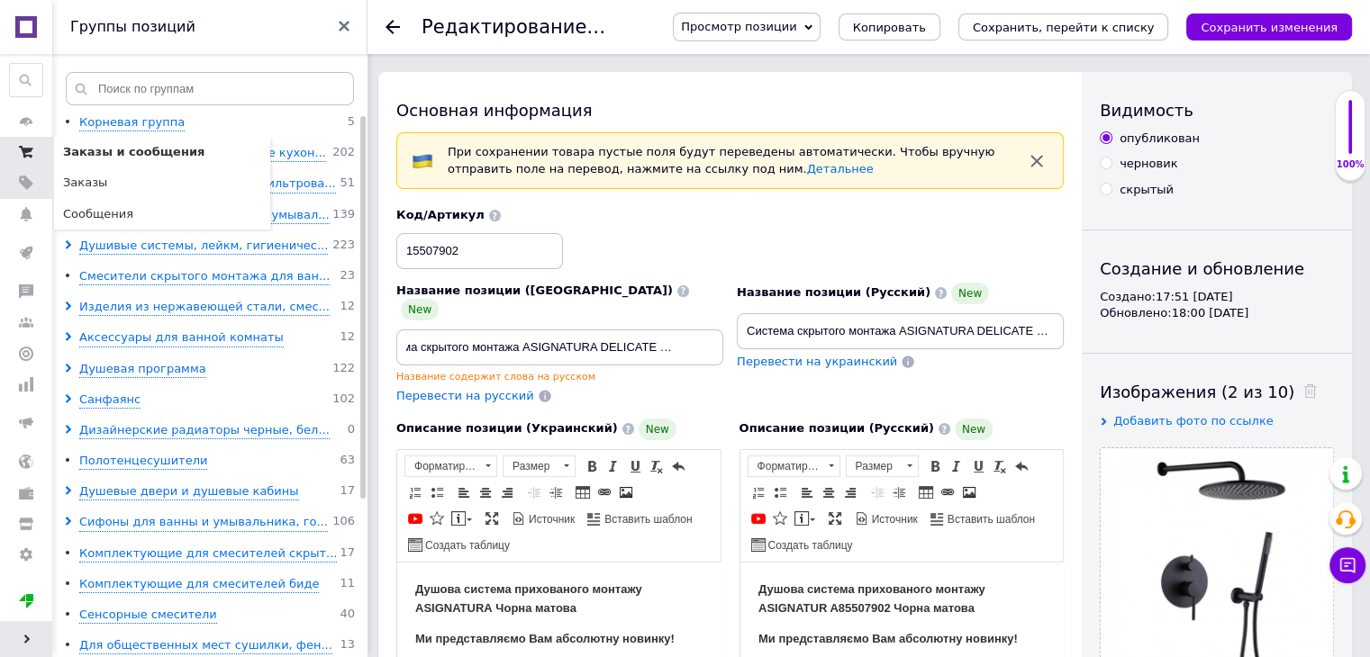
scroll to position [0, 0]
click at [21, 150] on icon at bounding box center [26, 152] width 14 height 14
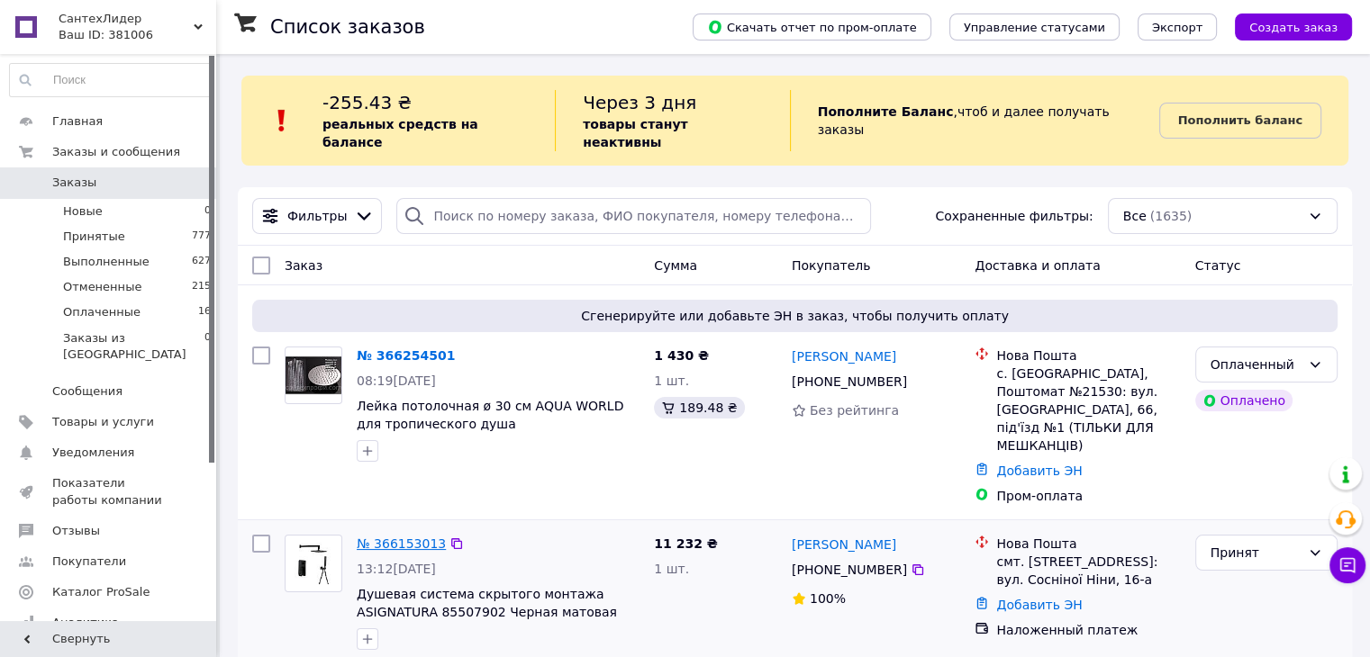
click at [396, 537] on link "№ 366153013" at bounding box center [401, 544] width 89 height 14
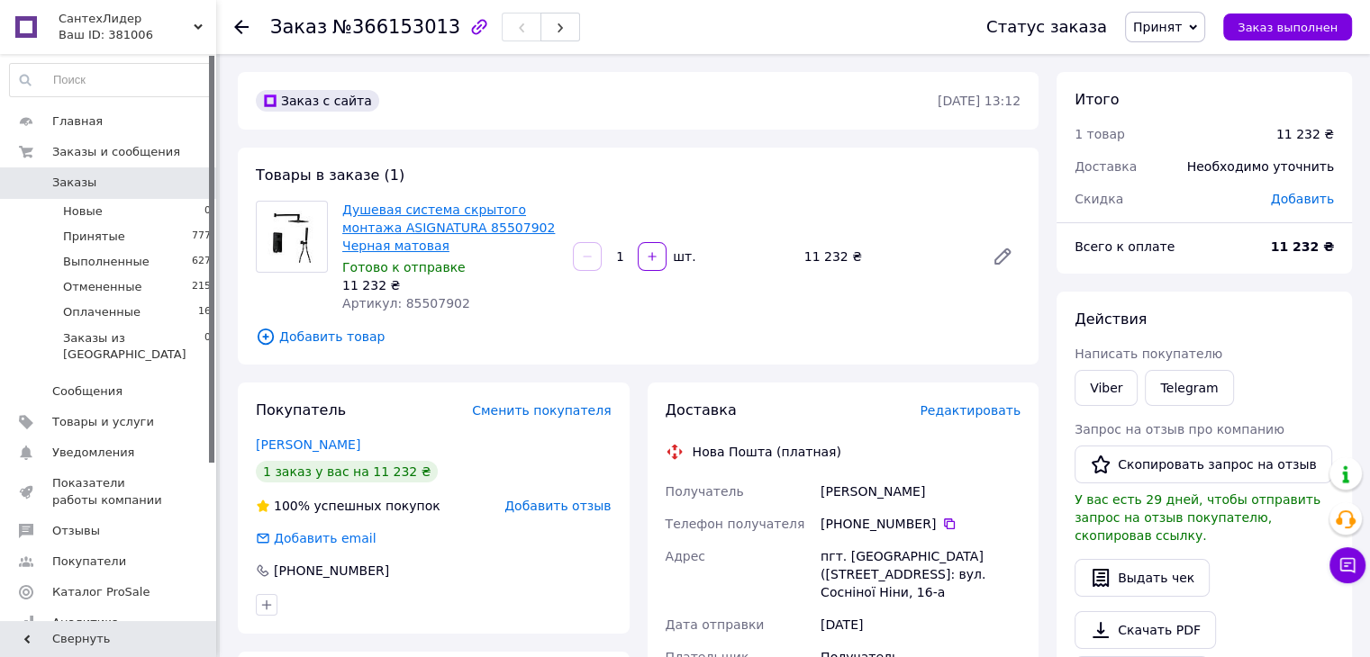
click at [468, 225] on link "Душевая система скрытого монтажа ASIGNATURA 85507902 Черная матовая" at bounding box center [448, 228] width 213 height 50
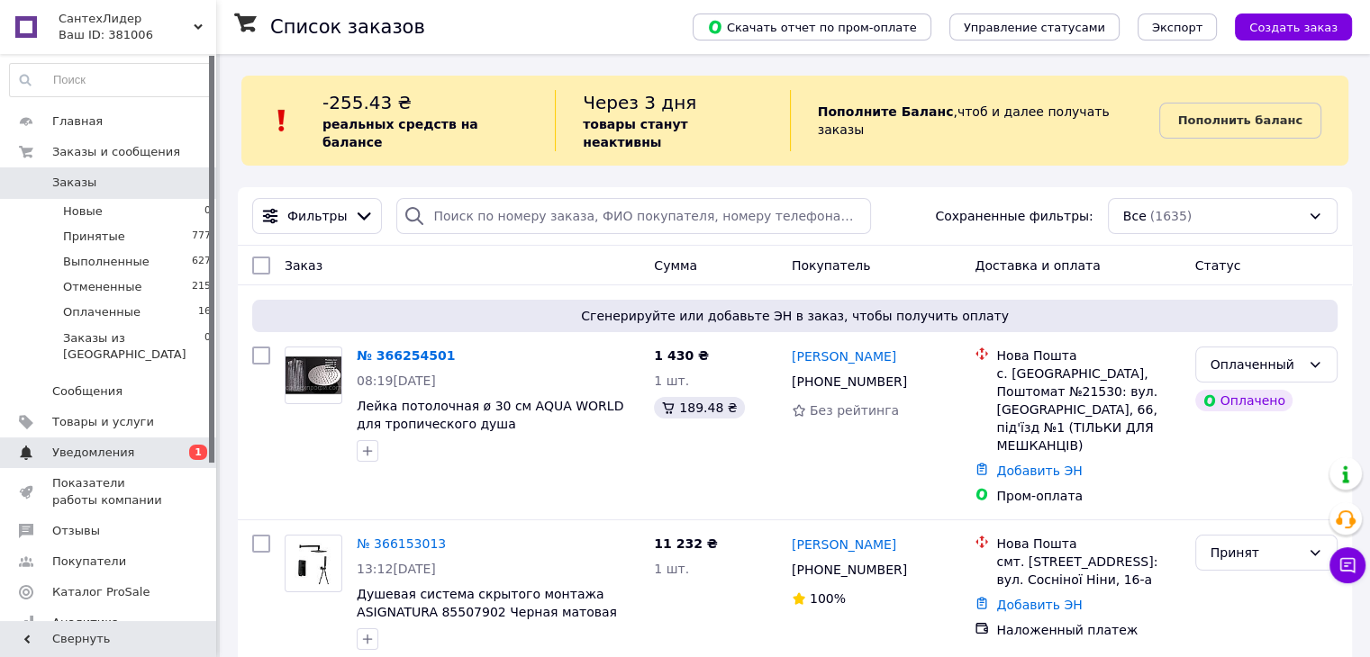
click at [137, 445] on span "Уведомления" at bounding box center [109, 453] width 114 height 16
